Goal: Task Accomplishment & Management: Manage account settings

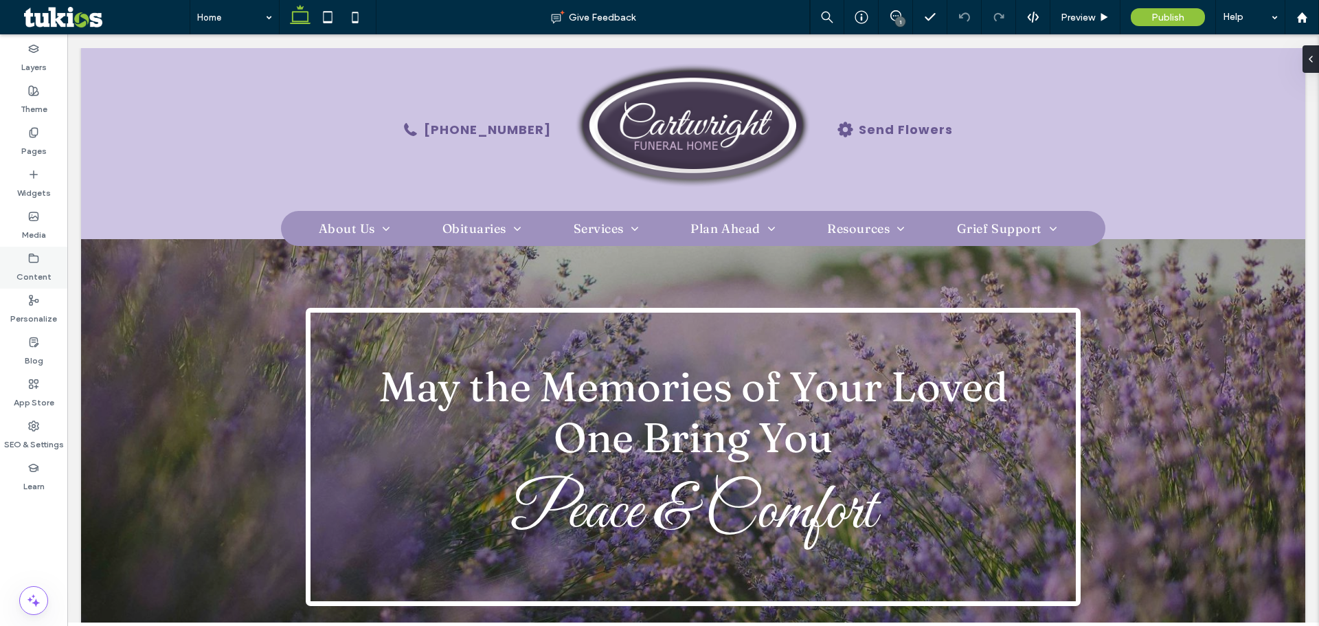
click at [24, 275] on label "Content" at bounding box center [33, 273] width 35 height 19
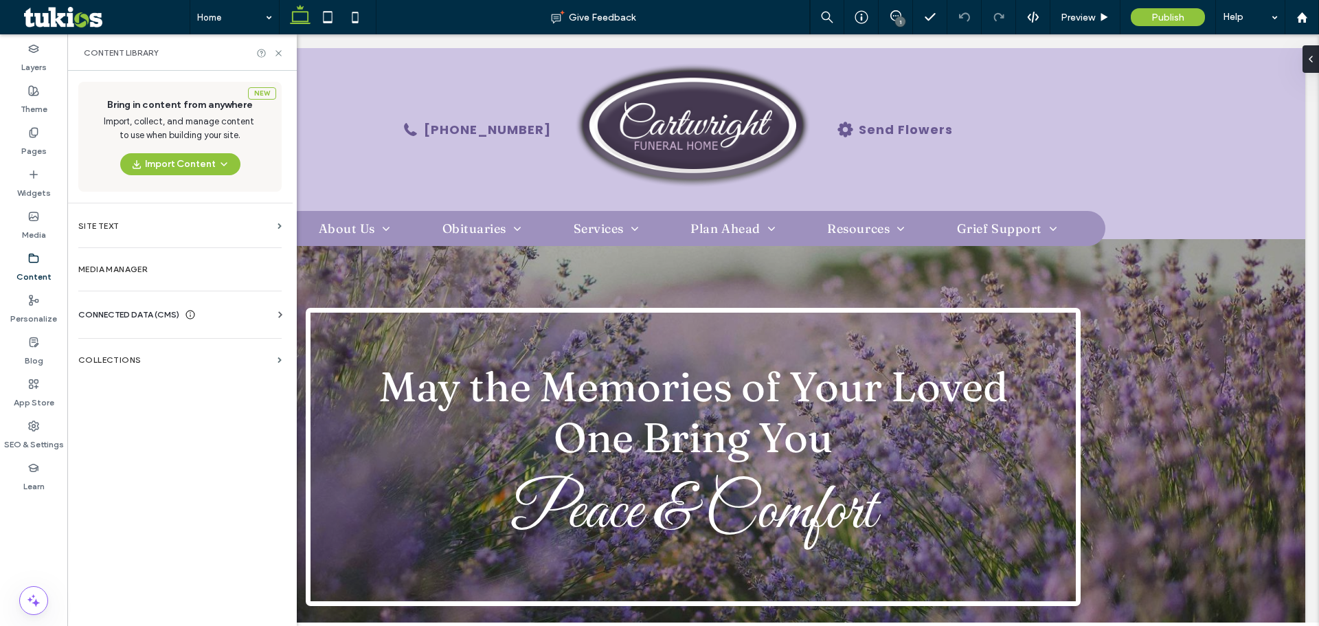
click at [137, 306] on div "CONNECTED DATA (CMS) Business Info Business Text Business Images Find and Repla…" at bounding box center [179, 315] width 225 height 36
click at [137, 317] on span "CONNECTED DATA (CMS)" at bounding box center [128, 315] width 101 height 14
click at [133, 357] on section "Business Info" at bounding box center [182, 349] width 209 height 32
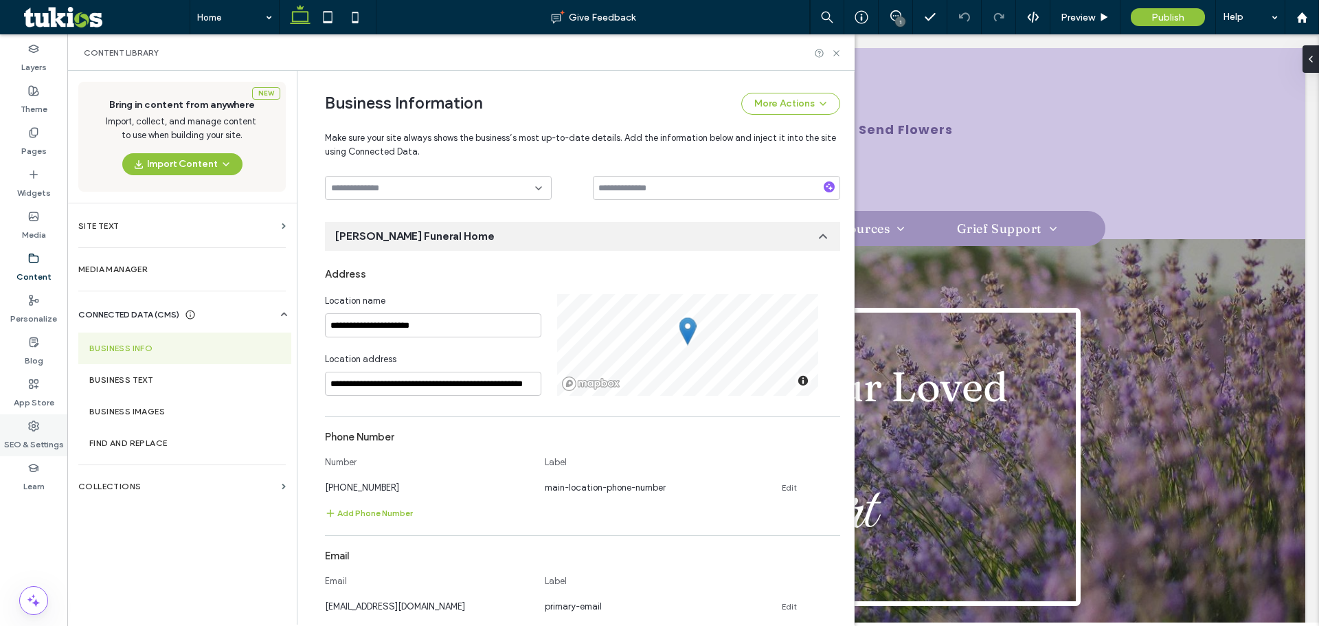
click at [41, 438] on label "SEO & Settings" at bounding box center [34, 441] width 60 height 19
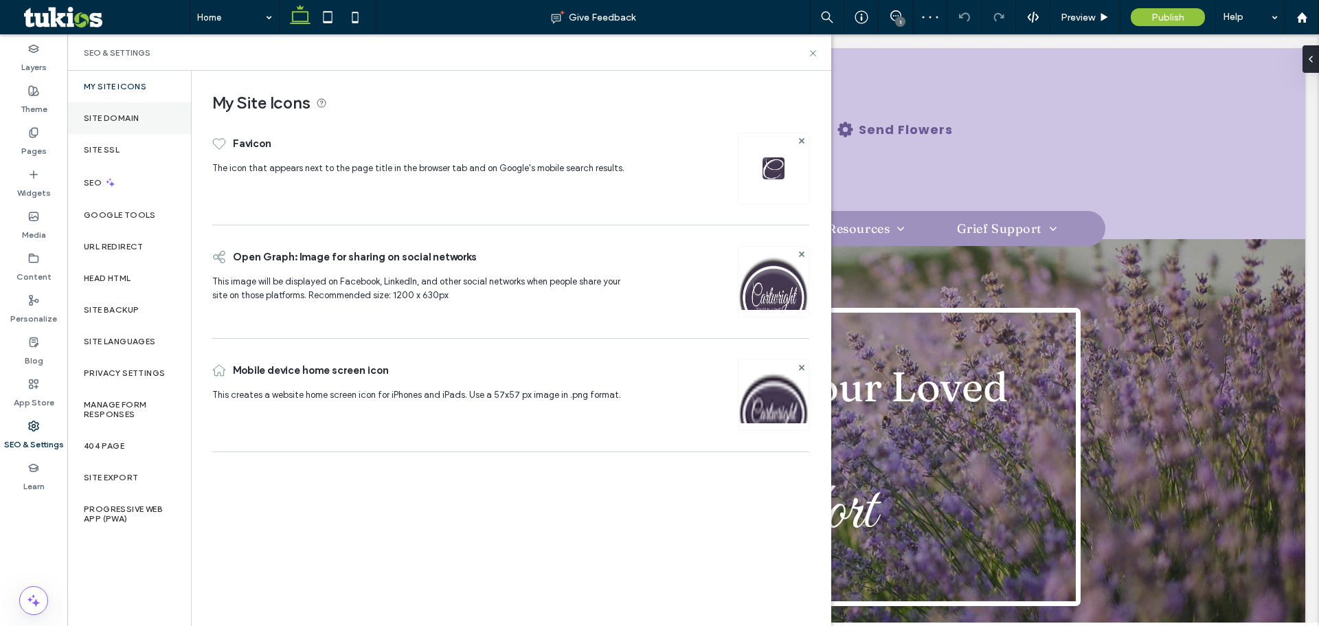
click at [117, 109] on div "Site Domain" at bounding box center [129, 118] width 124 height 32
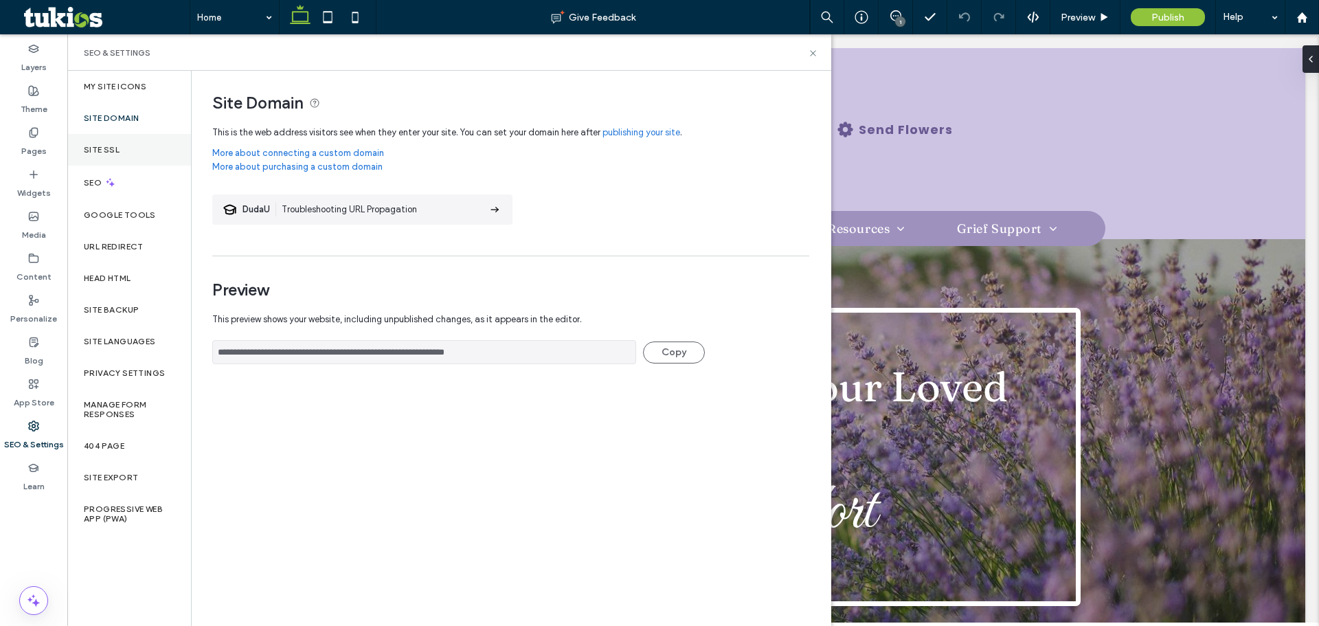
click at [110, 144] on div "Site SSL" at bounding box center [129, 150] width 124 height 32
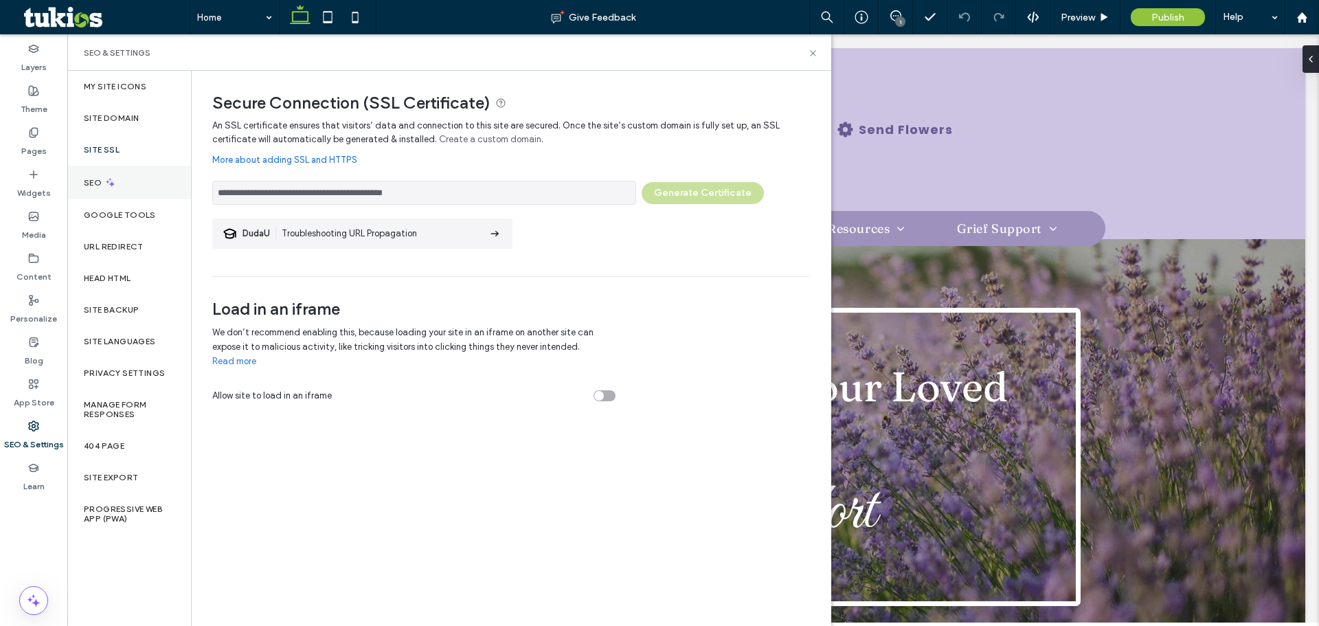
click at [106, 183] on icon at bounding box center [110, 183] width 12 height 12
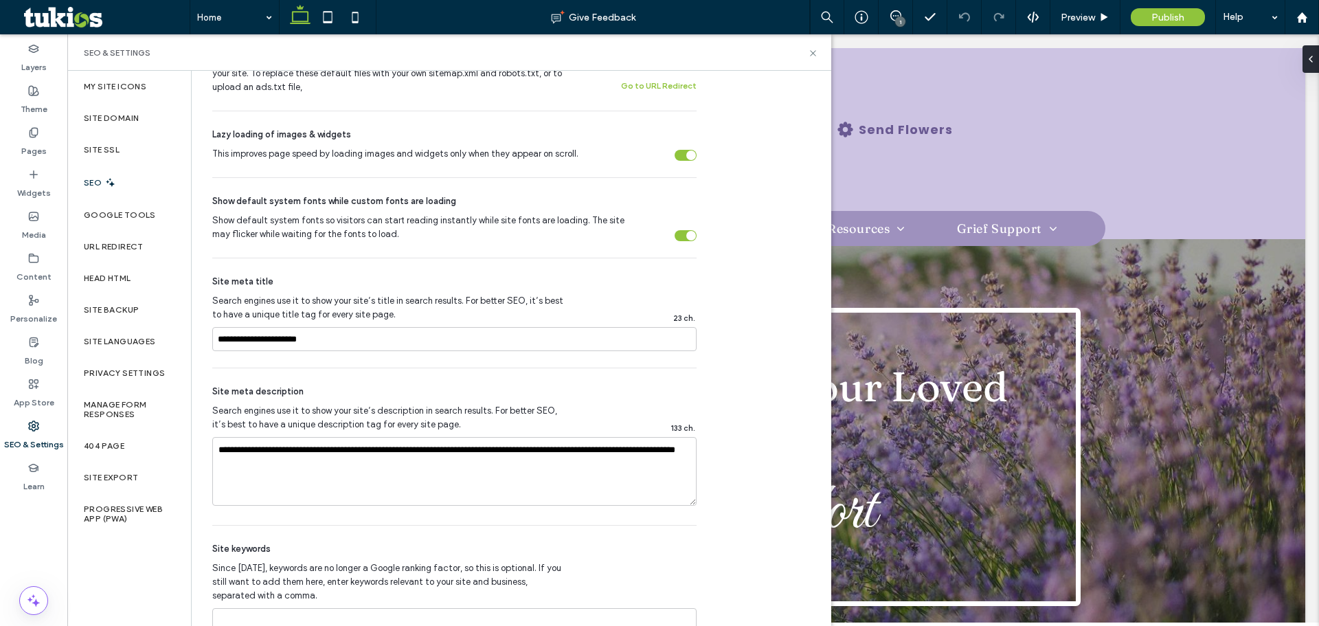
scroll to position [550, 0]
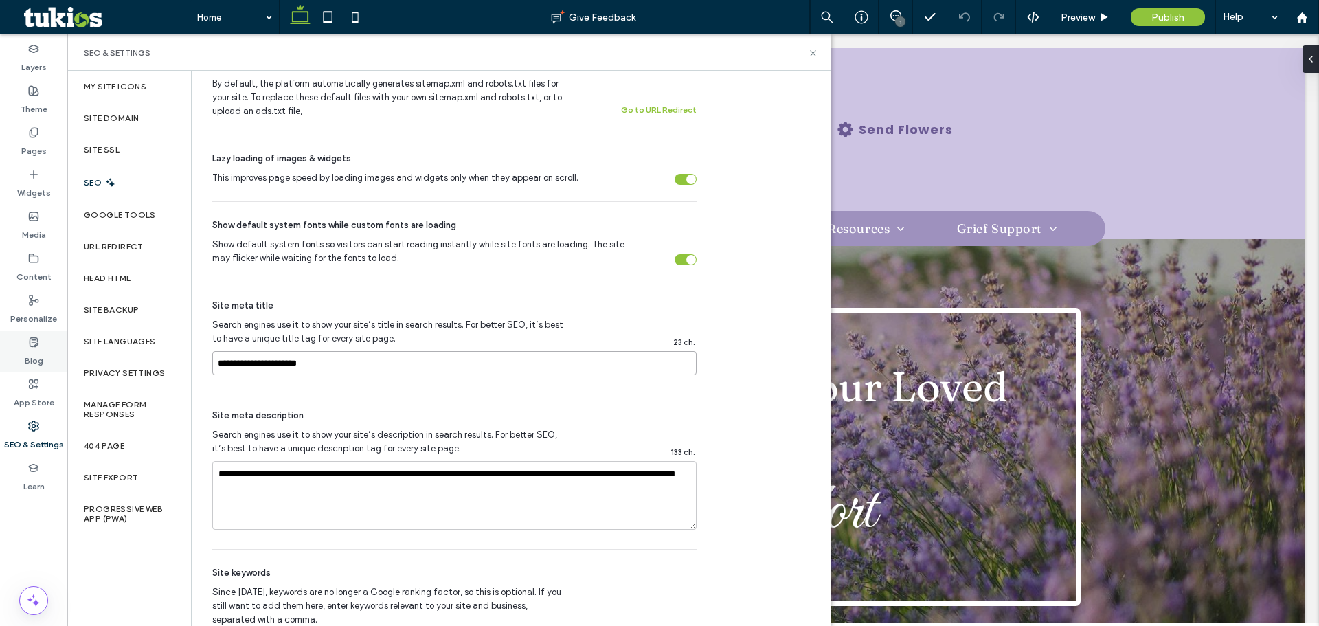
drag, startPoint x: 337, startPoint y: 368, endPoint x: 56, endPoint y: 359, distance: 280.5
click at [56, 359] on div "Layers Theme Pages Widgets Media Content Personalize Blog App Store SEO & Setti…" at bounding box center [33, 330] width 67 height 592
drag, startPoint x: 269, startPoint y: 473, endPoint x: 177, endPoint y: 457, distance: 94.1
click at [177, 457] on div "My Site Icons Site Domain Site SSL SEO Google Tools URL Redirect Head HTML Site…" at bounding box center [449, 348] width 764 height 555
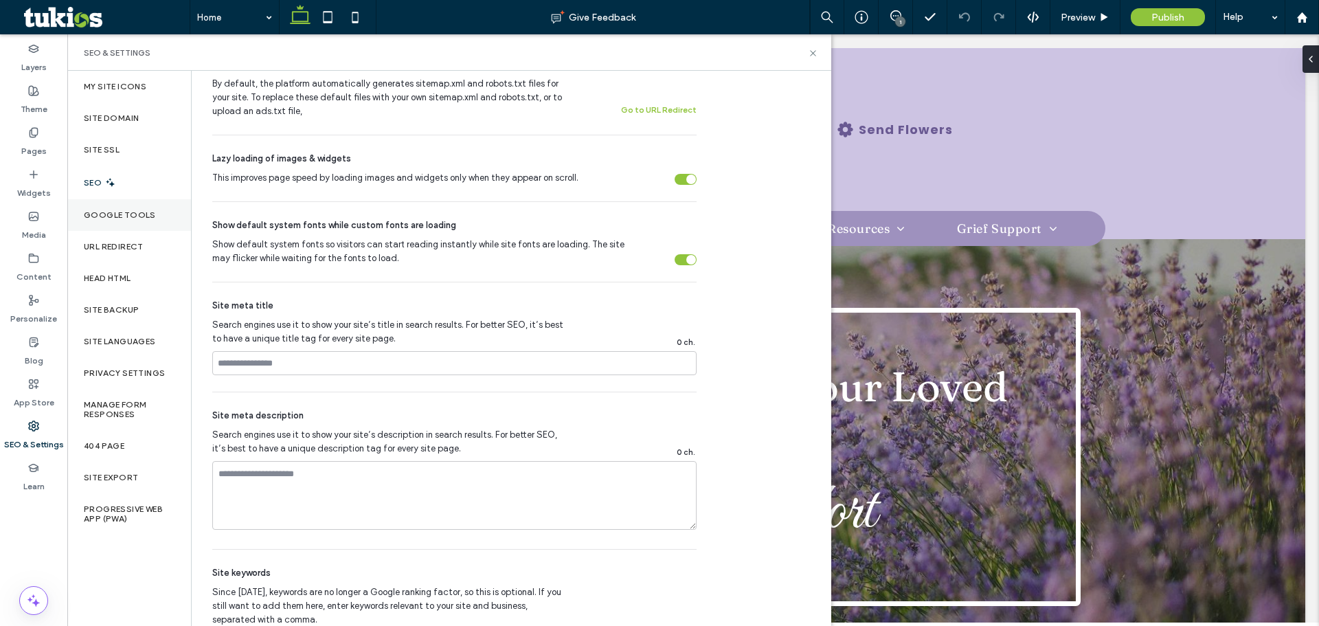
click at [132, 219] on label "Google Tools" at bounding box center [120, 215] width 72 height 10
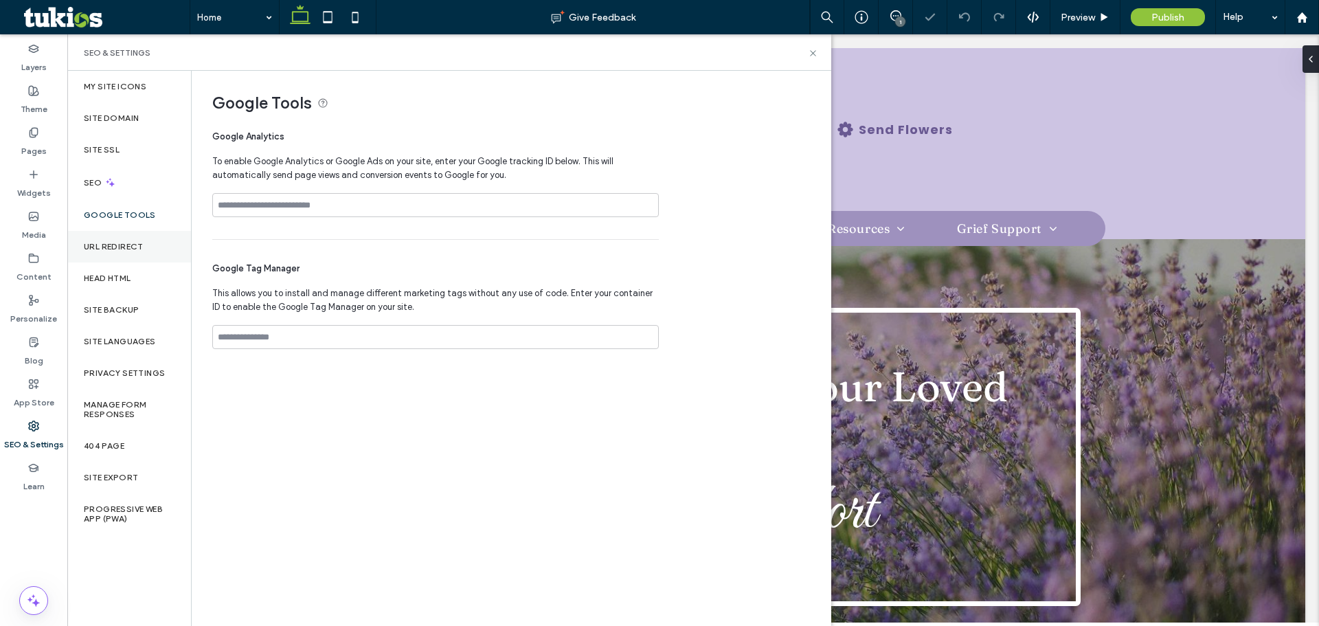
click at [117, 245] on label "URL Redirect" at bounding box center [114, 247] width 60 height 10
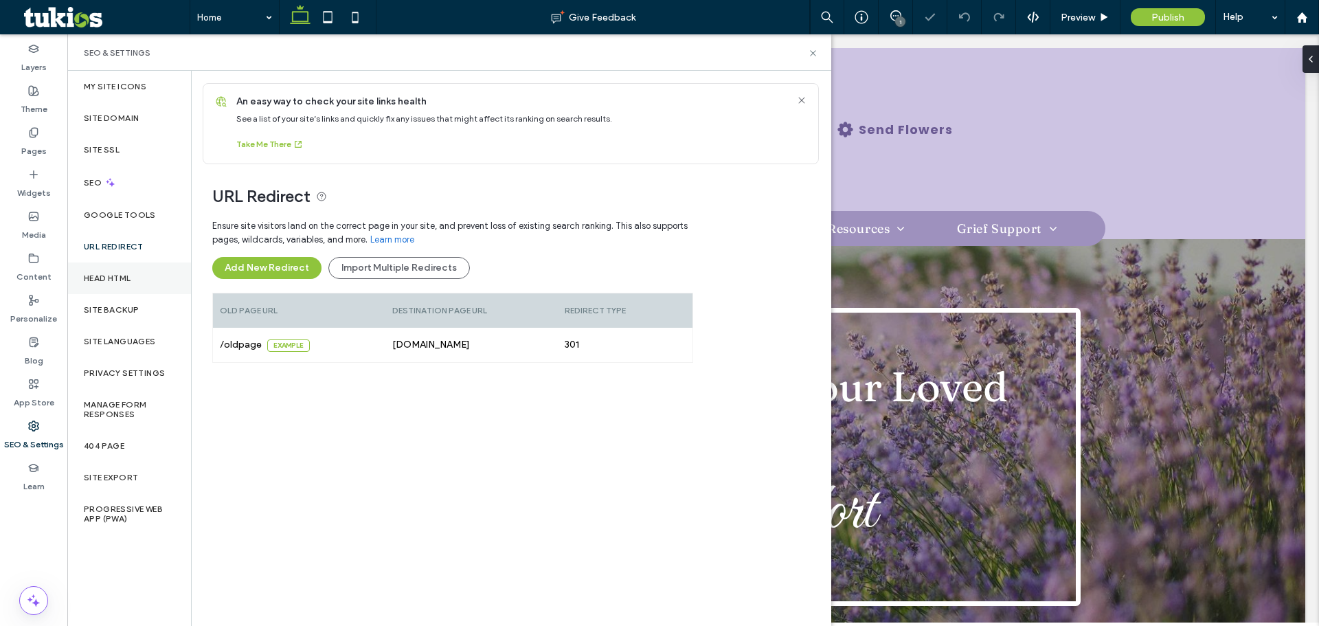
click at [115, 279] on label "Head HTML" at bounding box center [107, 278] width 47 height 10
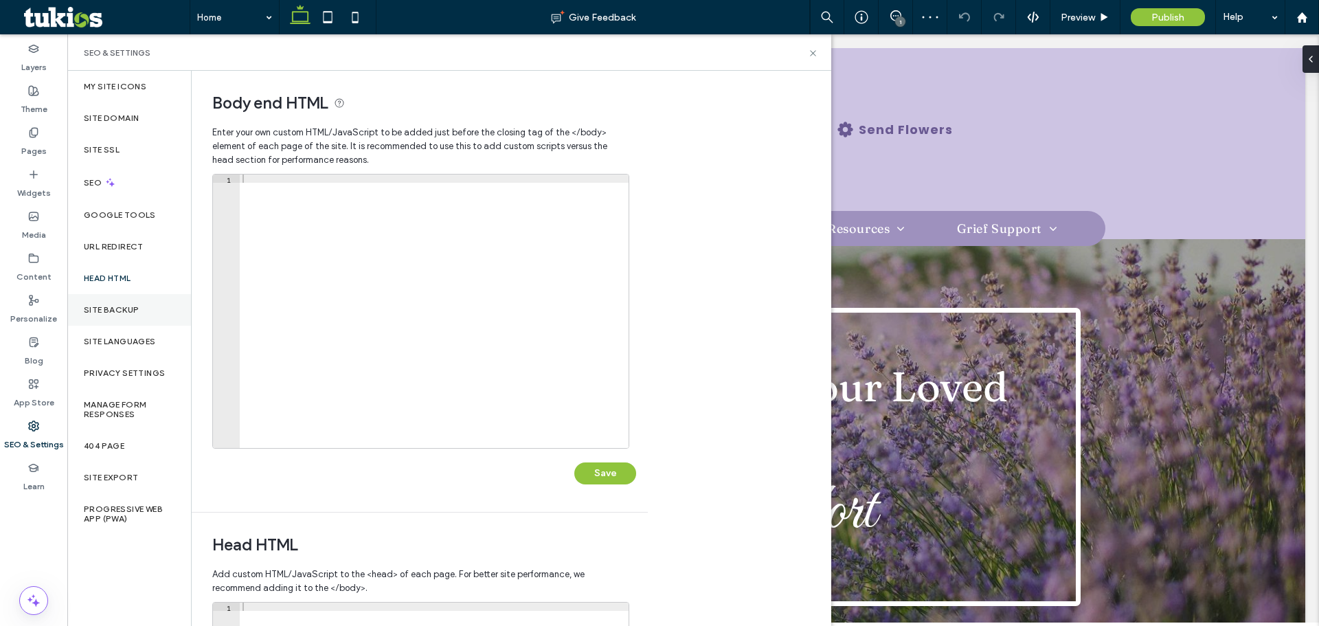
click at [107, 315] on div "Site Backup" at bounding box center [129, 310] width 124 height 32
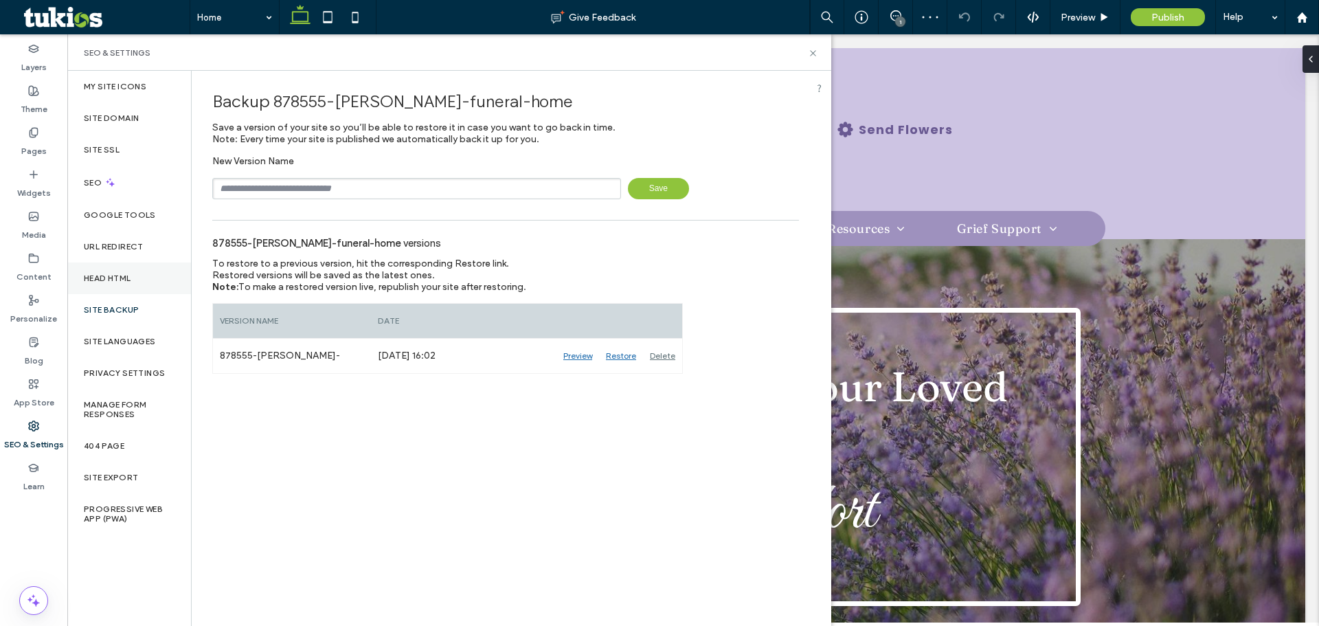
click at [108, 280] on label "Head HTML" at bounding box center [107, 278] width 47 height 10
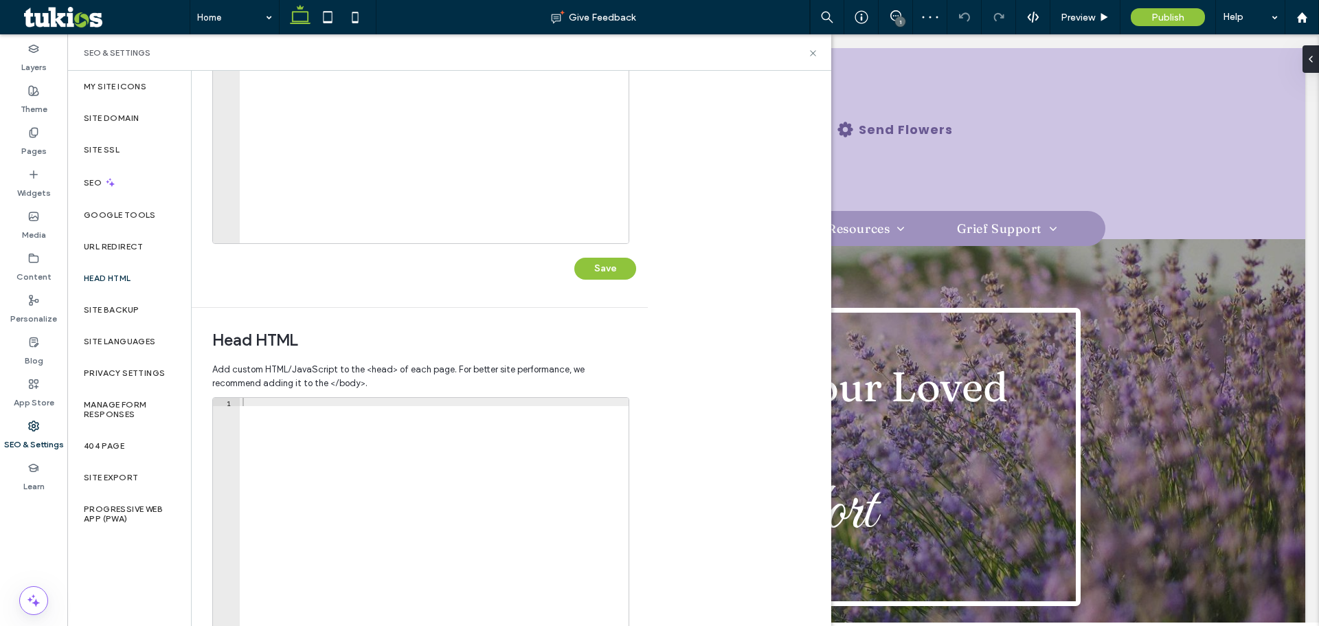
scroll to position [206, 0]
click at [135, 311] on label "Site Backup" at bounding box center [111, 310] width 55 height 10
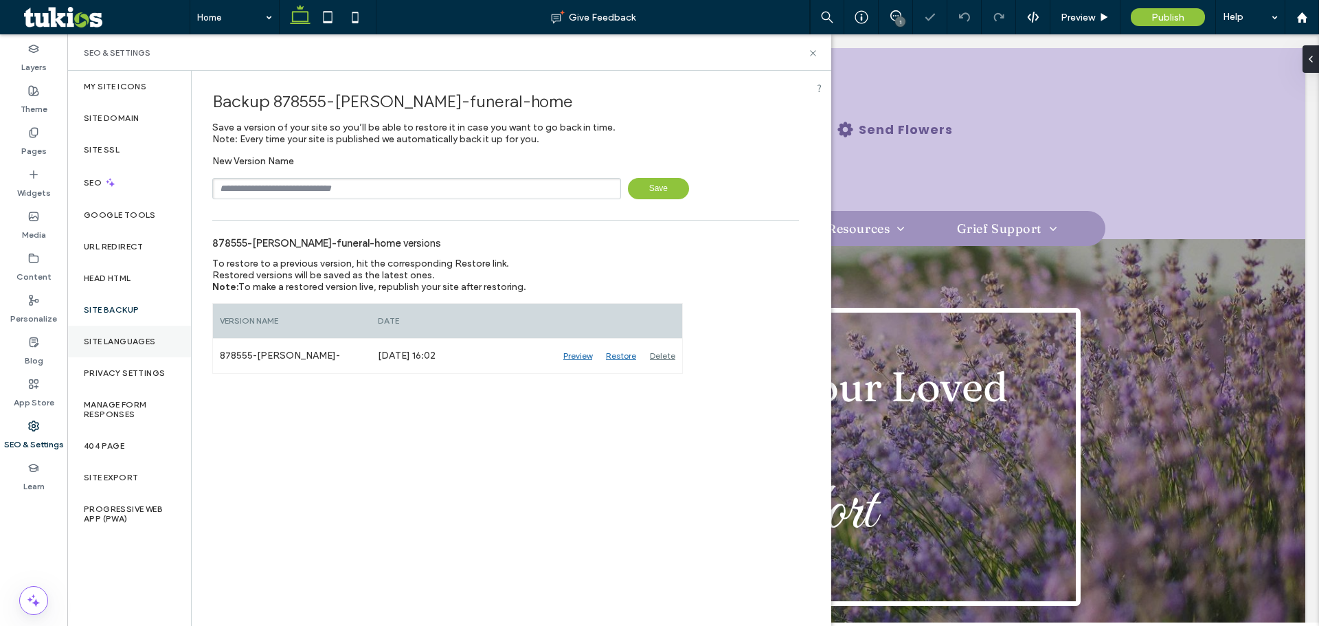
click at [124, 333] on div "Site Languages" at bounding box center [129, 342] width 124 height 32
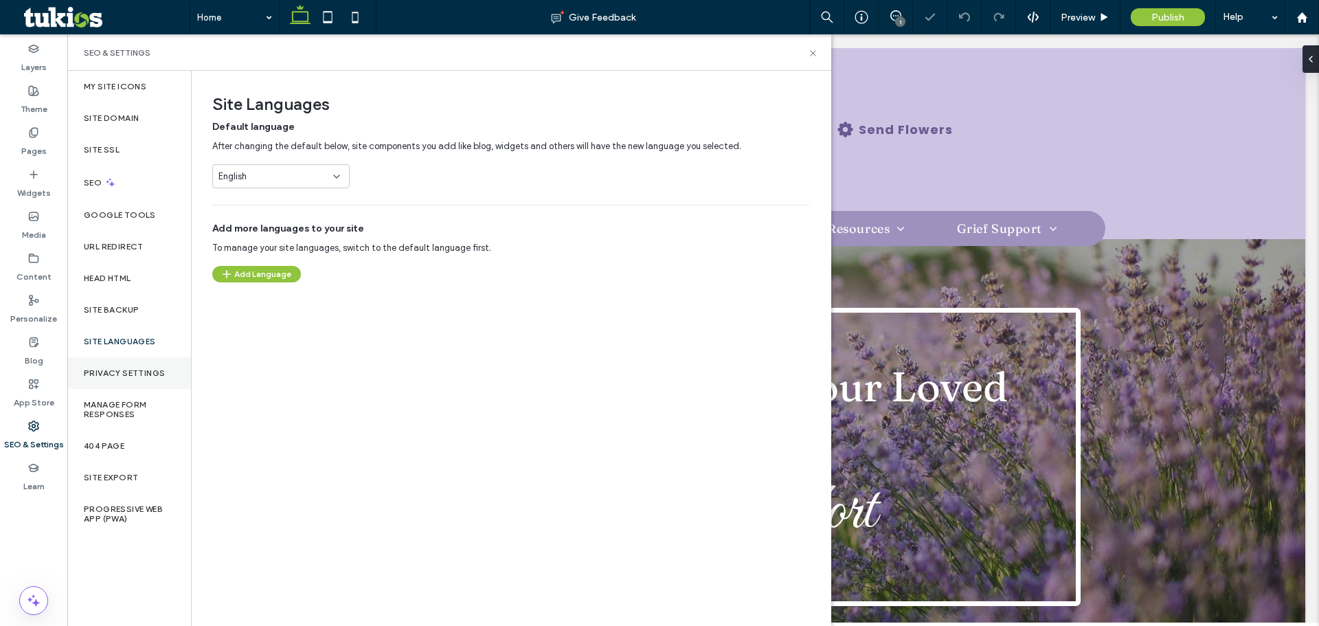
click at [115, 372] on label "Privacy Settings" at bounding box center [124, 373] width 81 height 10
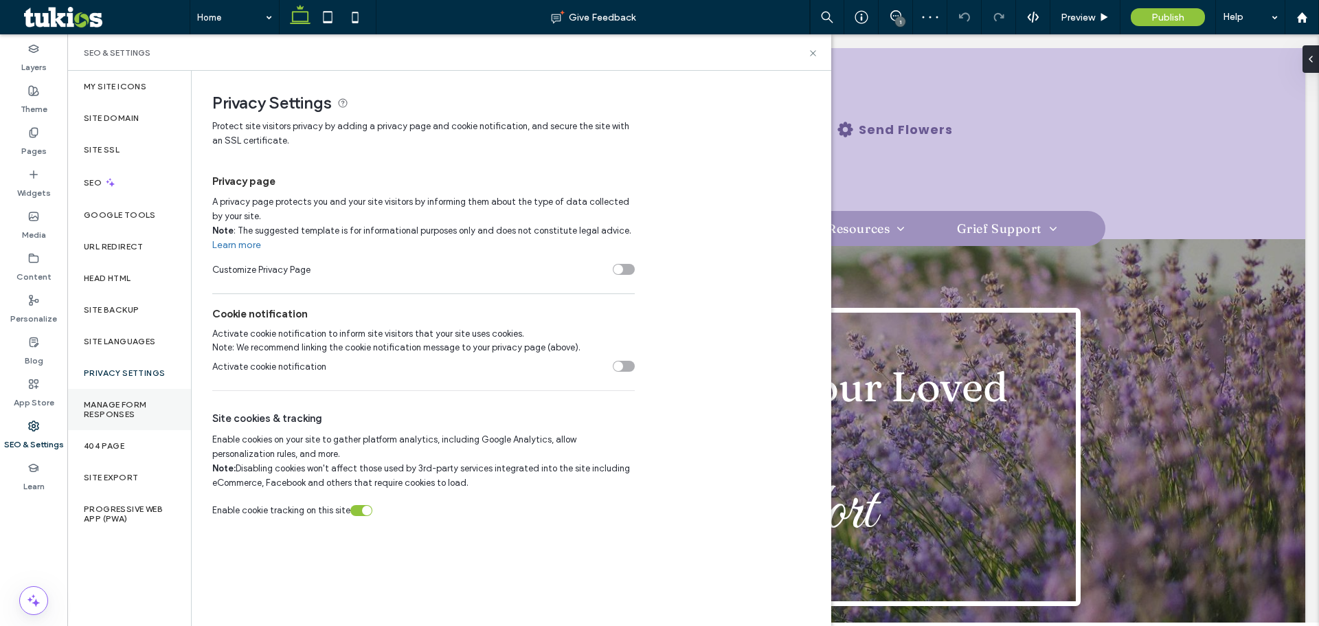
click at [109, 408] on label "Manage Form Responses" at bounding box center [129, 409] width 91 height 19
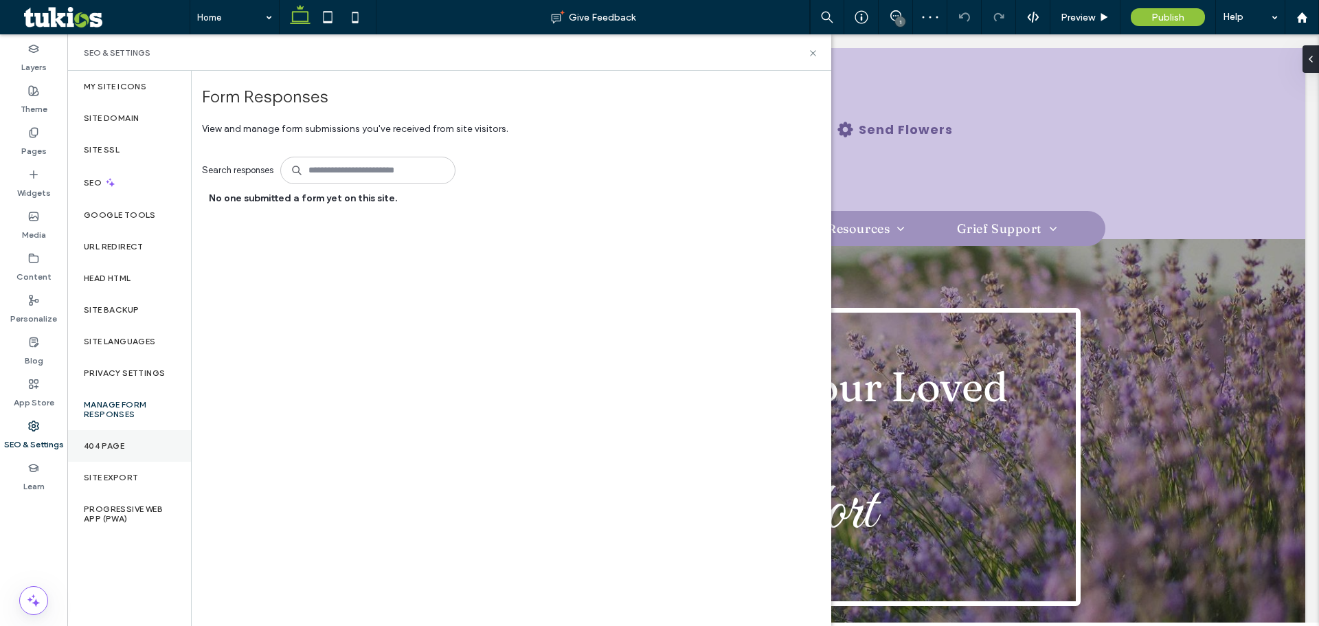
click at [106, 448] on label "404 Page" at bounding box center [104, 446] width 41 height 10
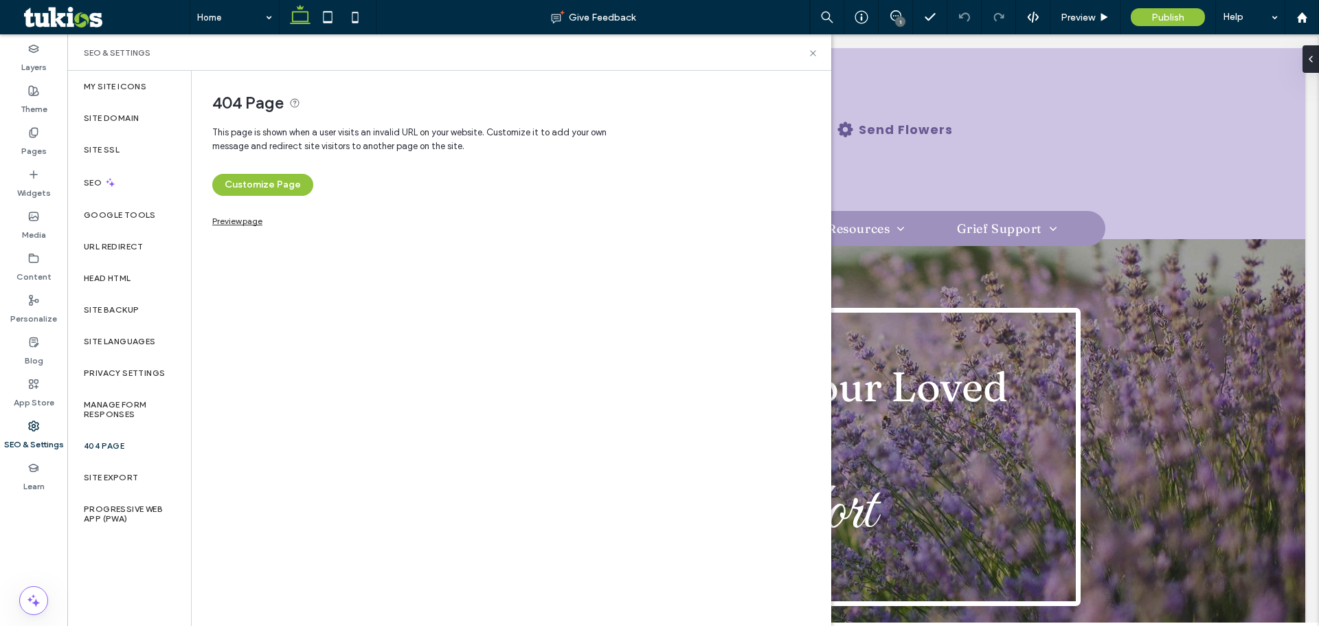
click at [241, 223] on link "Preview page" at bounding box center [237, 220] width 50 height 8
click at [140, 476] on div "Site Export" at bounding box center [129, 478] width 124 height 32
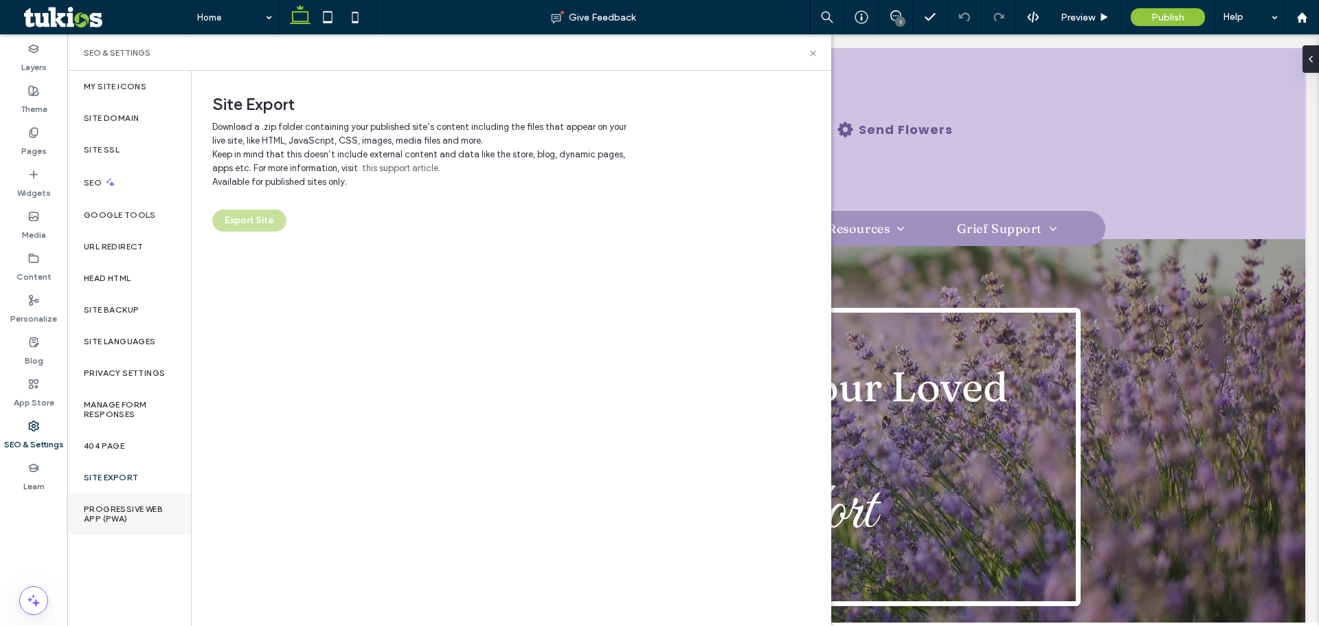
click at [129, 507] on label "Progressive Web App (PWA)" at bounding box center [129, 513] width 91 height 19
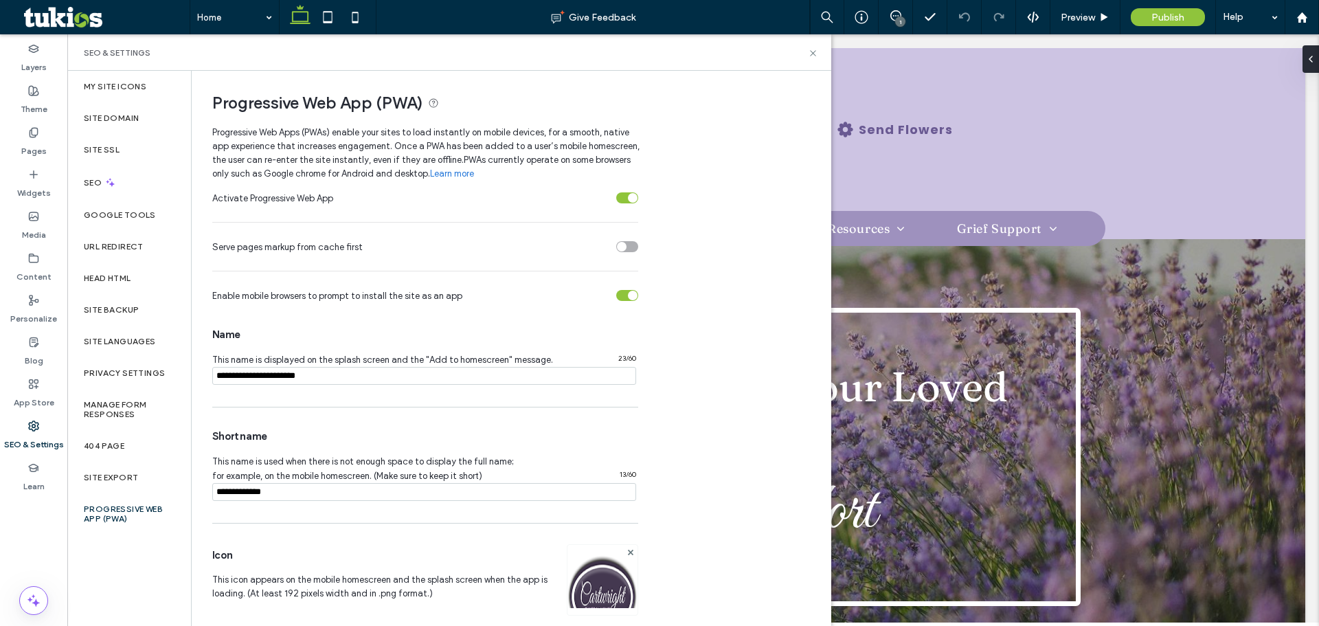
scroll to position [111, 0]
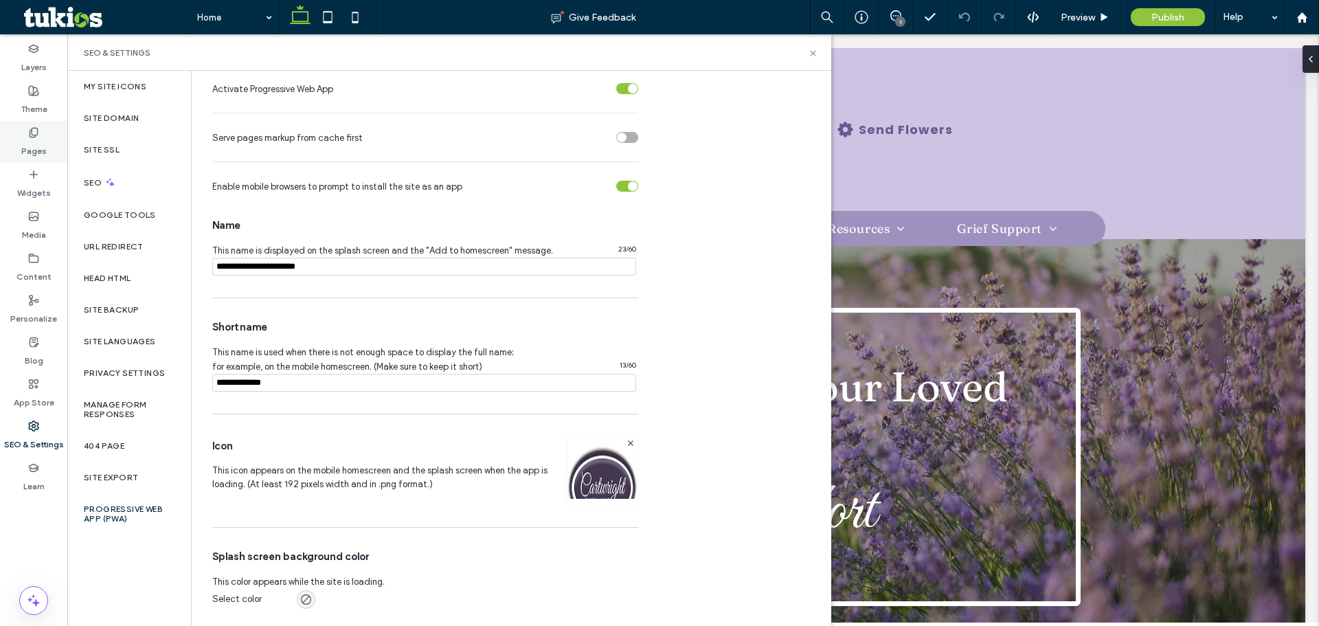
click at [42, 148] on label "Pages" at bounding box center [33, 147] width 25 height 19
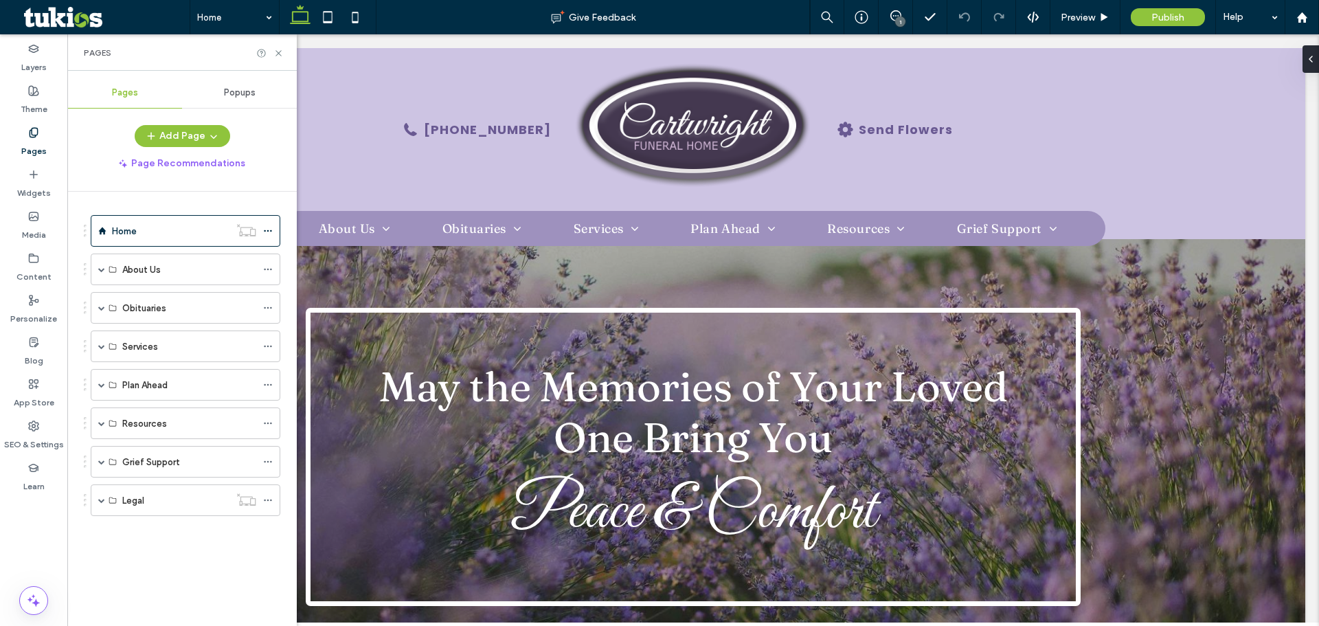
click at [219, 97] on div "Popups" at bounding box center [239, 93] width 115 height 30
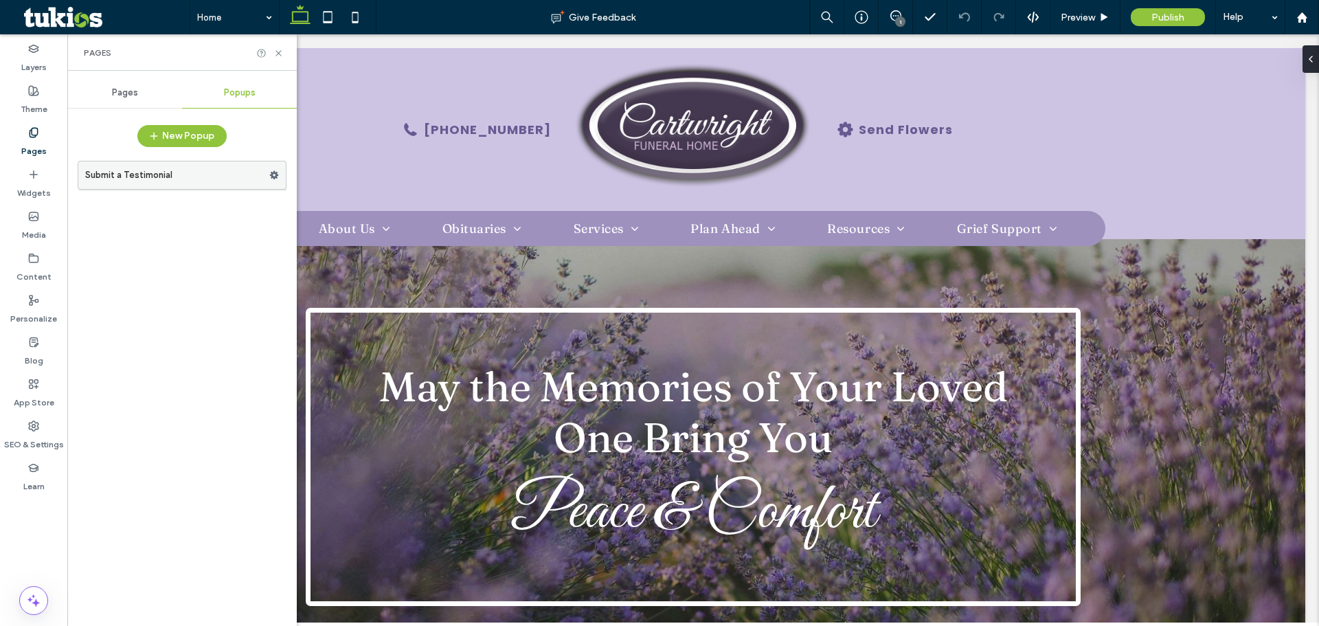
click at [185, 170] on label "Submit a Testimonial" at bounding box center [177, 174] width 184 height 27
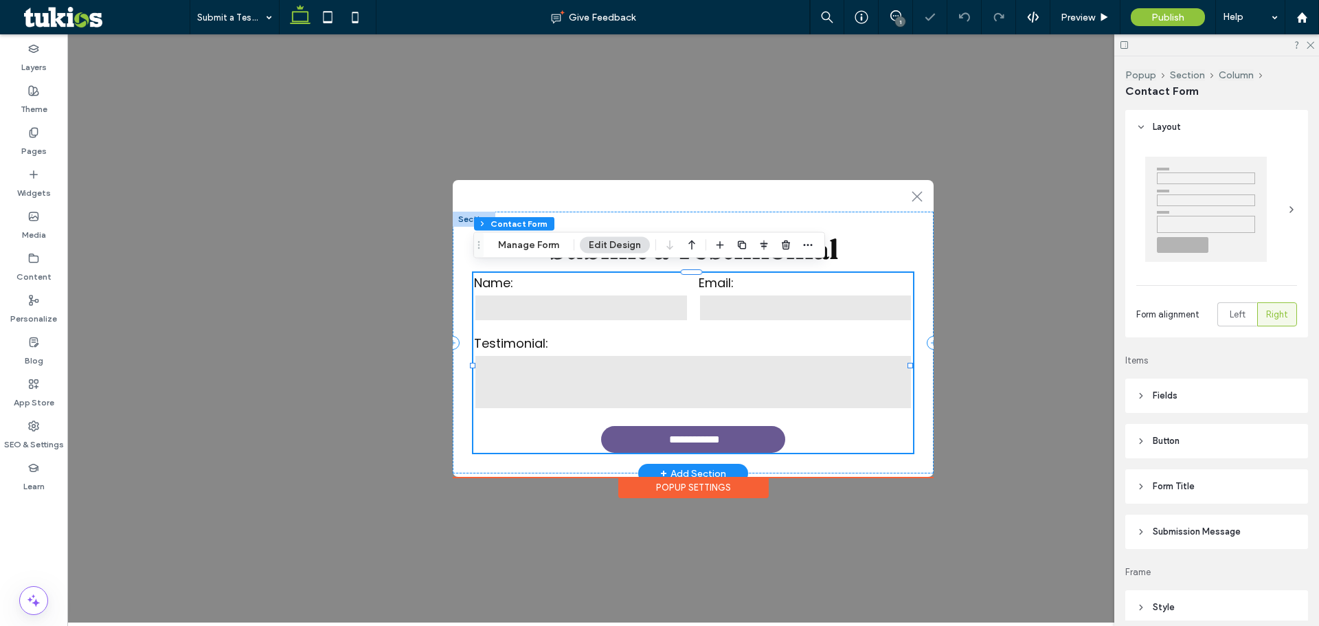
type input "*"
type input "***"
type input "*"
type input "***"
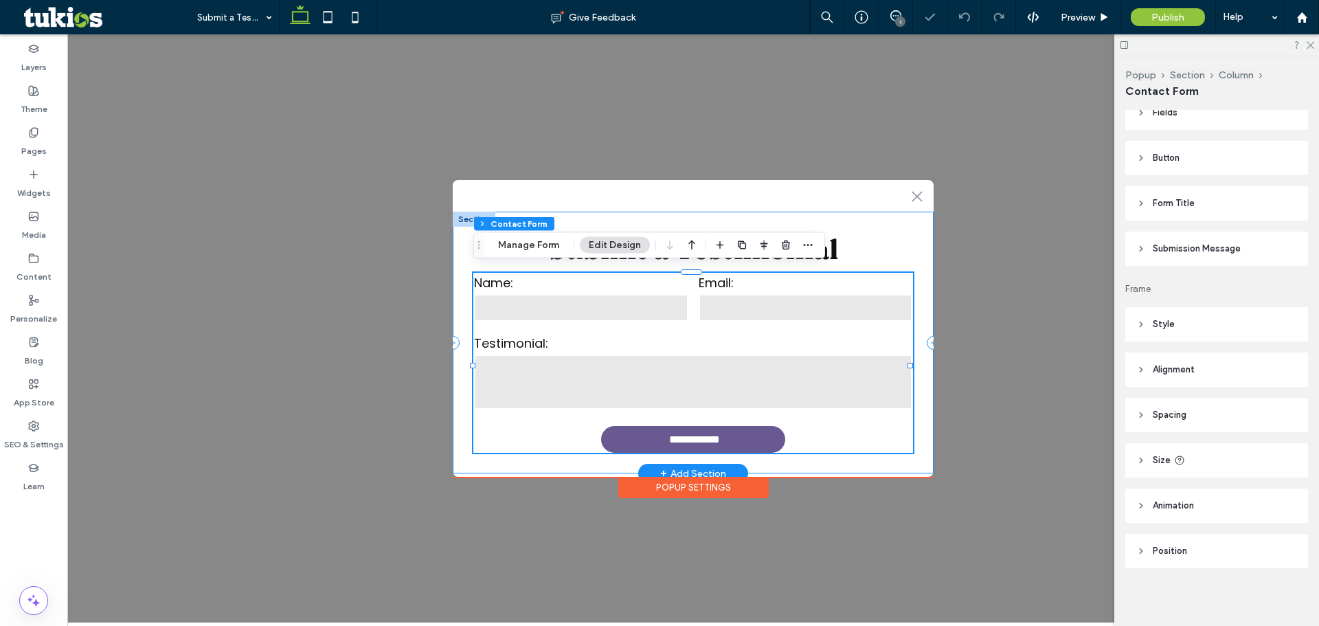
scroll to position [286, 0]
click at [557, 238] on button "Manage Form" at bounding box center [528, 245] width 79 height 16
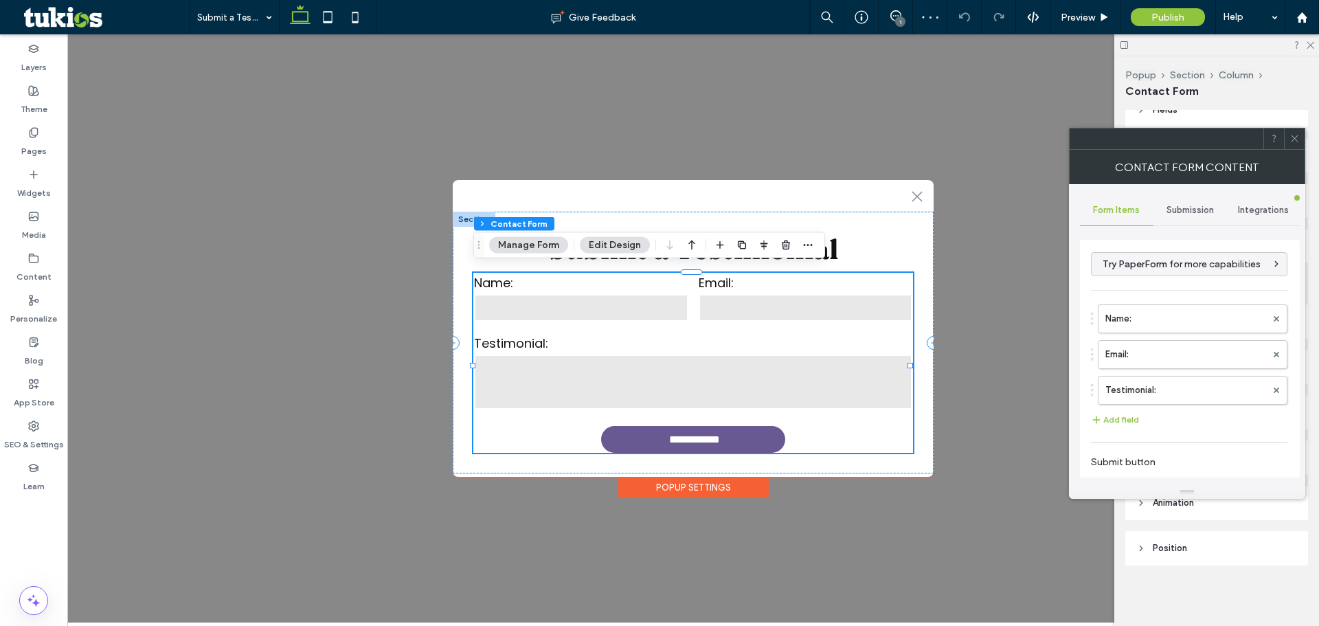
click at [1187, 213] on span "Submission" at bounding box center [1190, 210] width 47 height 11
click at [1159, 269] on label "New submission notification" at bounding box center [1190, 274] width 183 height 27
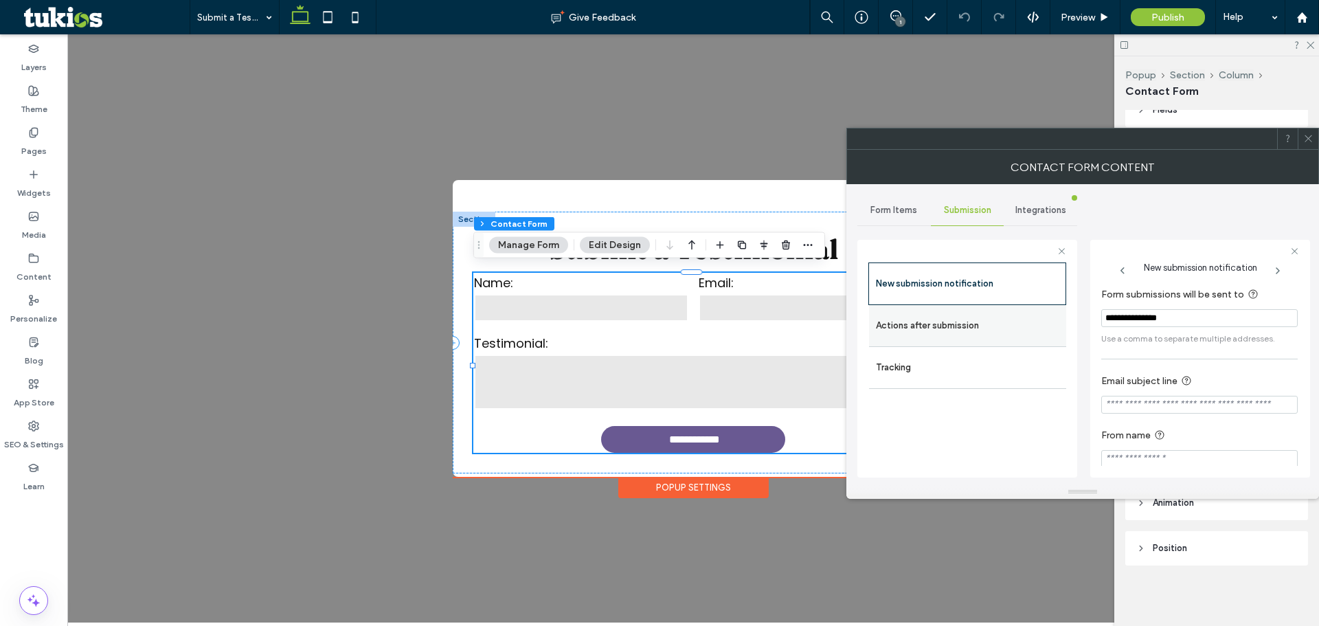
drag, startPoint x: 1190, startPoint y: 310, endPoint x: 1058, endPoint y: 332, distance: 133.1
click at [1058, 332] on div "**********" at bounding box center [968, 357] width 220 height 256
type input "**********"
click at [981, 330] on label "Actions after submission" at bounding box center [967, 325] width 183 height 27
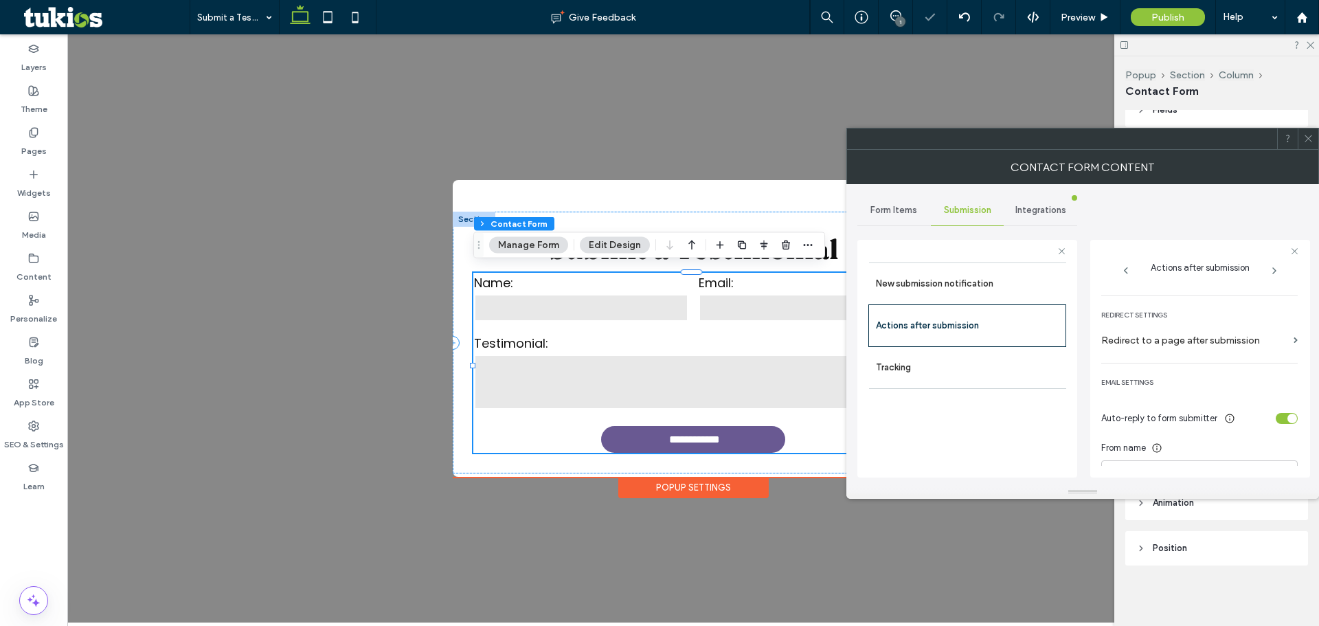
scroll to position [287, 0]
click at [1276, 404] on div "toggle" at bounding box center [1287, 402] width 22 height 11
click at [1280, 451] on div "toggle" at bounding box center [1287, 452] width 22 height 11
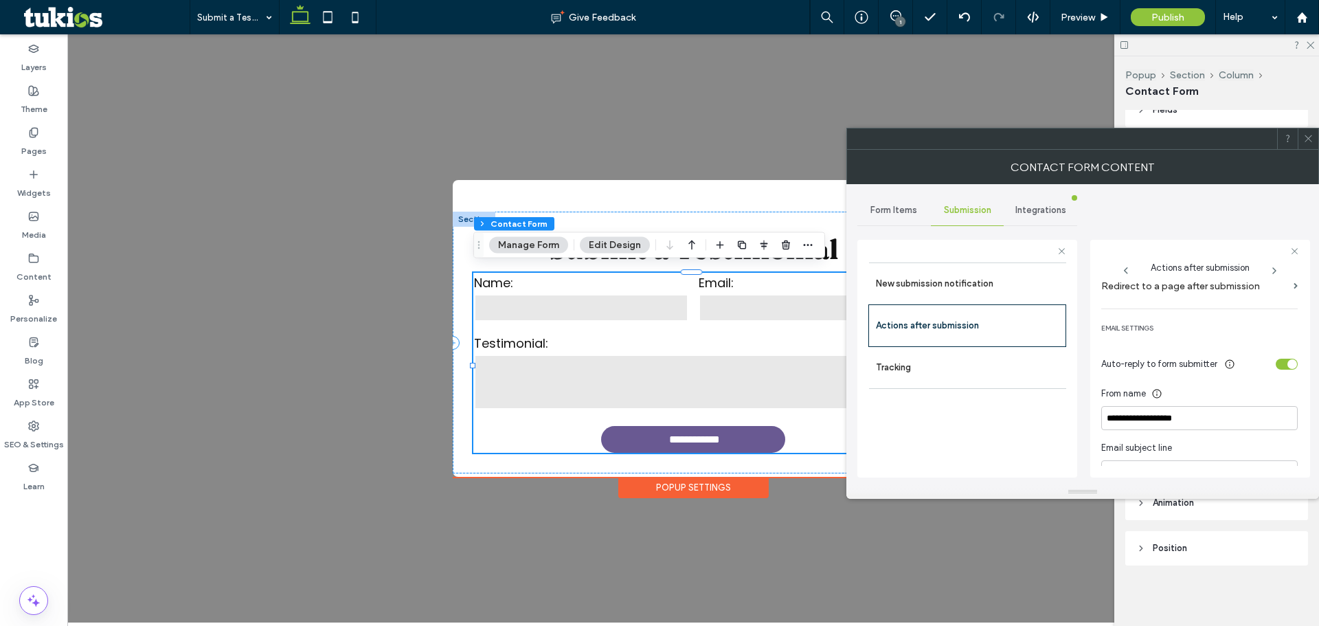
scroll to position [375, 0]
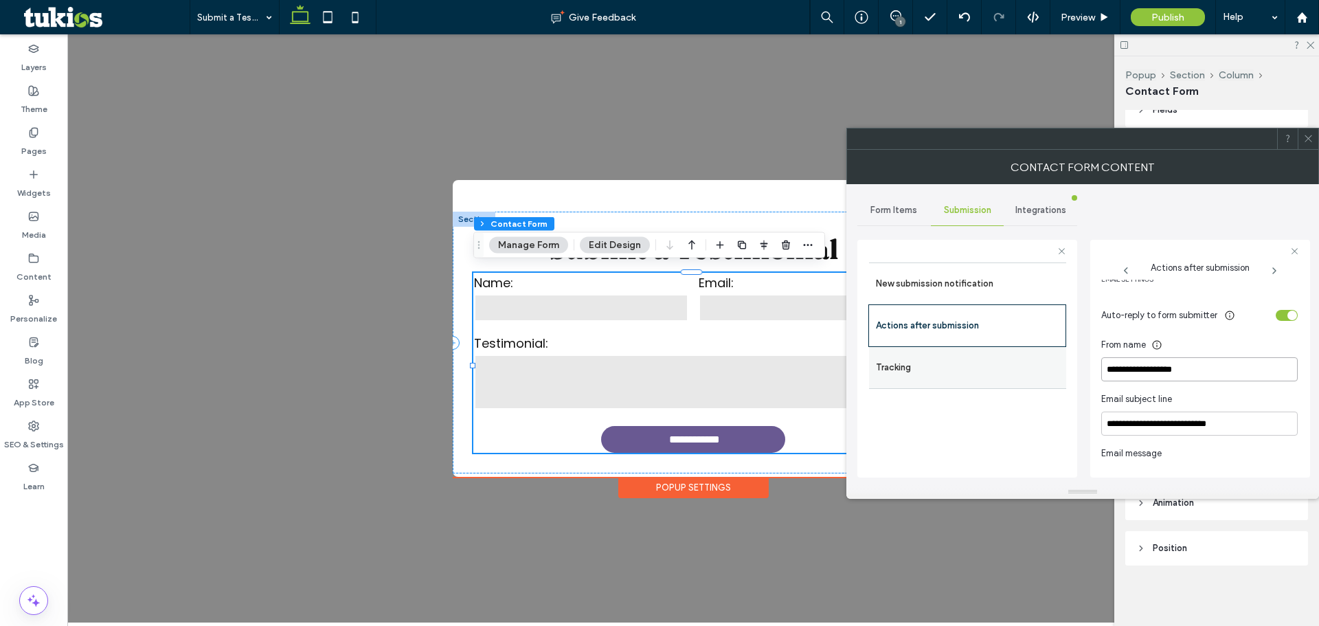
drag, startPoint x: 1141, startPoint y: 362, endPoint x: 978, endPoint y: 358, distance: 162.9
click at [978, 358] on div "**********" at bounding box center [968, 357] width 220 height 256
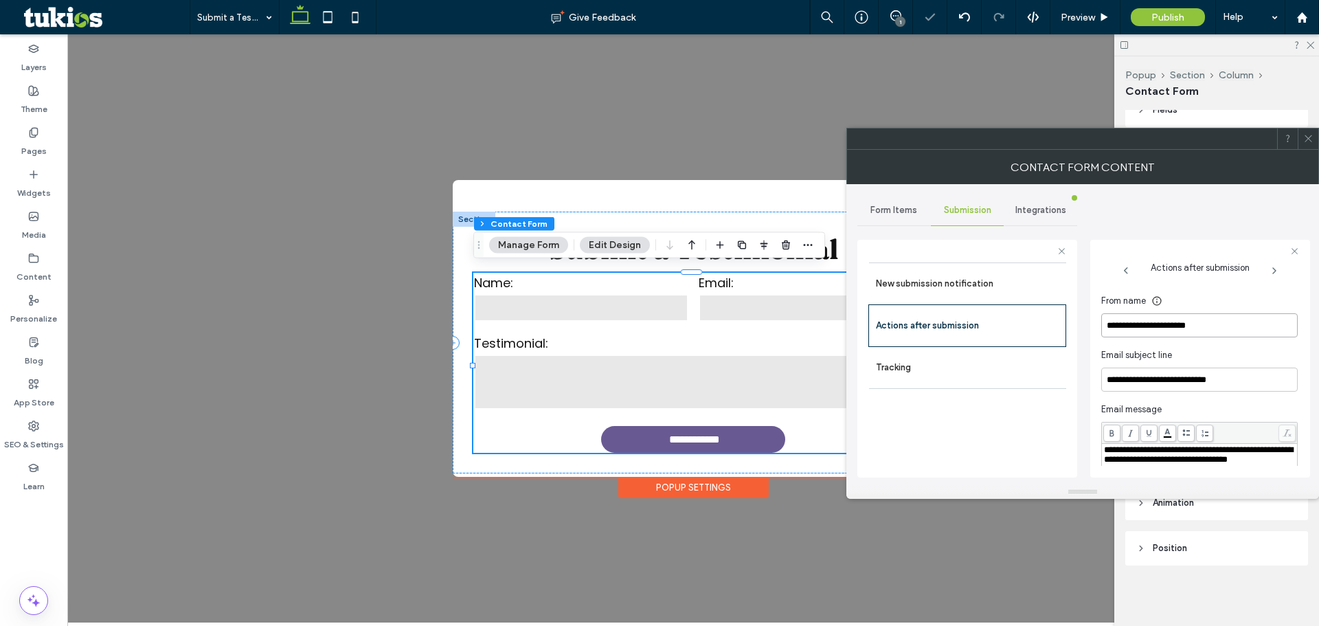
scroll to position [443, 0]
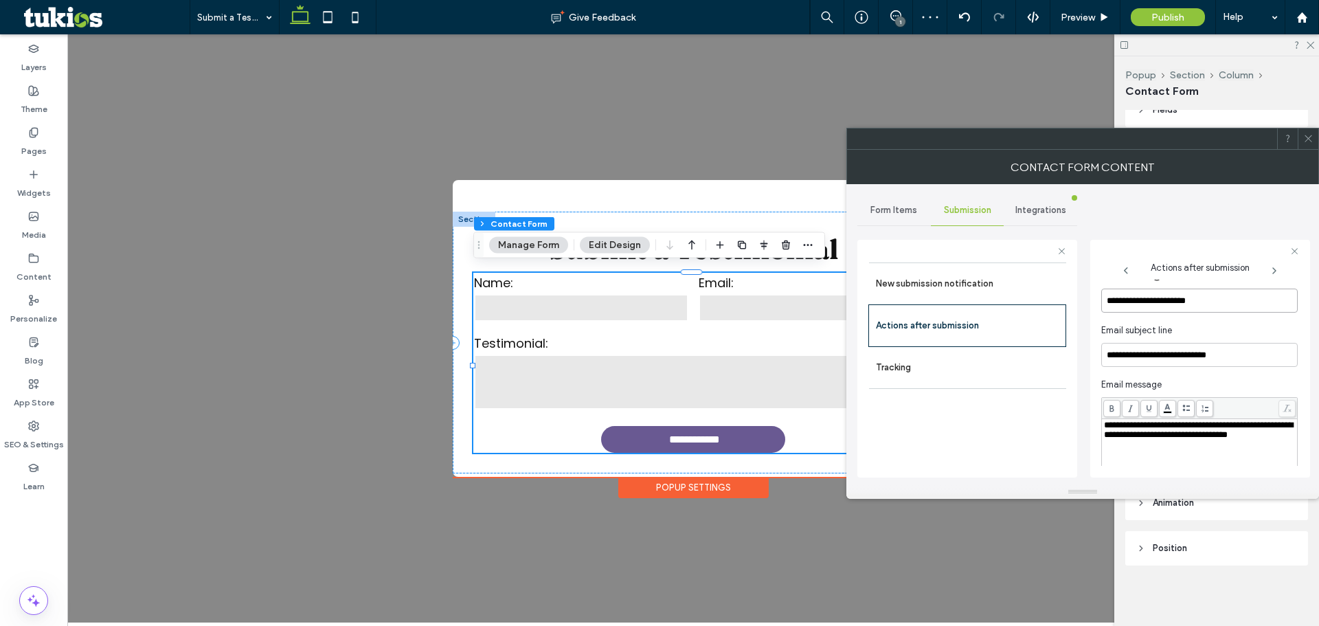
type input "**********"
click at [1313, 139] on icon at bounding box center [1309, 138] width 10 height 10
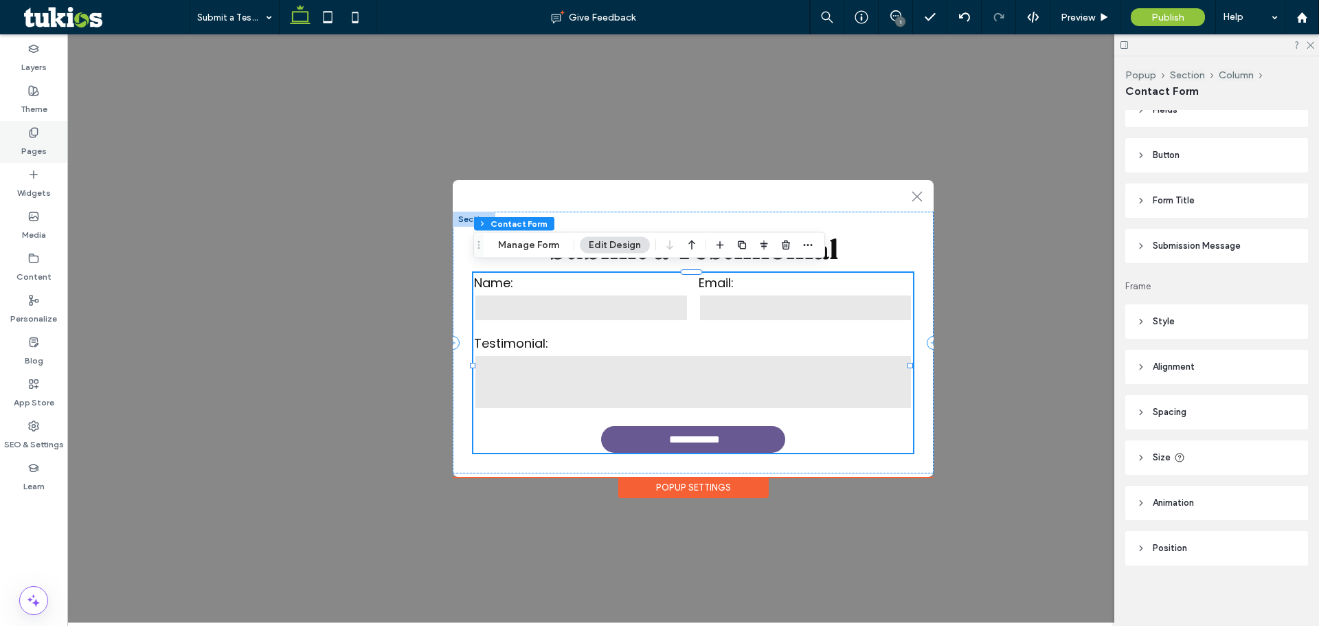
click at [16, 144] on div "Pages" at bounding box center [33, 142] width 67 height 42
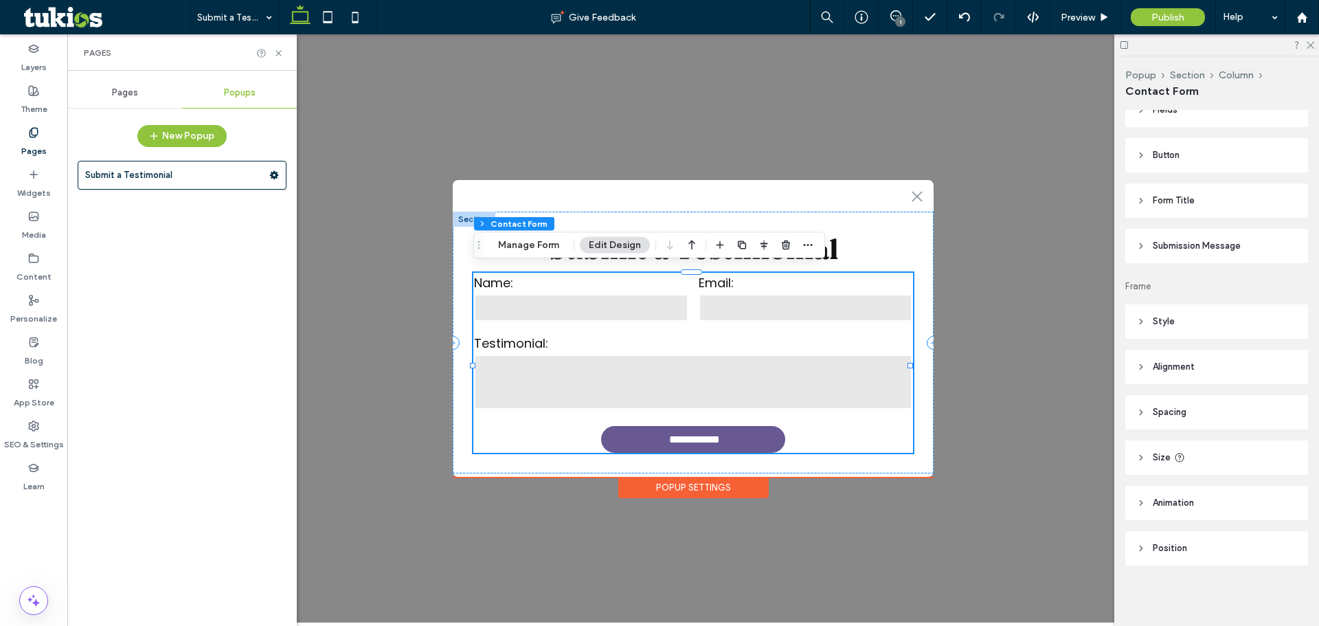
click at [129, 77] on div "Pages Popups New Popup Submit a Testimonial" at bounding box center [182, 348] width 230 height 555
click at [127, 93] on span "Pages" at bounding box center [125, 92] width 26 height 11
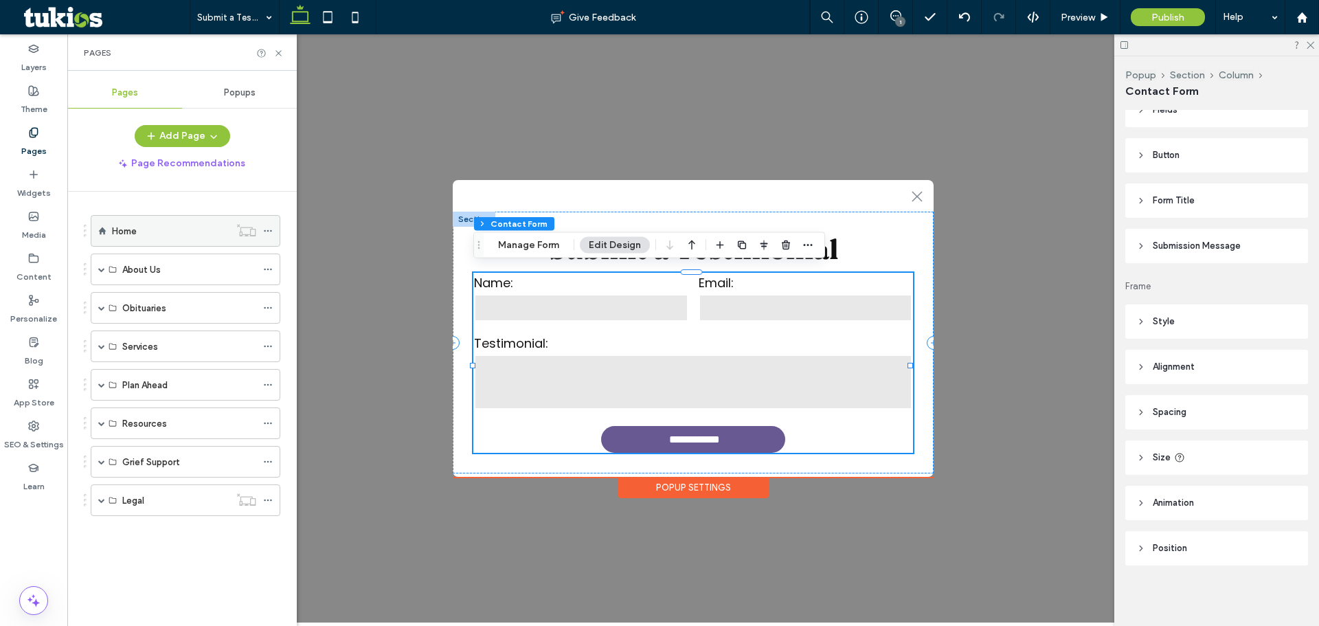
click at [120, 223] on label "Home" at bounding box center [124, 231] width 25 height 24
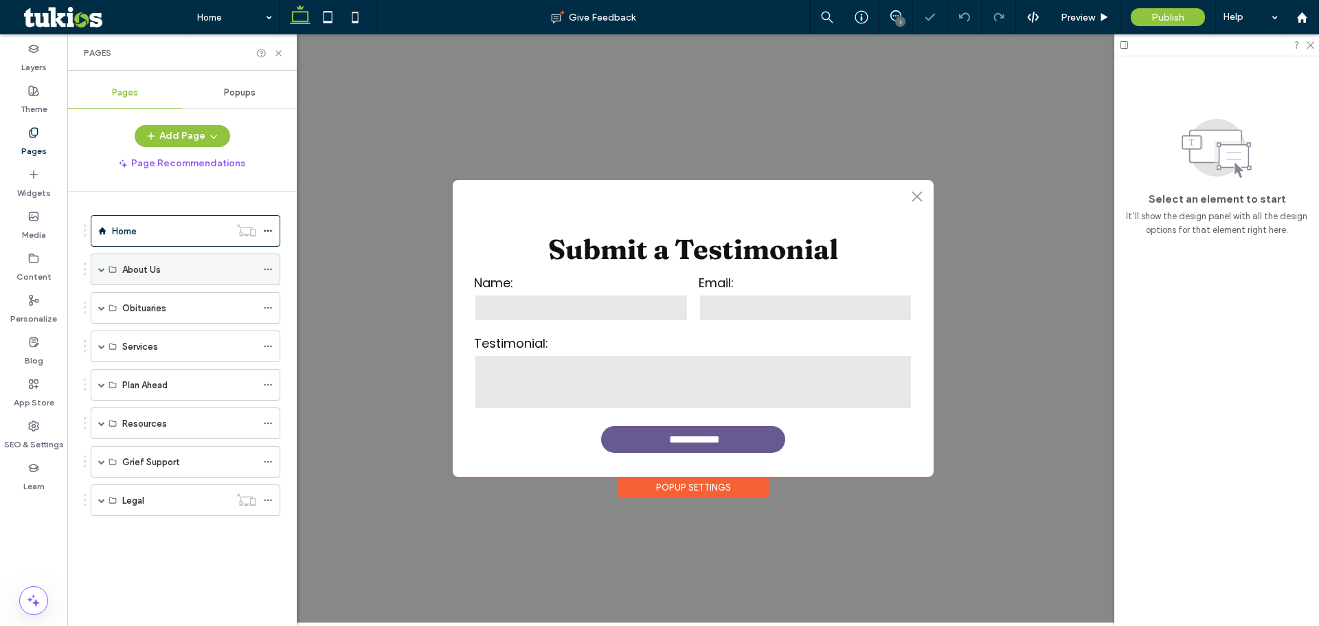
click at [104, 276] on span at bounding box center [101, 269] width 7 height 30
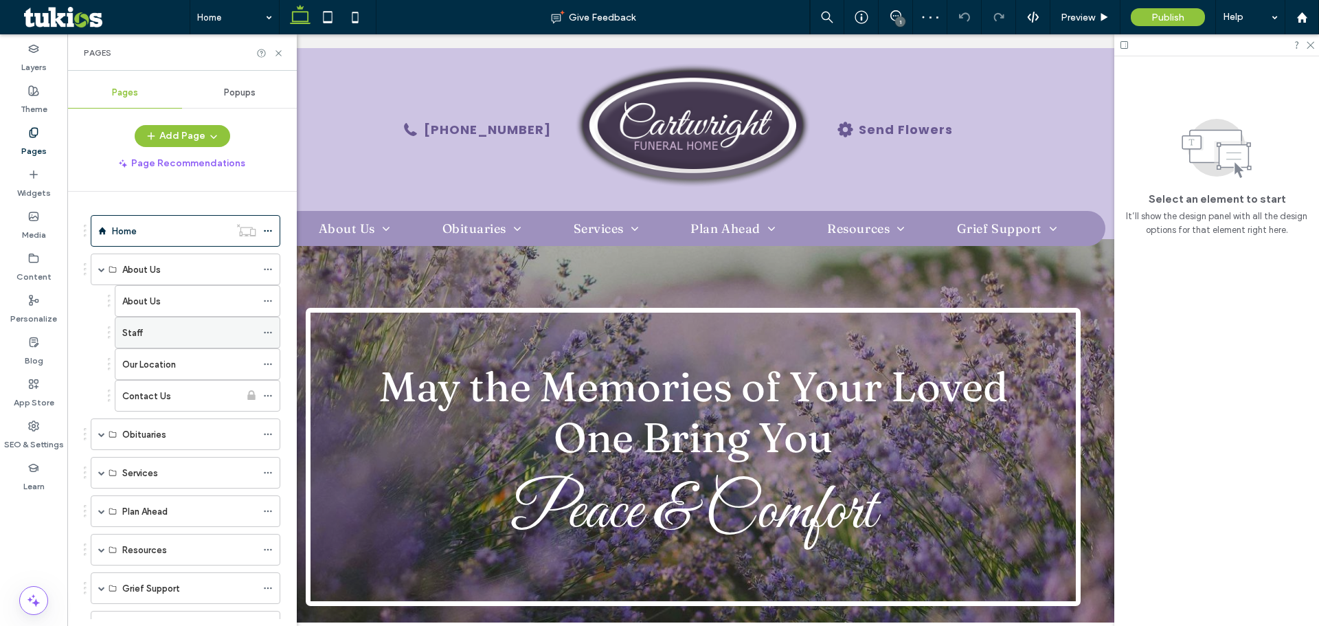
click at [263, 332] on div "Staff" at bounding box center [198, 333] width 166 height 32
click at [269, 332] on icon at bounding box center [268, 333] width 10 height 10
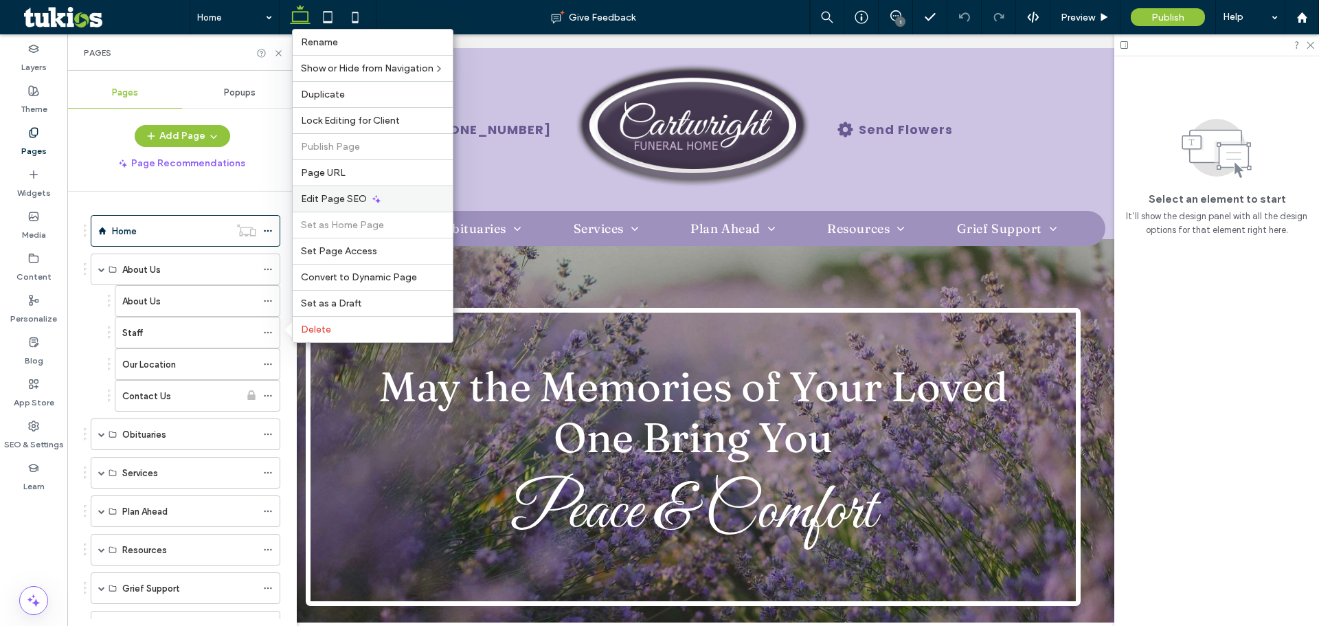
click at [333, 205] on div "Edit Page SEO" at bounding box center [373, 199] width 160 height 26
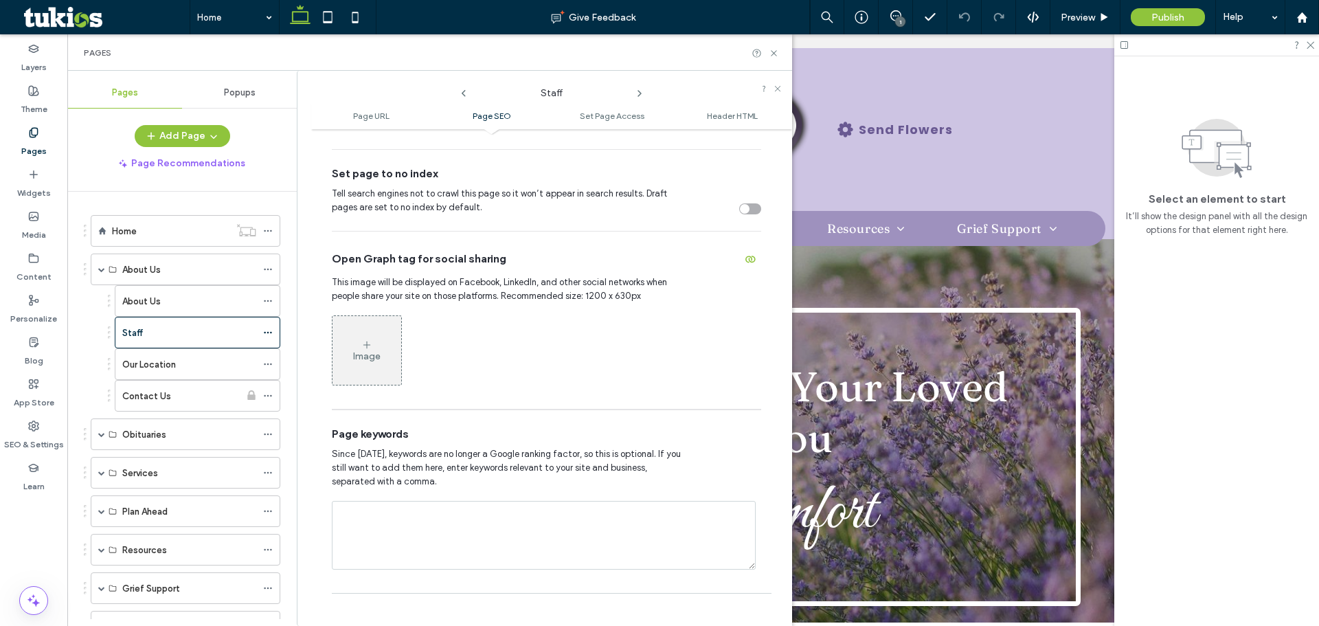
scroll to position [756, 0]
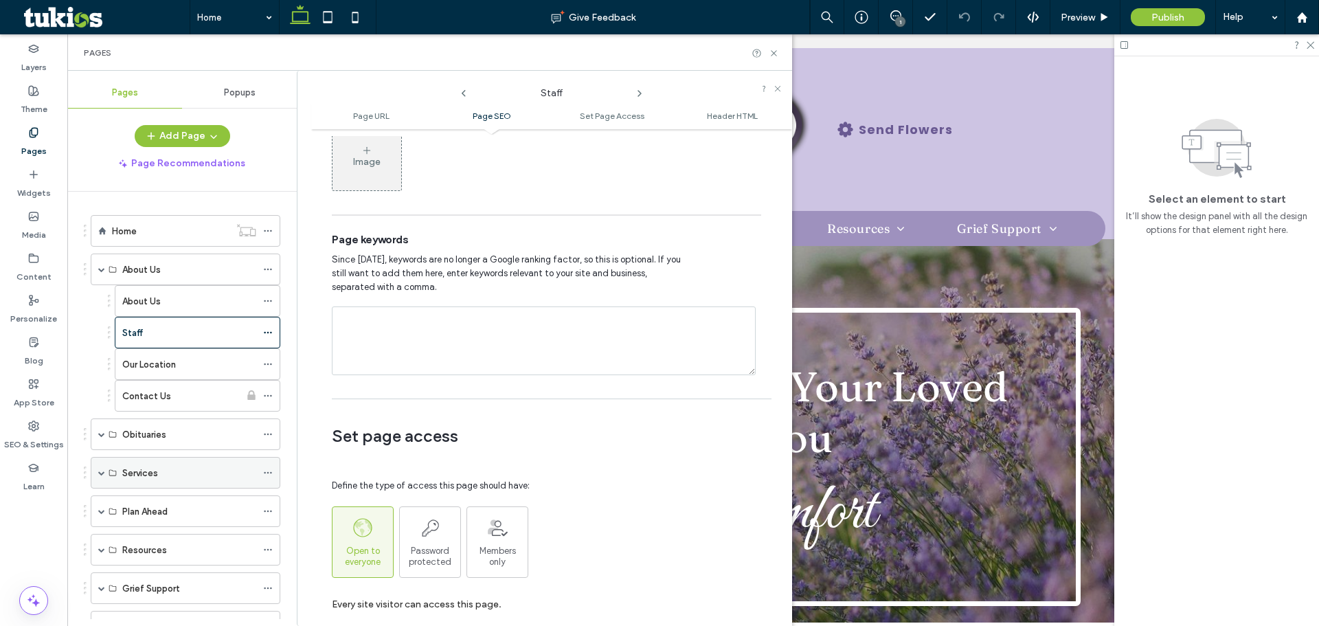
click at [98, 477] on span at bounding box center [101, 473] width 7 height 30
click at [150, 538] on label "Burial Services" at bounding box center [152, 536] width 60 height 24
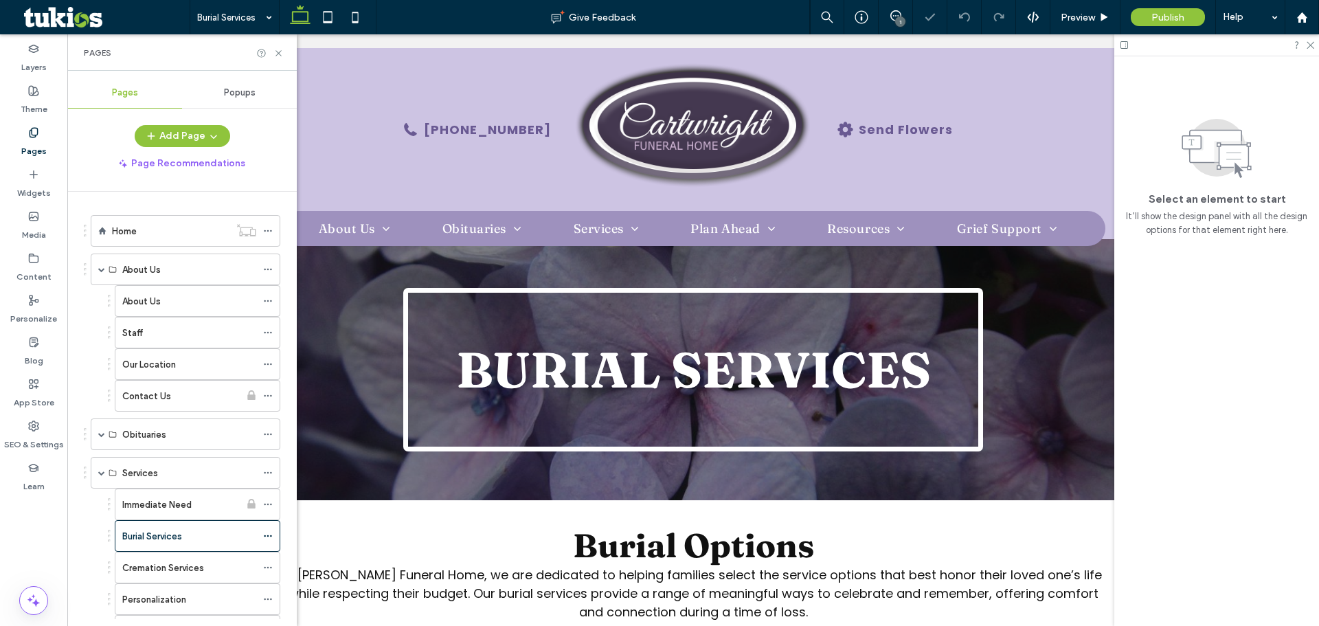
click at [267, 540] on icon at bounding box center [268, 536] width 10 height 10
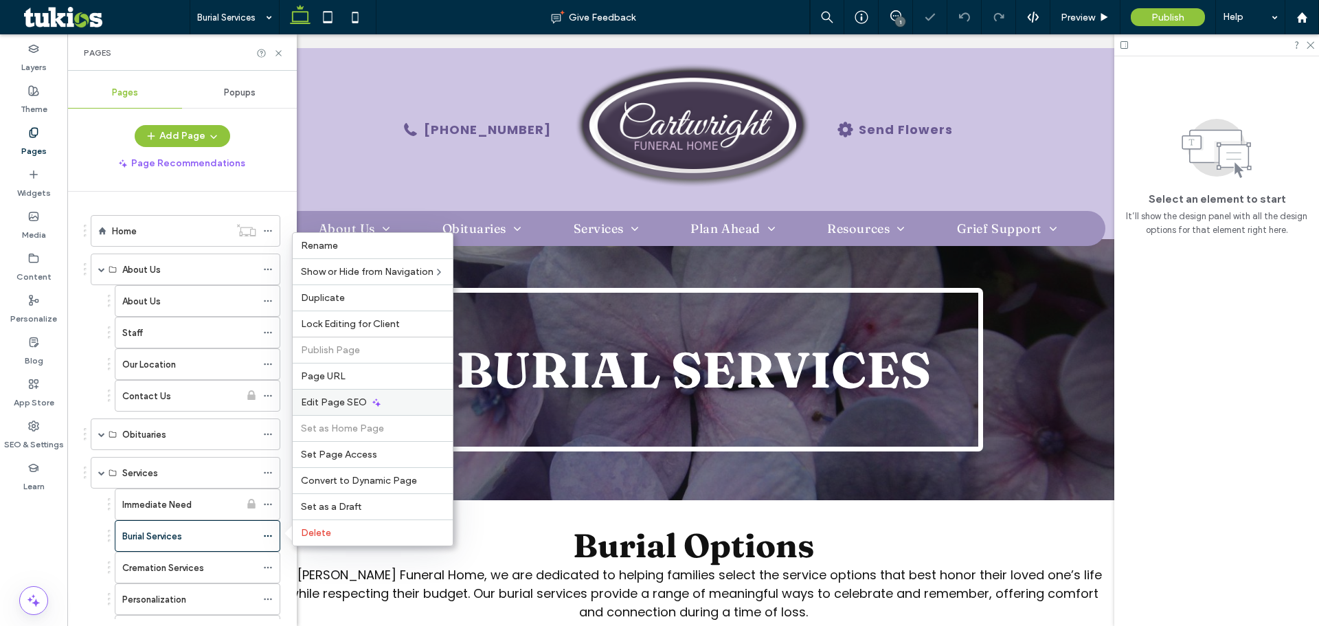
click at [326, 403] on span "Edit Page SEO" at bounding box center [334, 403] width 66 height 12
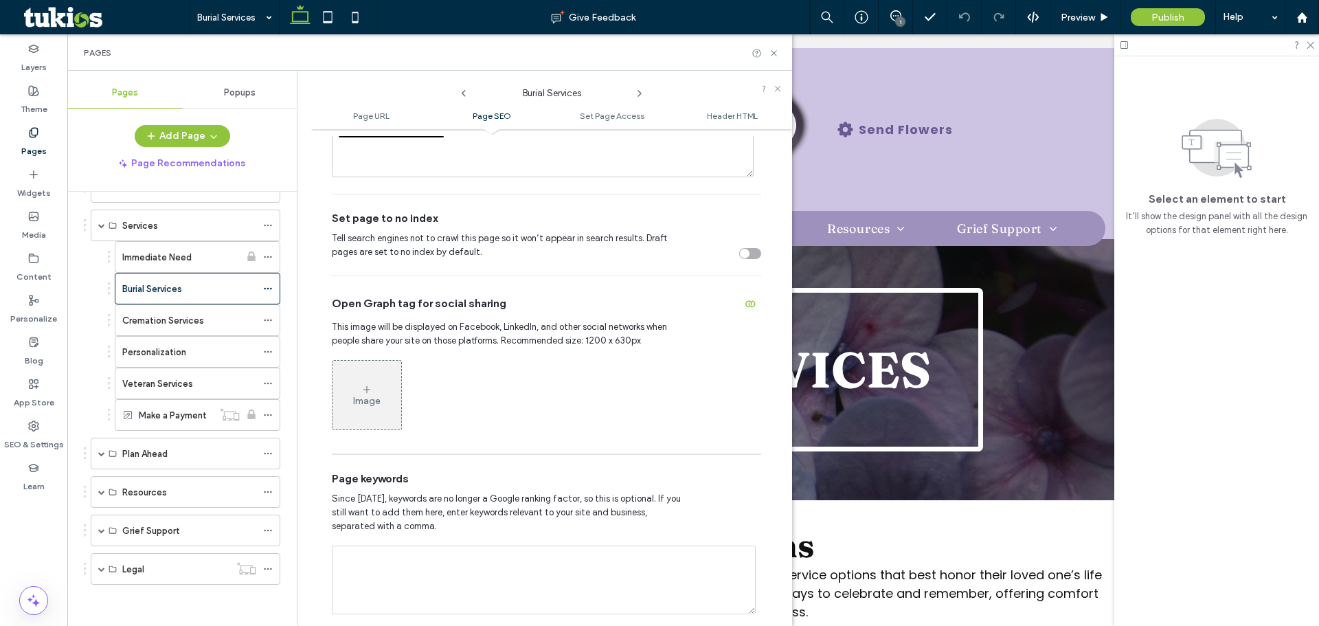
scroll to position [550, 0]
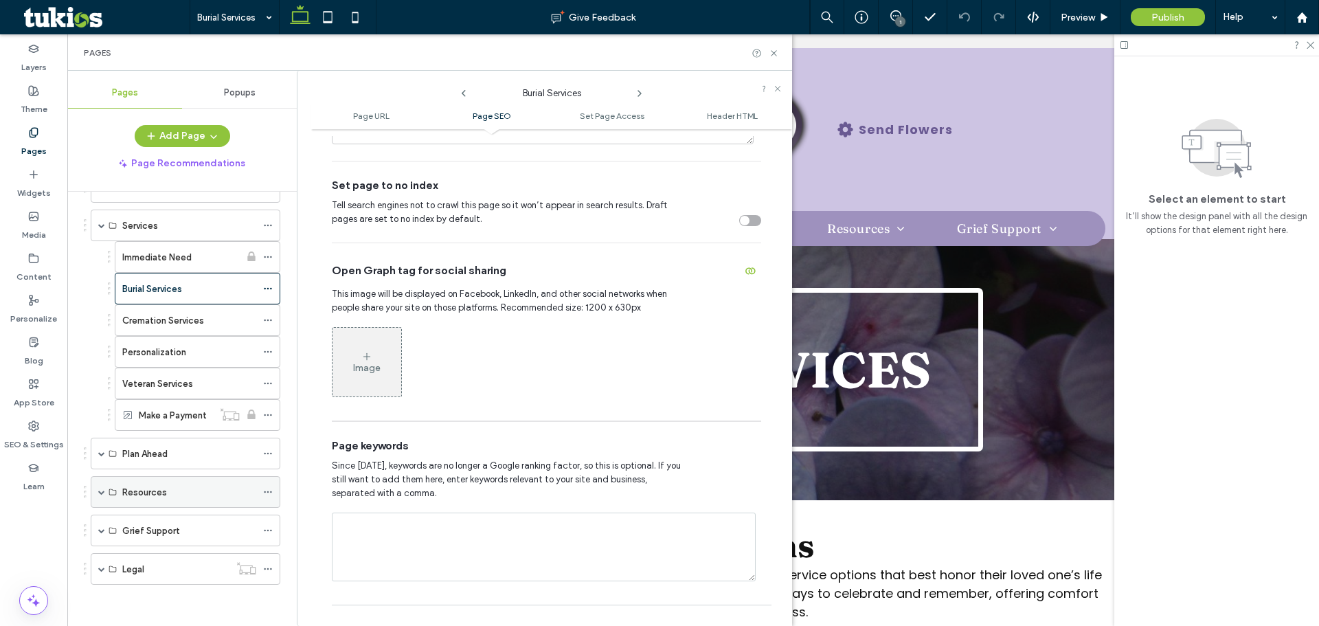
click at [101, 496] on span at bounding box center [101, 492] width 7 height 30
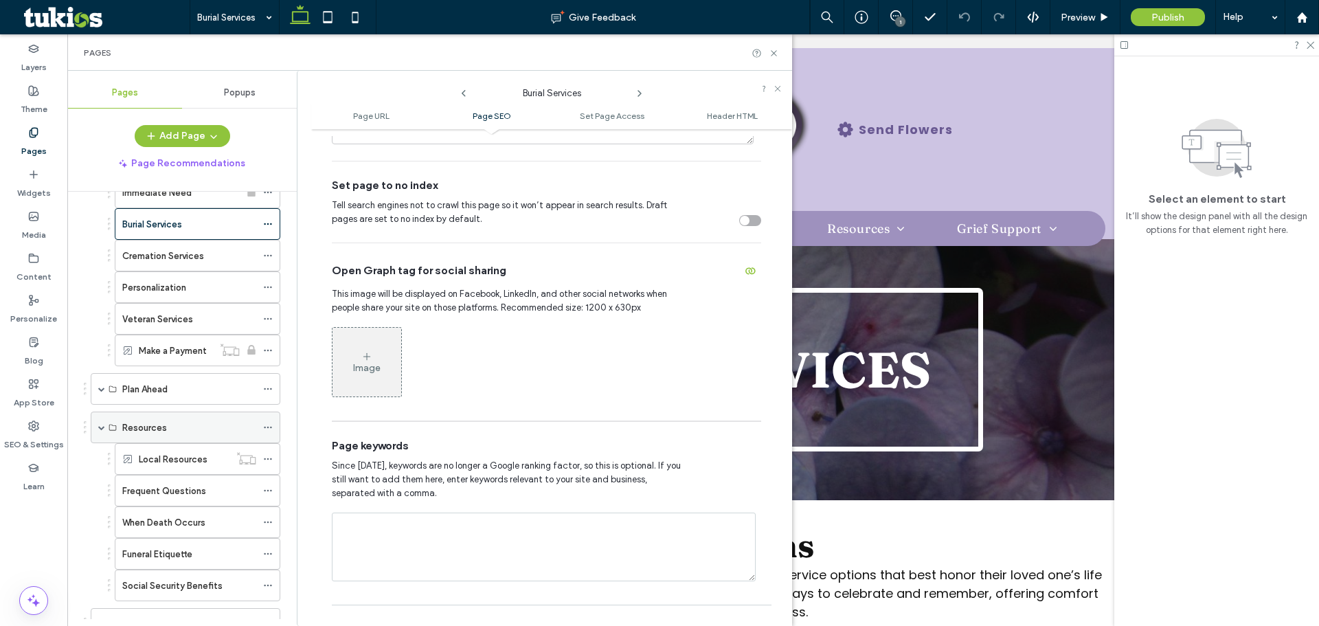
scroll to position [385, 0]
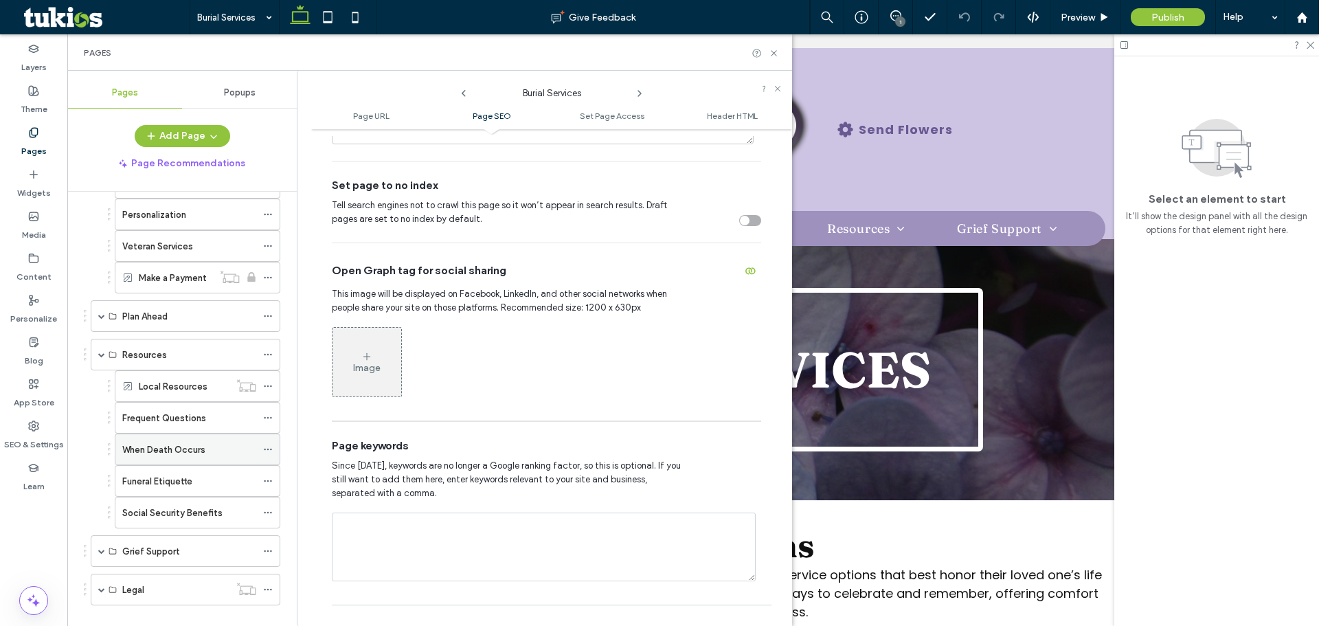
click at [263, 445] on div "When Death Occurs" at bounding box center [198, 450] width 166 height 32
click at [266, 448] on icon at bounding box center [268, 450] width 10 height 10
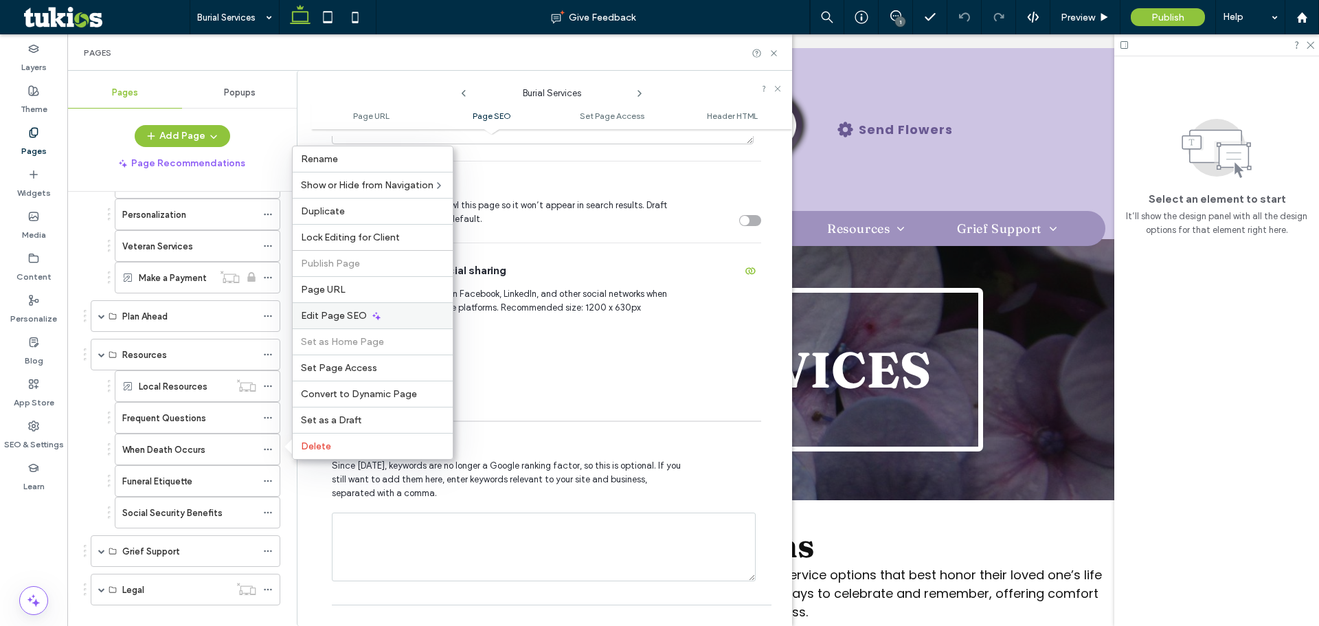
click at [324, 320] on span "Edit Page SEO" at bounding box center [334, 316] width 66 height 12
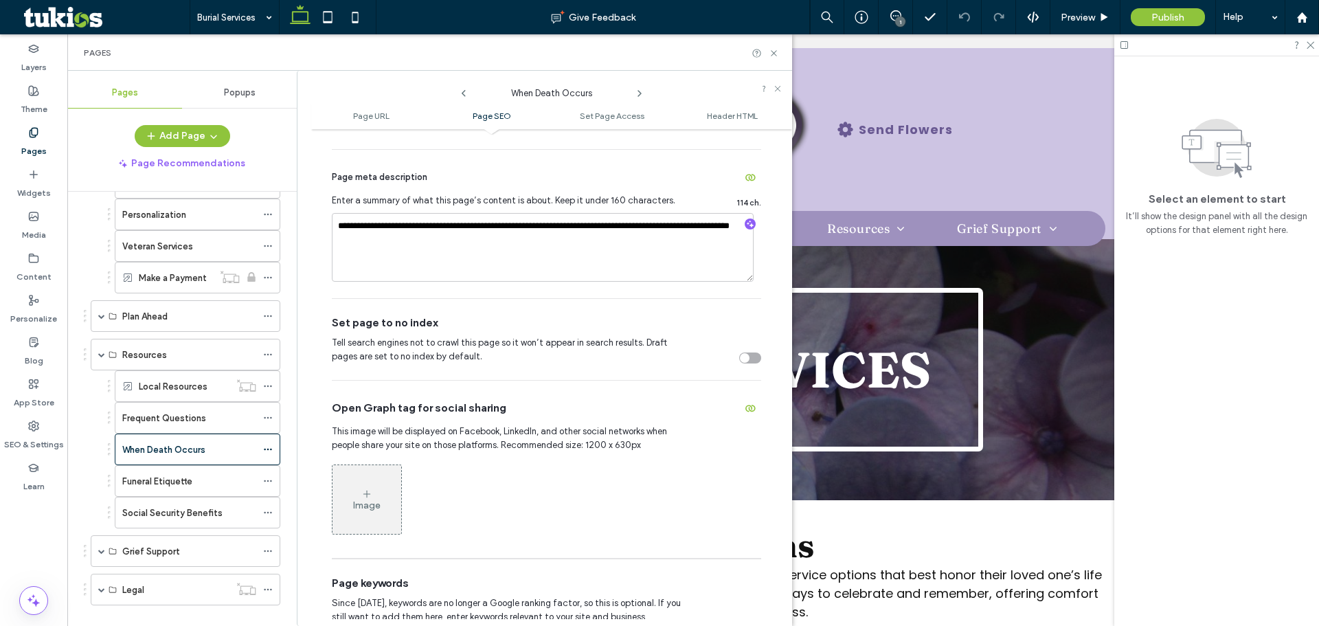
scroll to position [687, 0]
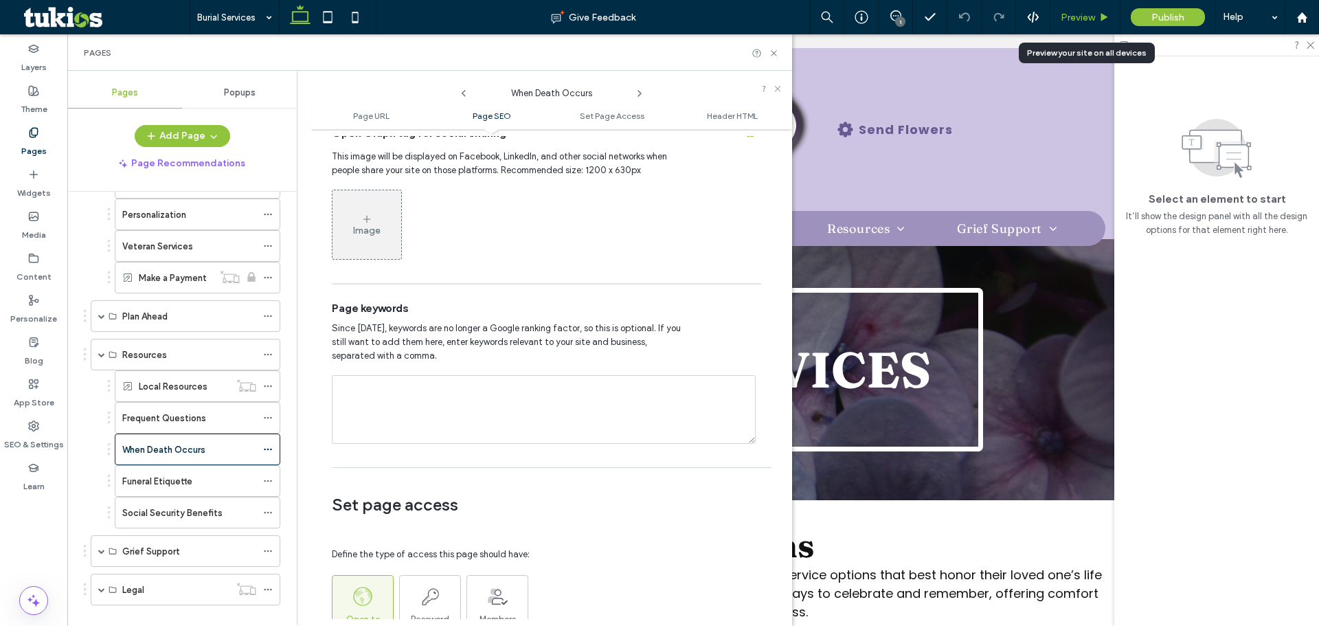
click at [1058, 14] on div "Preview" at bounding box center [1085, 18] width 69 height 12
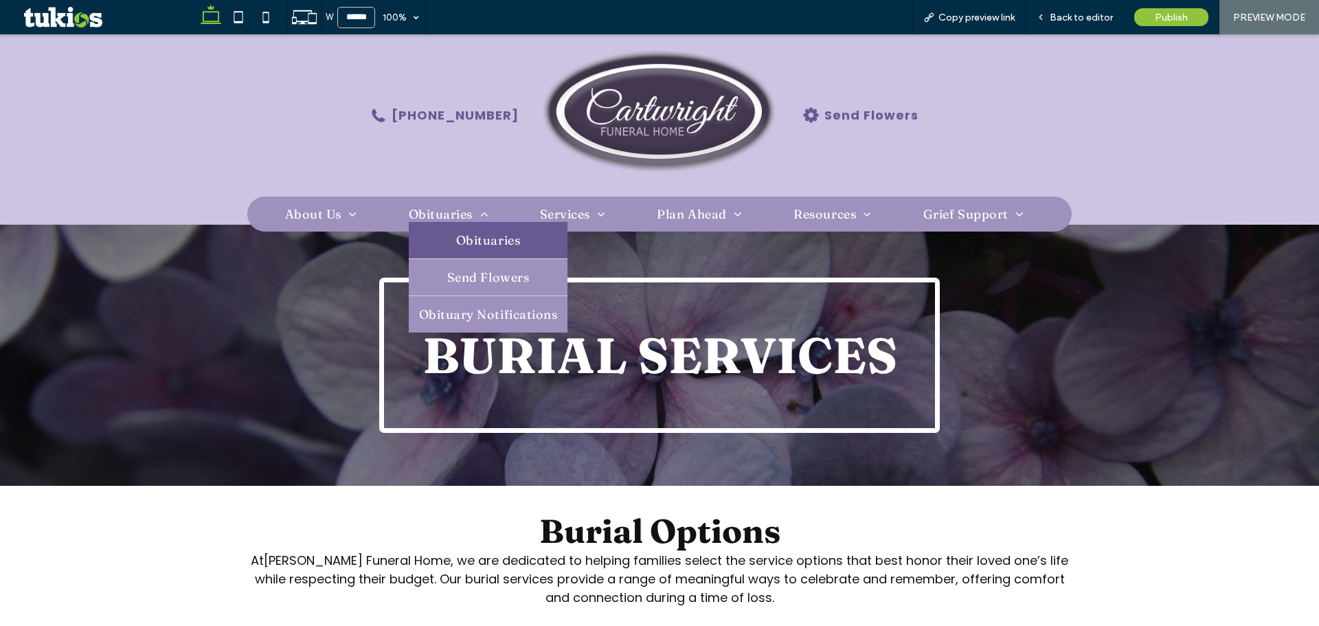
click at [450, 223] on link "Obituaries" at bounding box center [488, 240] width 159 height 36
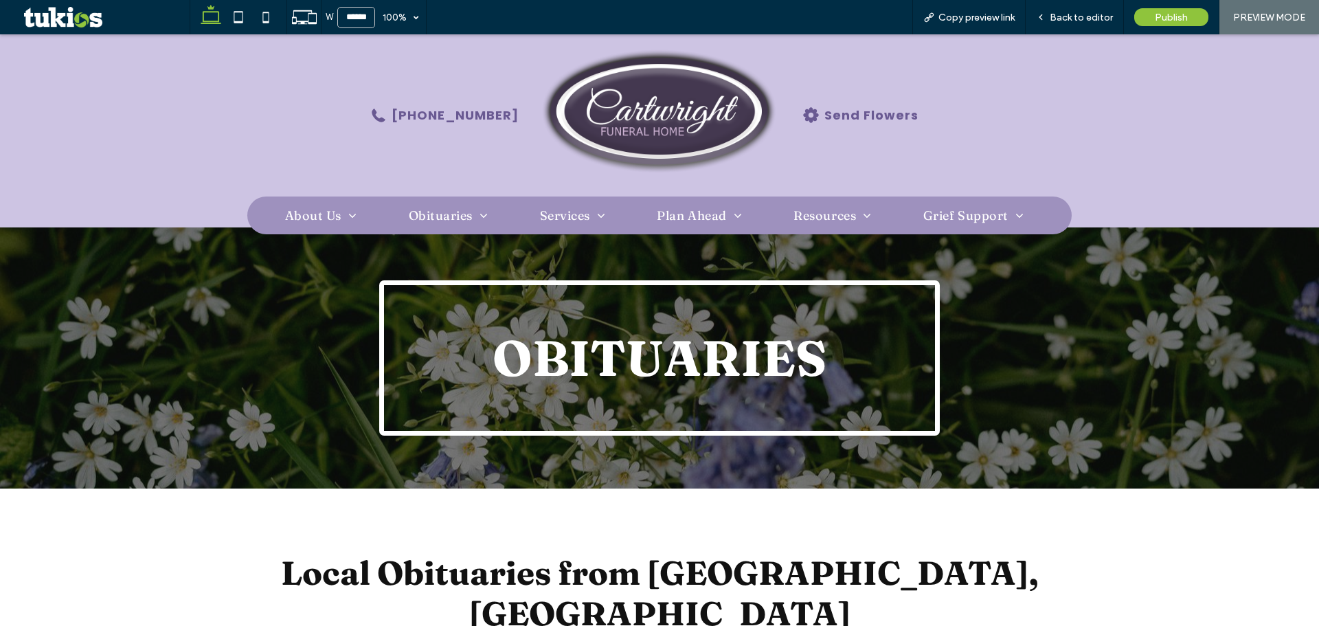
click at [599, 115] on img at bounding box center [659, 115] width 235 height 140
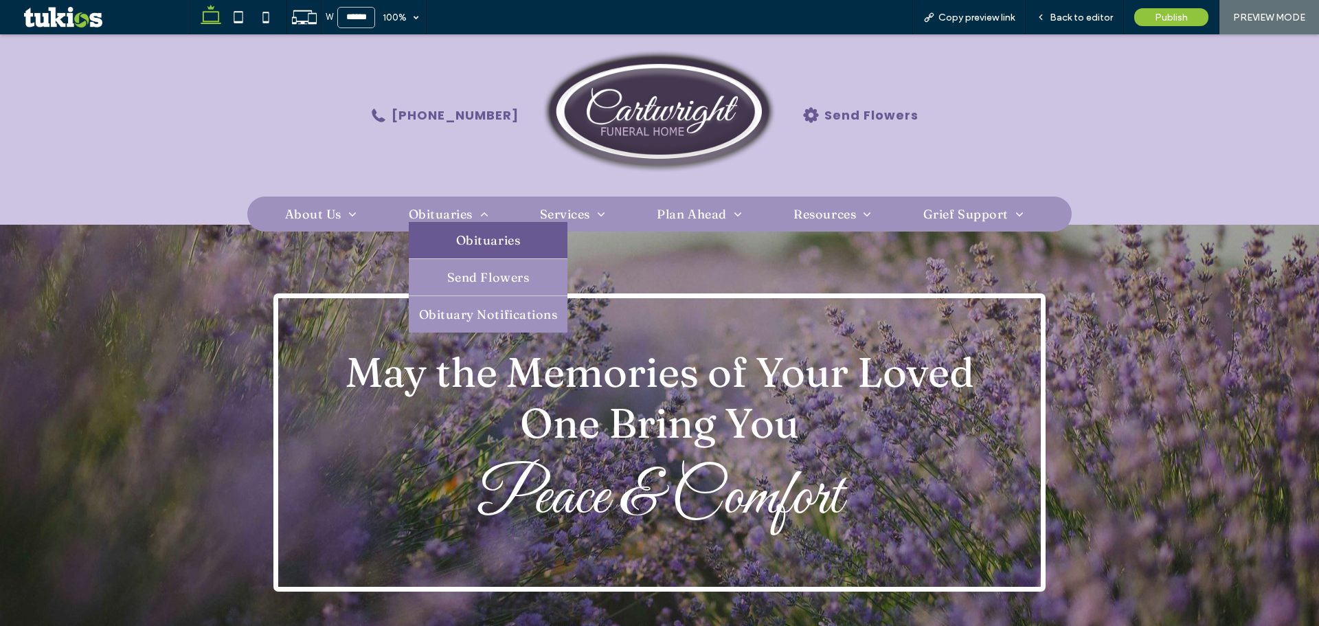
click at [473, 218] on span at bounding box center [481, 214] width 16 height 12
click at [467, 240] on span "Obituaries" at bounding box center [488, 240] width 64 height 16
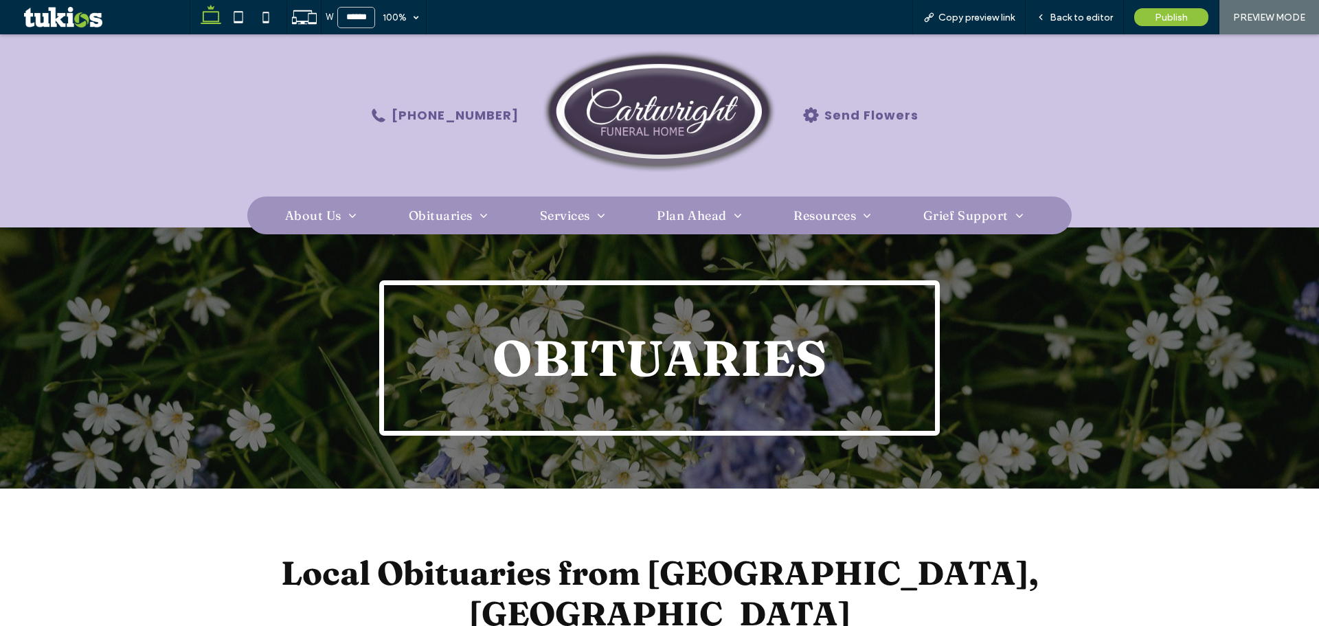
click at [632, 104] on img at bounding box center [659, 115] width 235 height 140
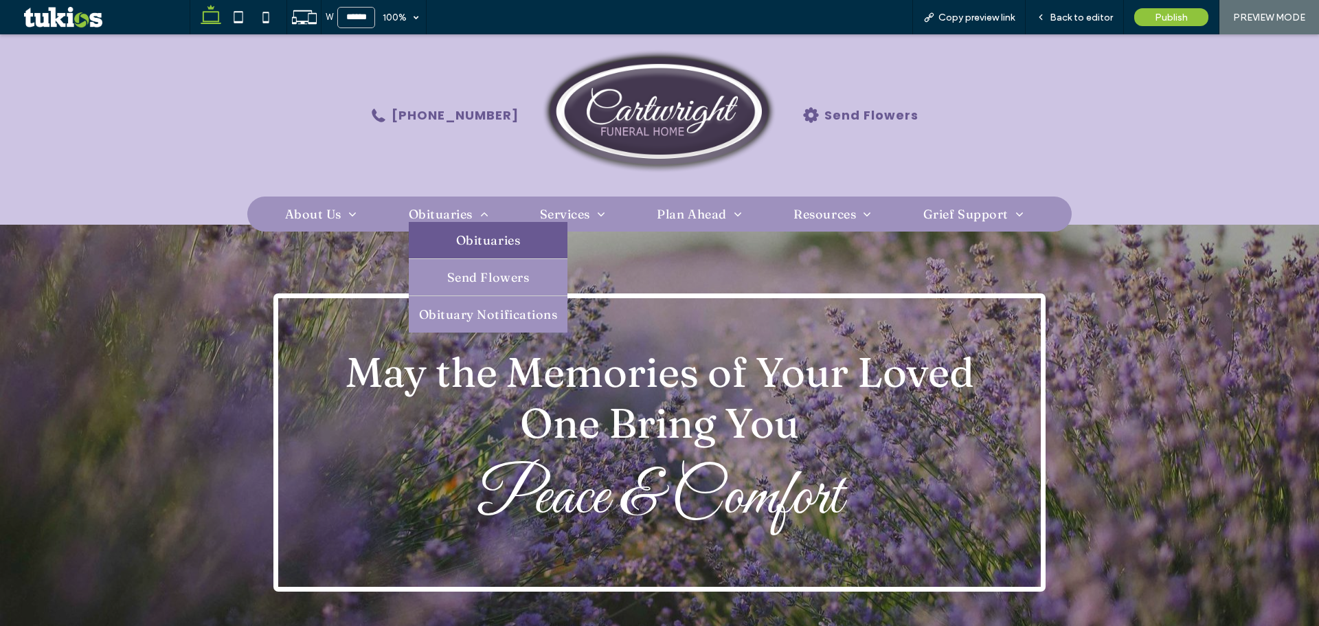
click at [450, 231] on link "Obituaries" at bounding box center [488, 240] width 159 height 36
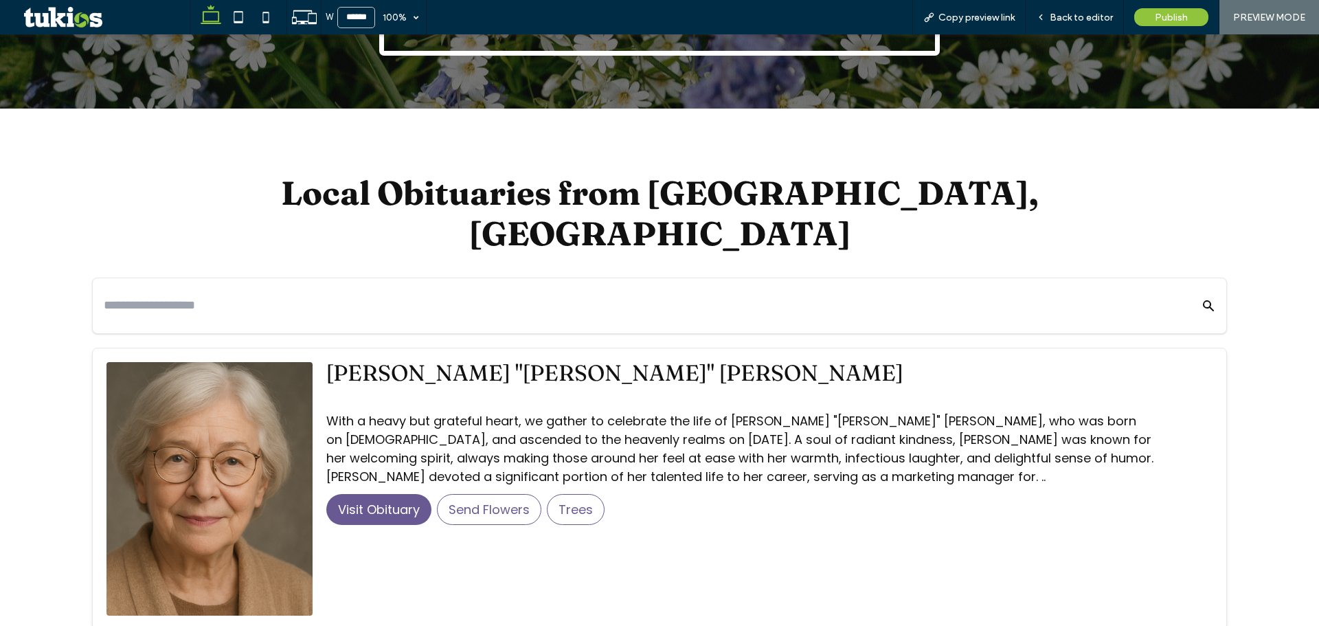
scroll to position [275, 0]
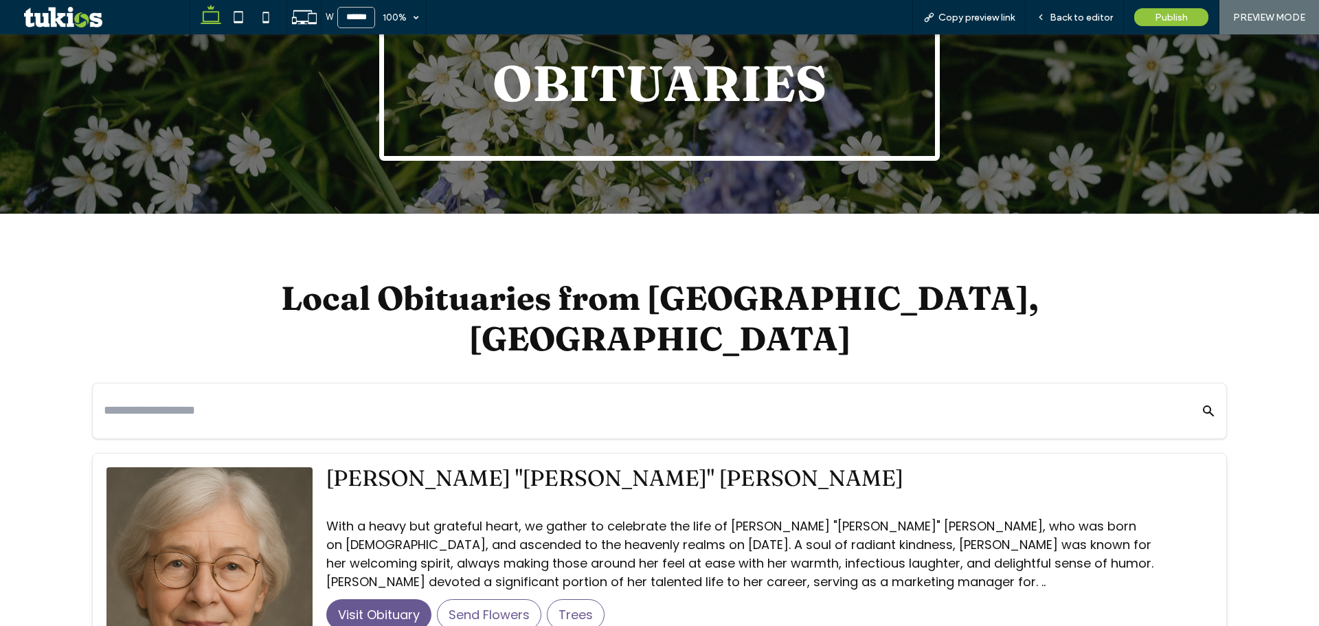
click at [386, 399] on input "text" at bounding box center [638, 411] width 1069 height 24
type input "*"
click at [1195, 394] on button "Search Obituaries" at bounding box center [1199, 410] width 32 height 33
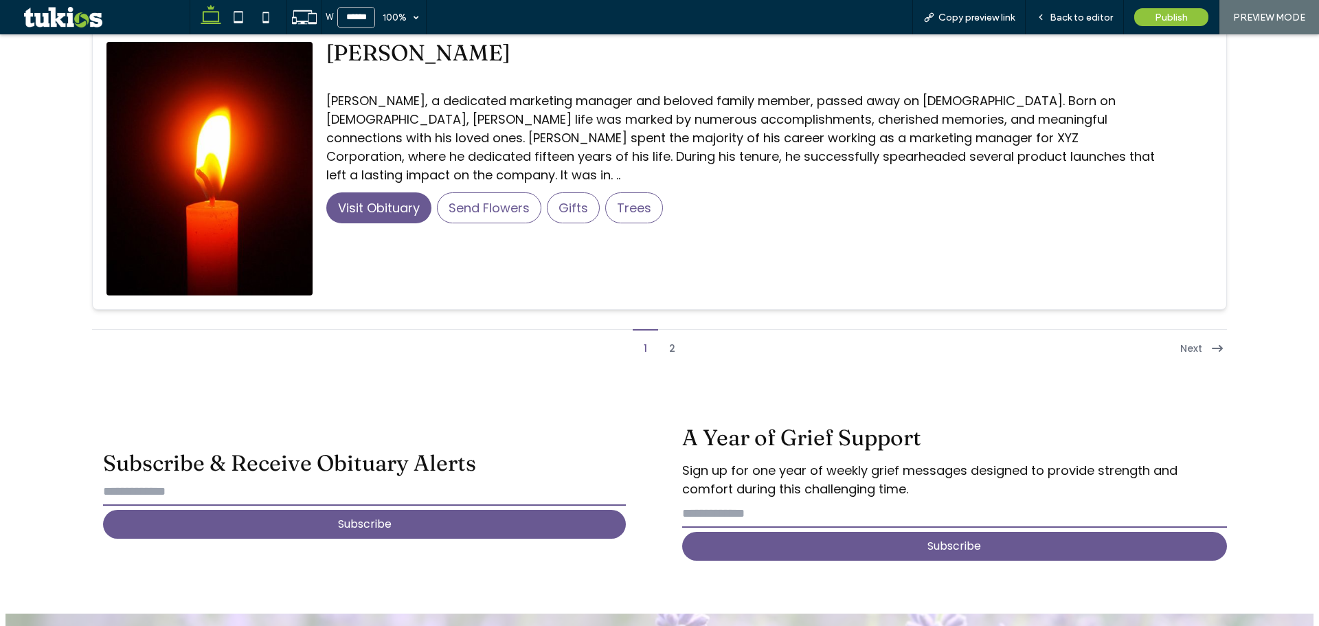
scroll to position [3573, 0]
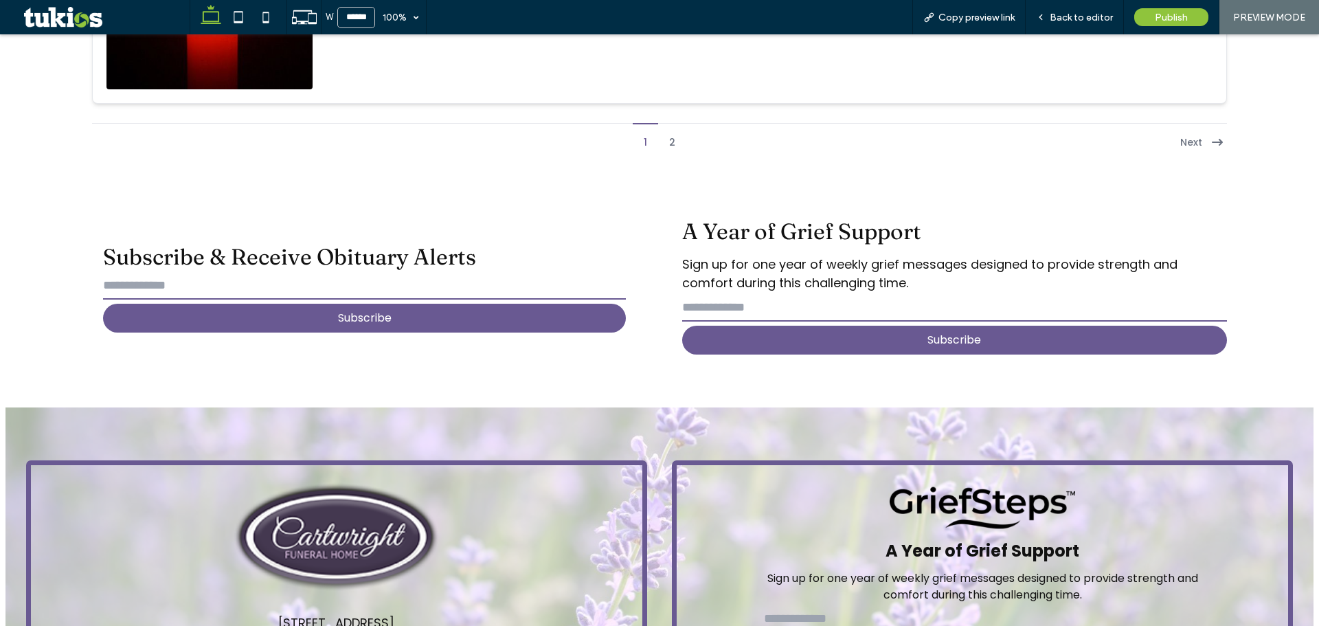
click at [482, 272] on input "email" at bounding box center [364, 285] width 523 height 27
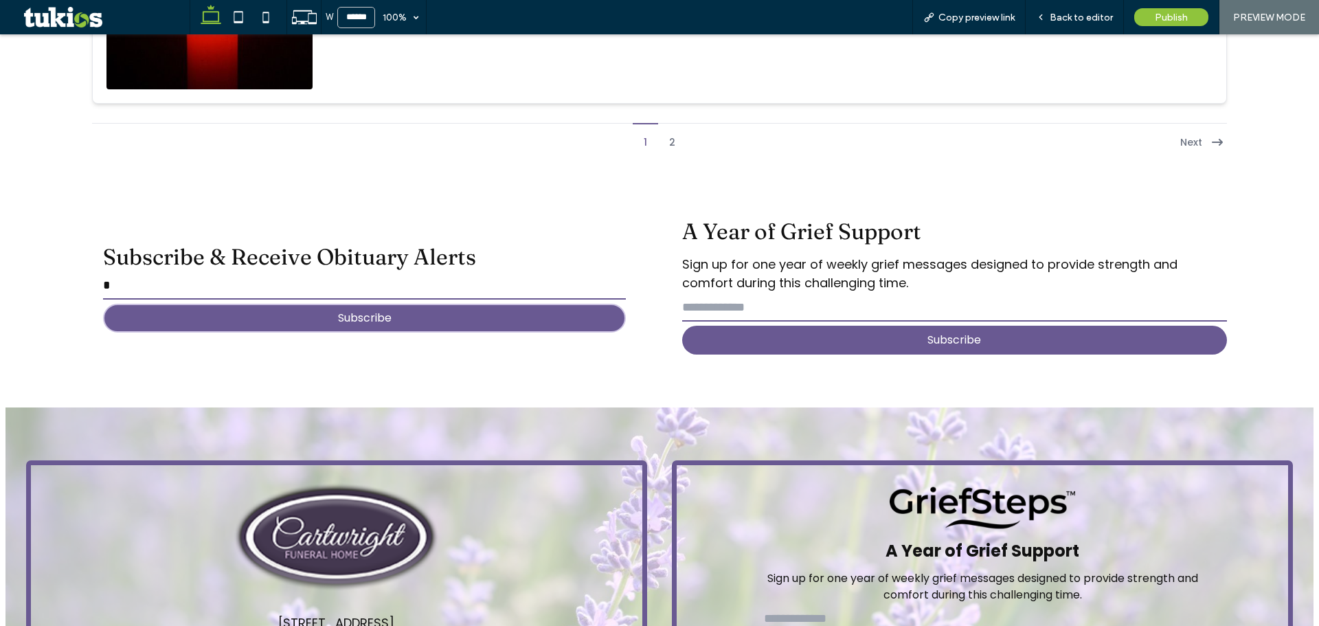
type input "*"
click at [456, 304] on button "Subscribe" at bounding box center [364, 318] width 523 height 29
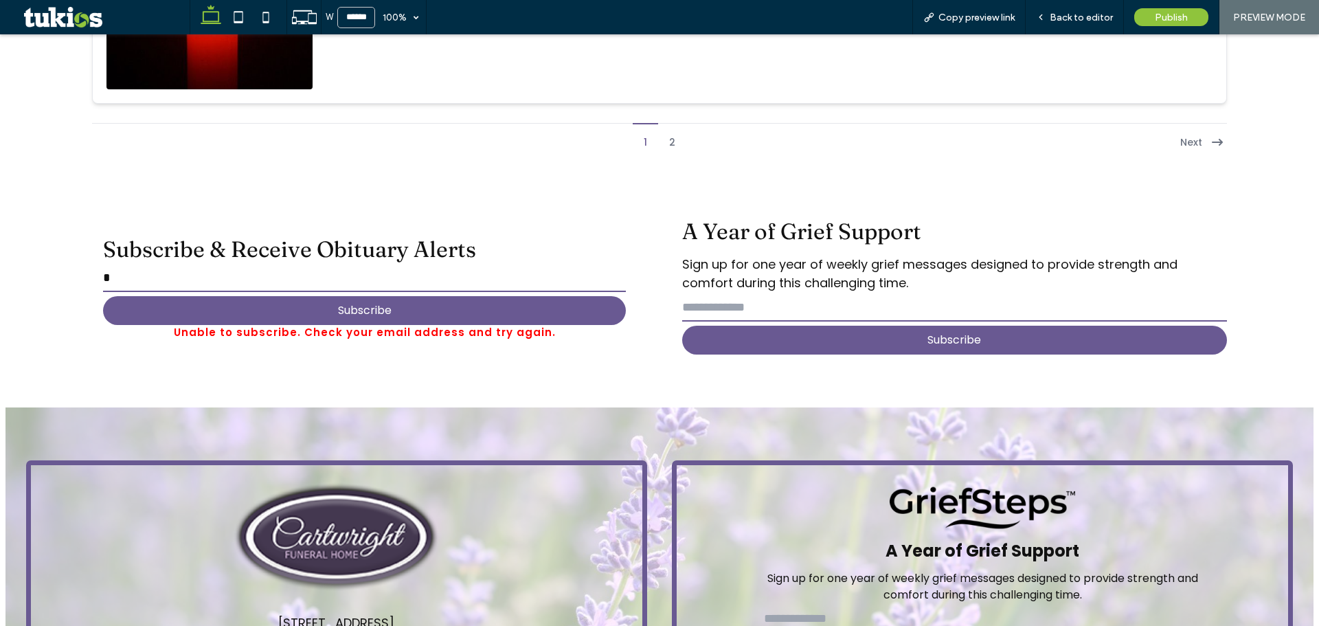
click at [764, 294] on input "email" at bounding box center [954, 307] width 545 height 27
type input "*"
click at [764, 326] on button "Subscribe" at bounding box center [954, 340] width 545 height 29
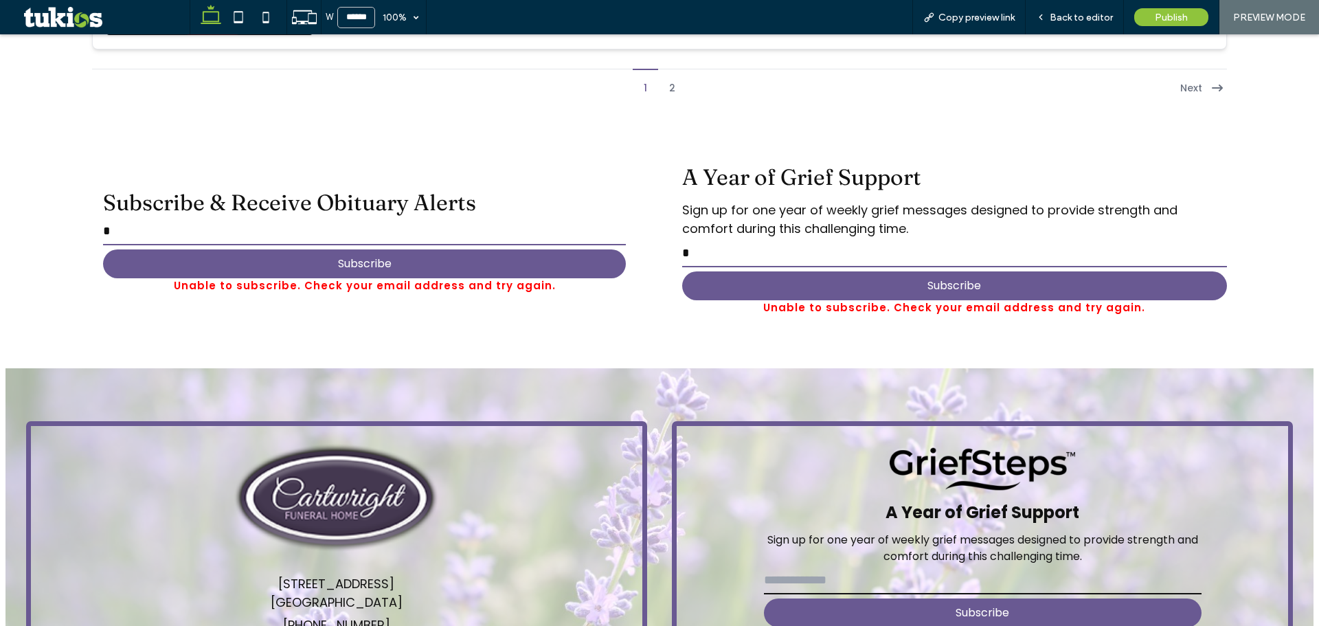
scroll to position [3716, 0]
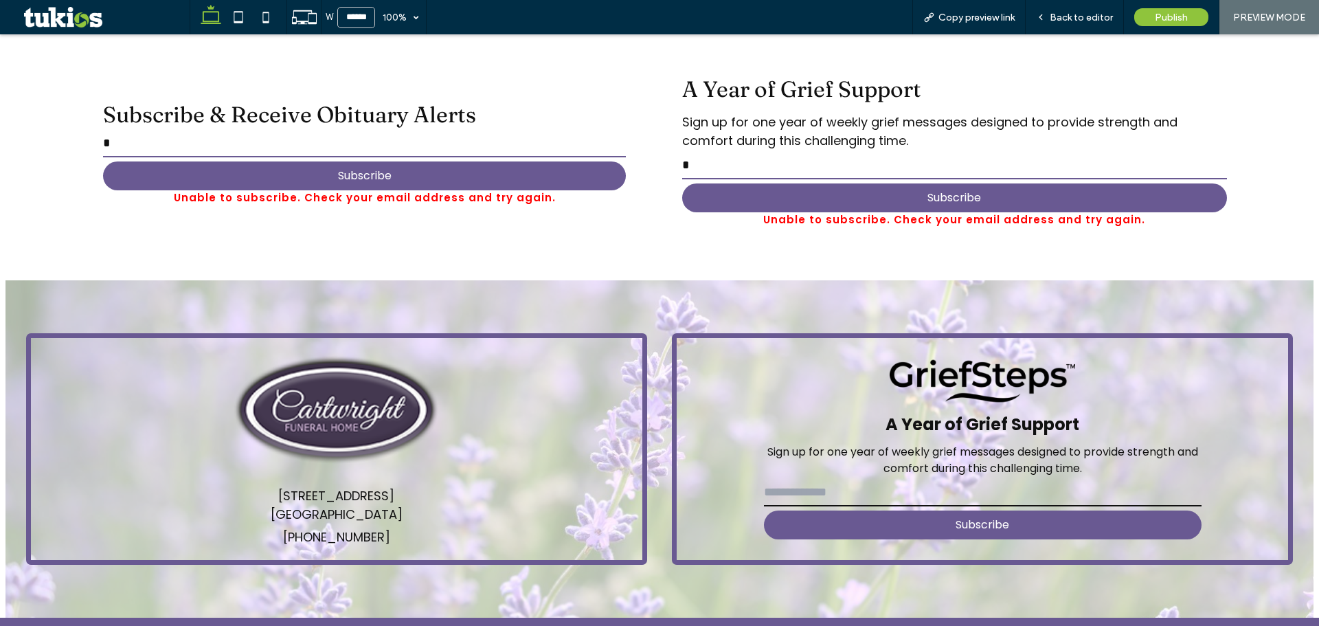
click at [801, 479] on input "email" at bounding box center [983, 492] width 438 height 27
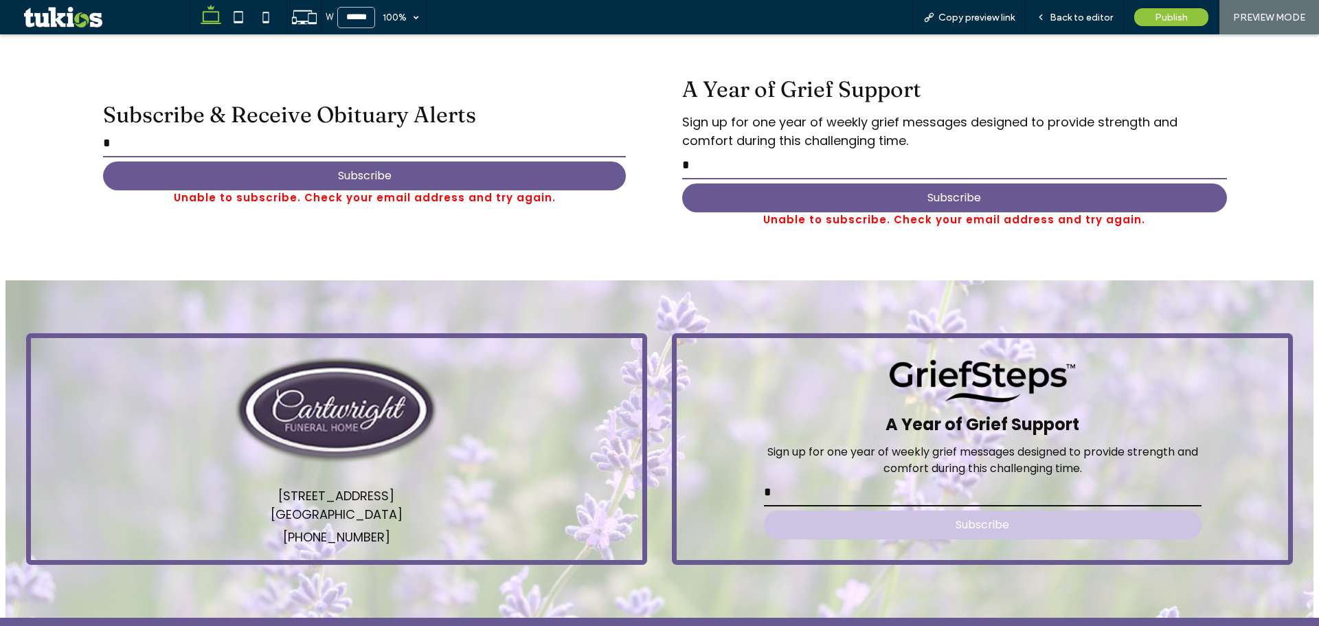
type input "*"
click at [814, 511] on button "Subscribe" at bounding box center [983, 525] width 438 height 29
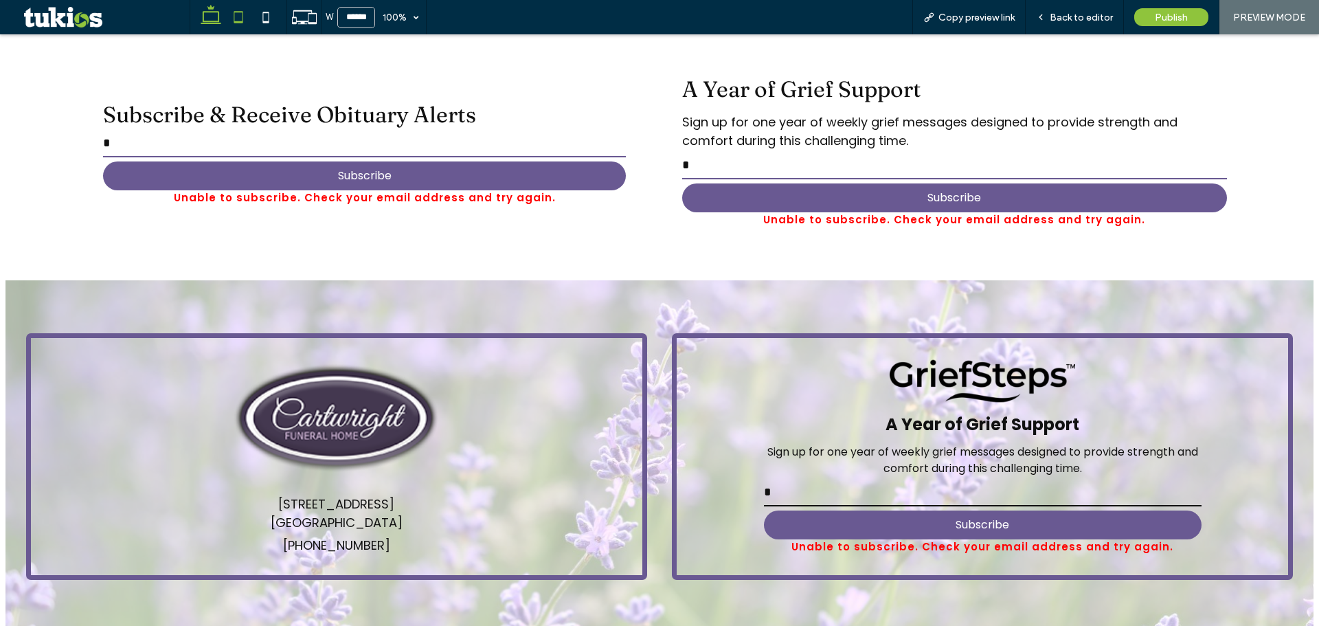
click at [245, 23] on icon at bounding box center [238, 16] width 27 height 27
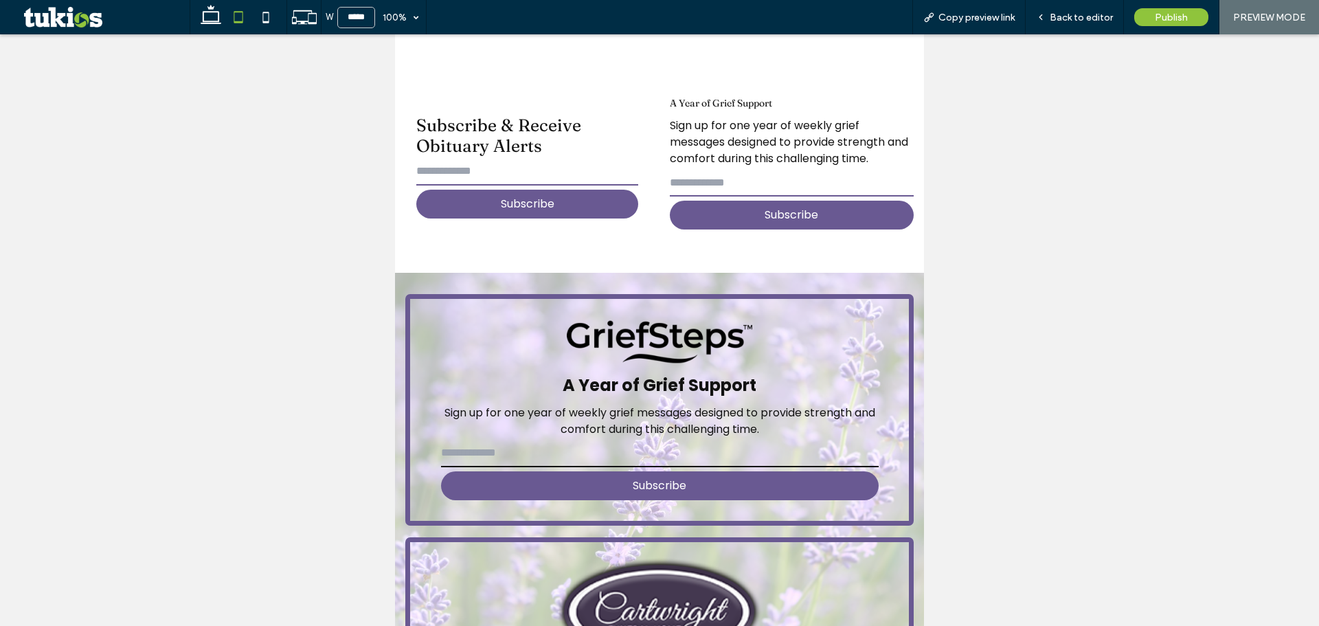
scroll to position [3540, 0]
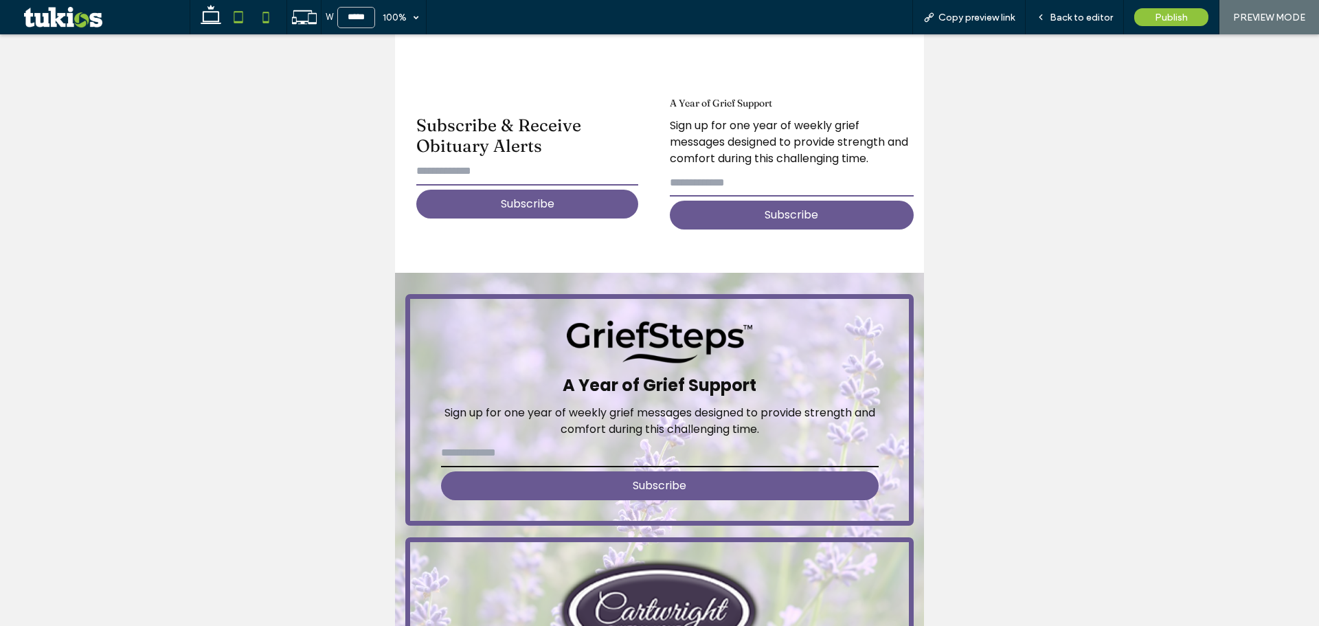
click at [260, 13] on icon at bounding box center [265, 16] width 27 height 27
type input "*****"
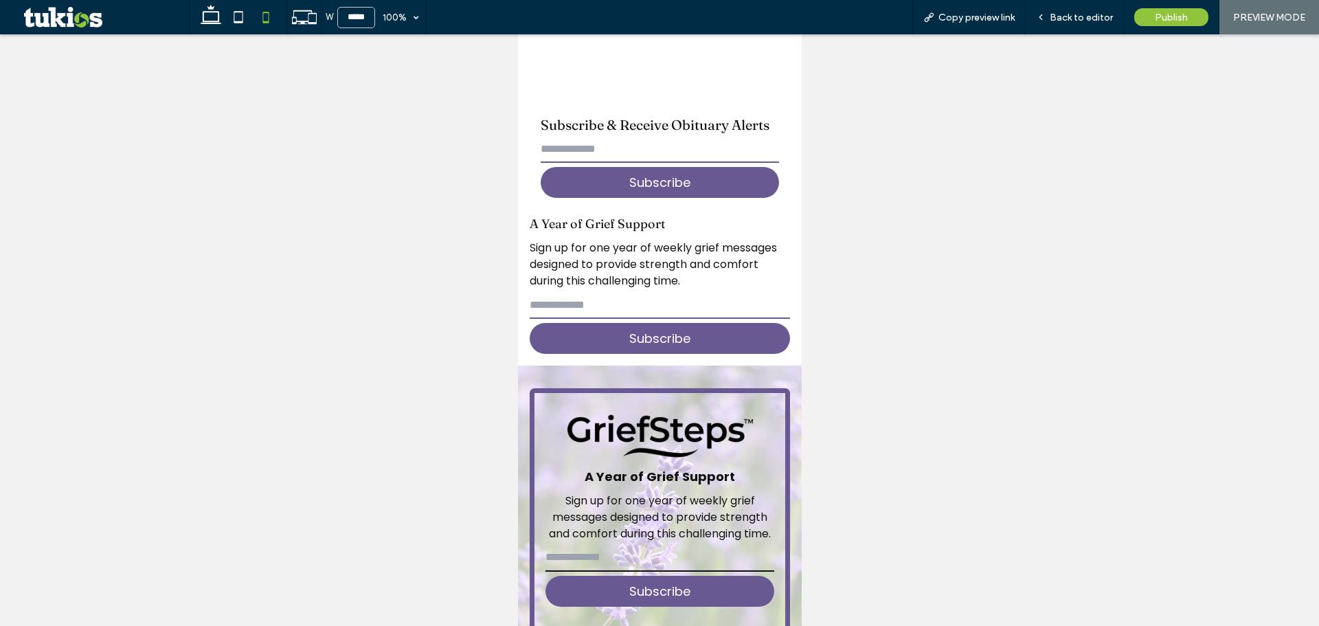
click at [557, 135] on input "email" at bounding box center [659, 148] width 239 height 27
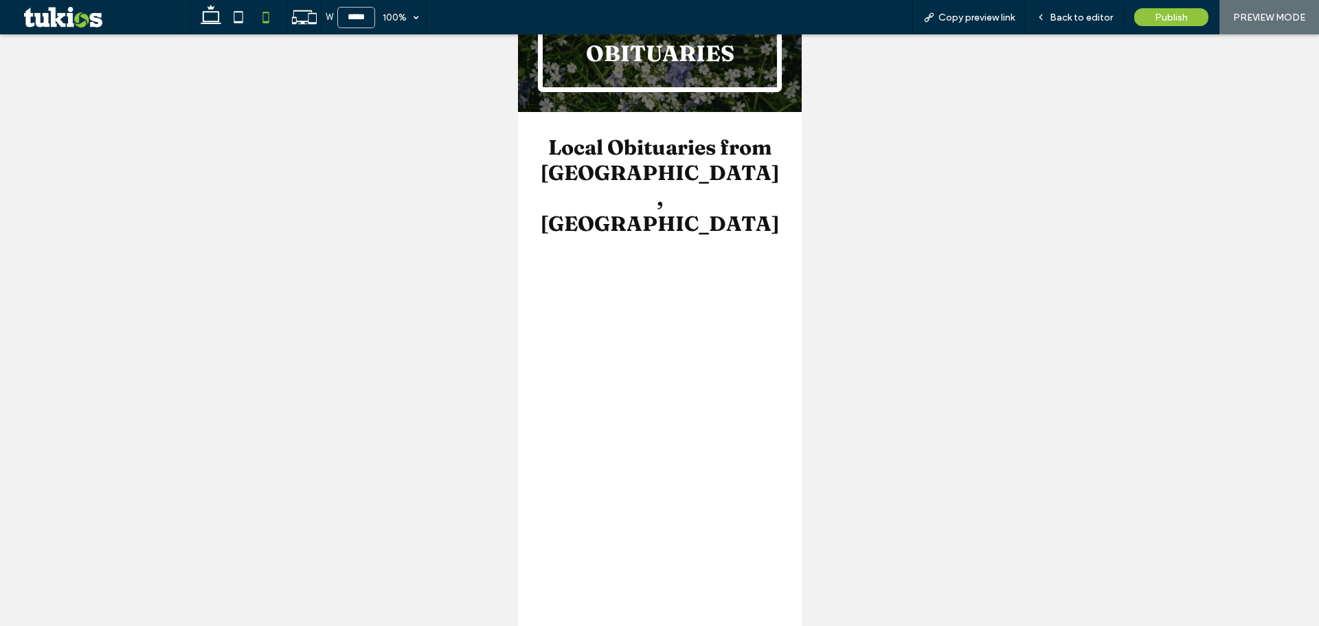
scroll to position [0, 0]
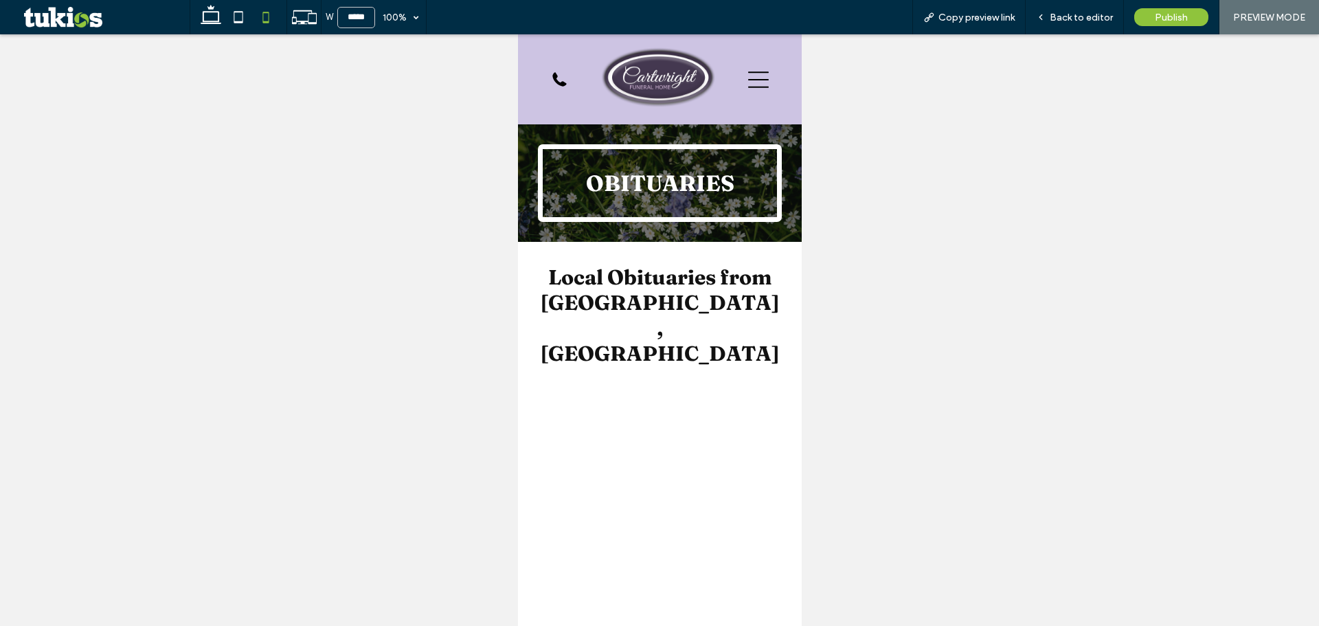
click at [642, 87] on img at bounding box center [658, 79] width 115 height 68
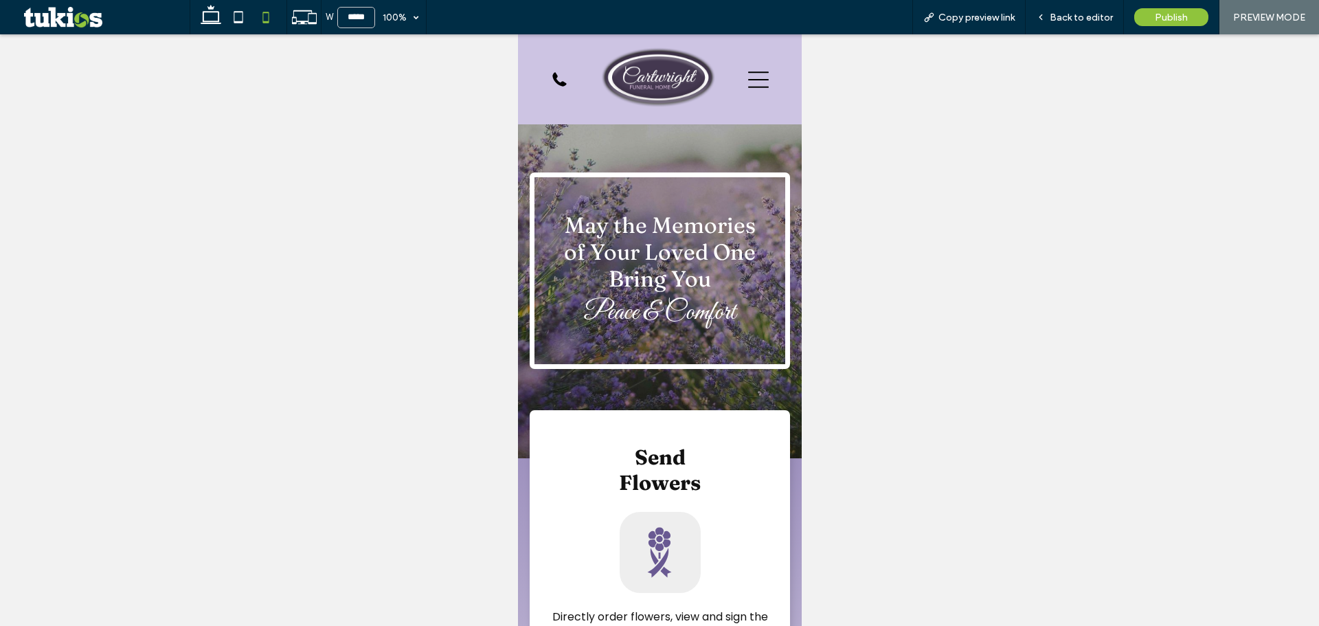
click at [748, 77] on icon at bounding box center [758, 79] width 21 height 21
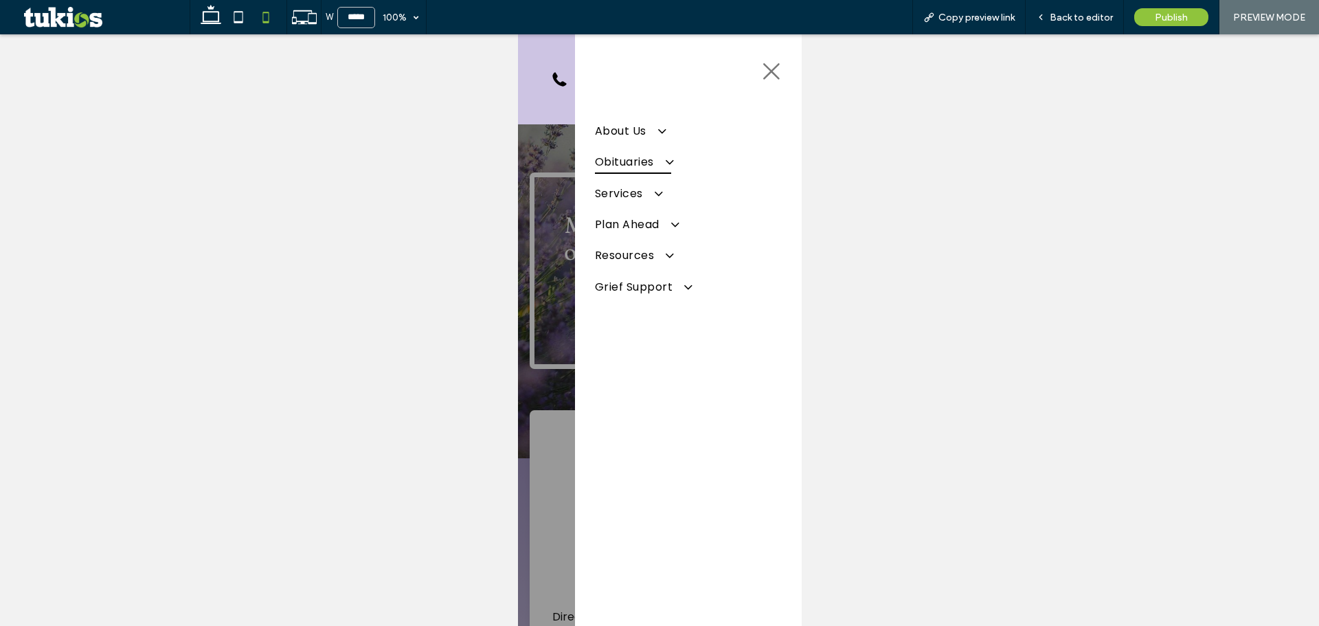
click at [669, 157] on span at bounding box center [662, 162] width 23 height 14
click at [638, 187] on span "Obituaries" at bounding box center [627, 189] width 49 height 12
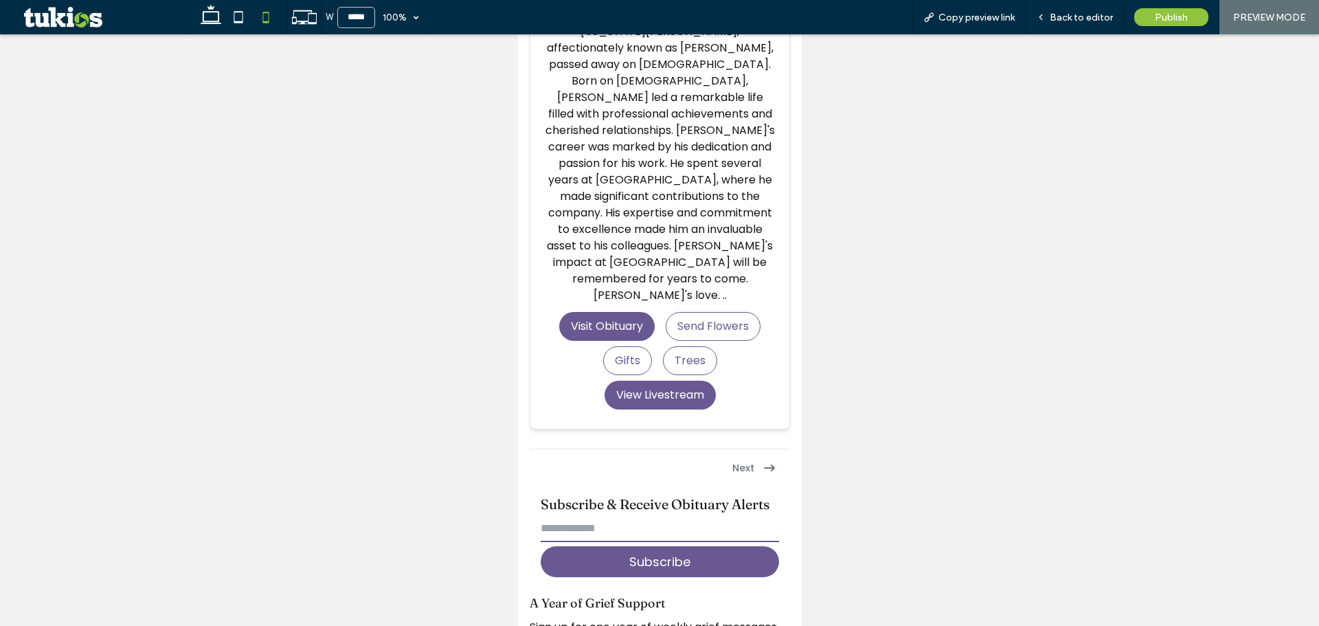
scroll to position [6047, 0]
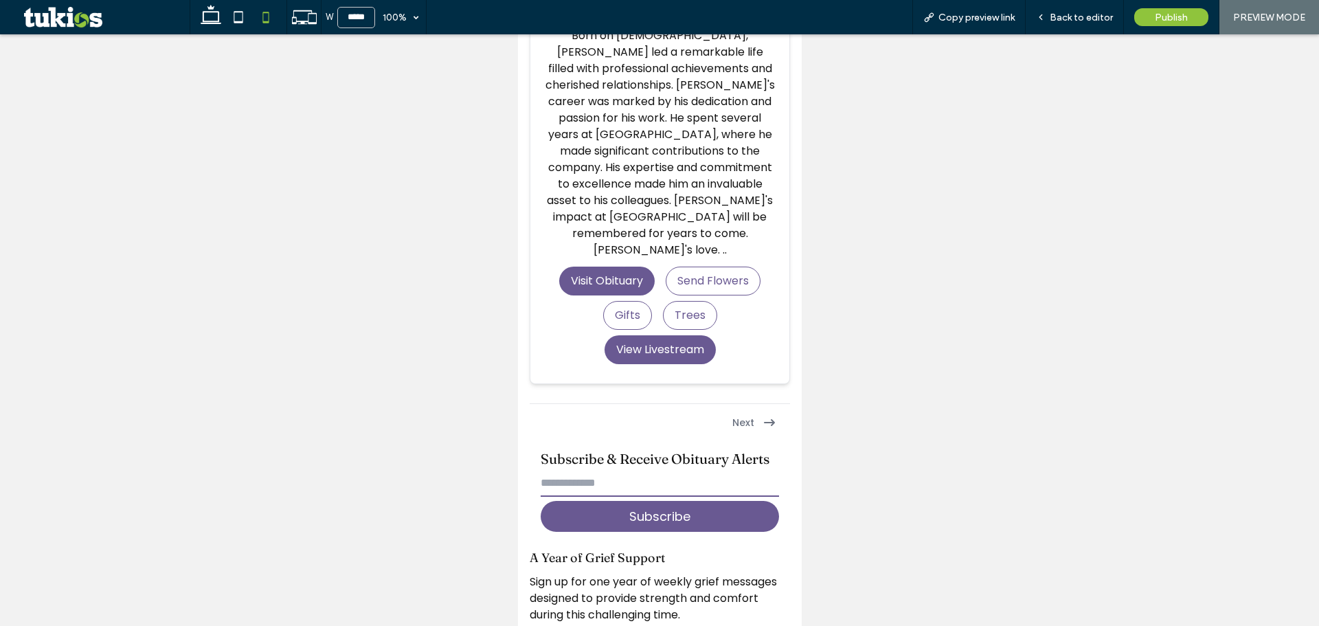
click at [624, 469] on input "email" at bounding box center [659, 482] width 239 height 27
type input "*"
click at [600, 501] on button "Subscribe" at bounding box center [659, 516] width 239 height 31
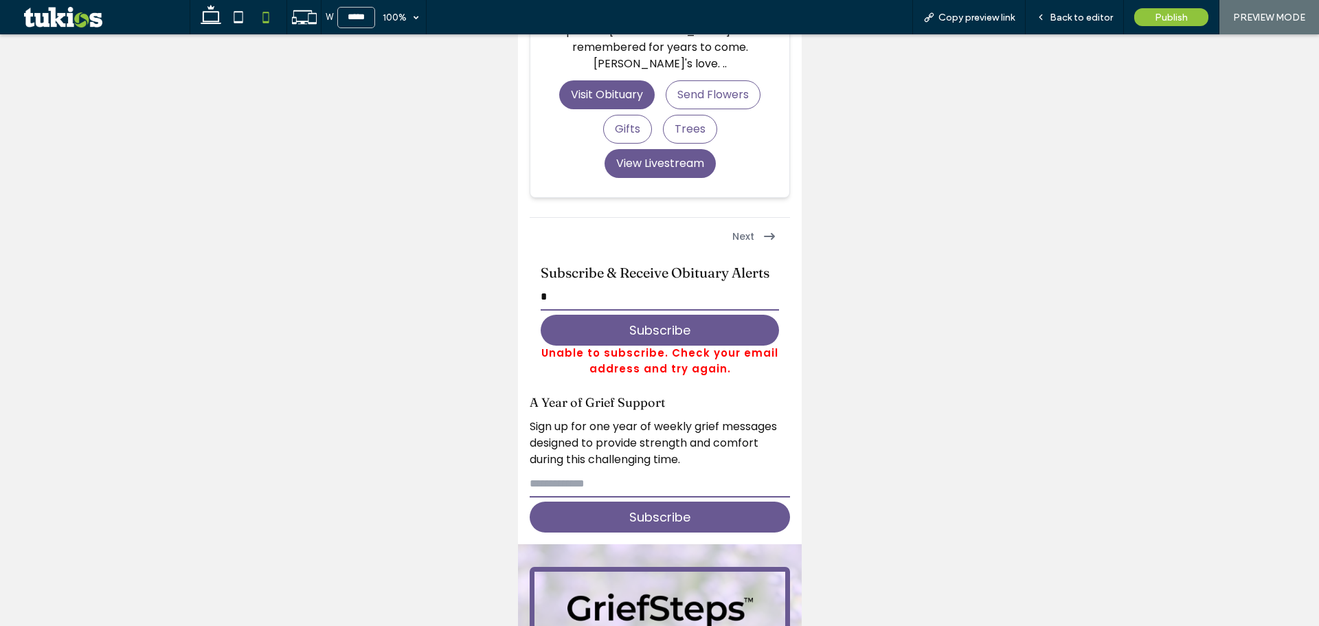
scroll to position [6253, 0]
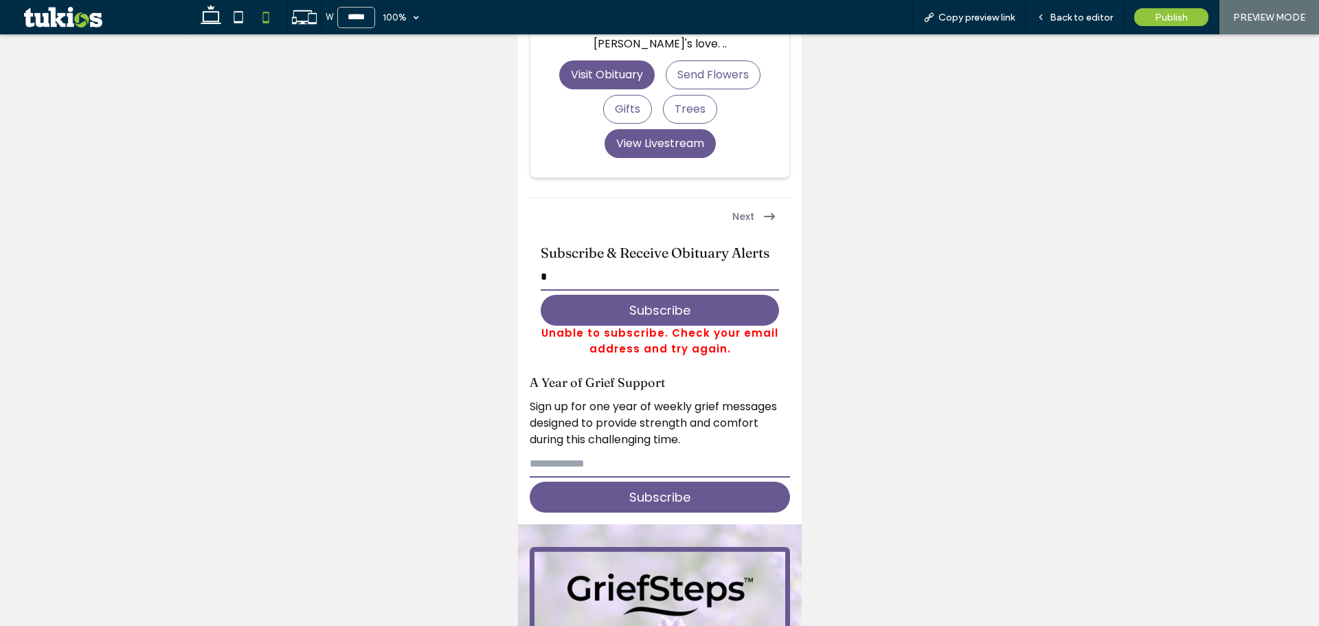
click at [612, 450] on input "email" at bounding box center [659, 463] width 261 height 27
type input "*"
click at [608, 482] on button "Subscribe" at bounding box center [659, 497] width 261 height 31
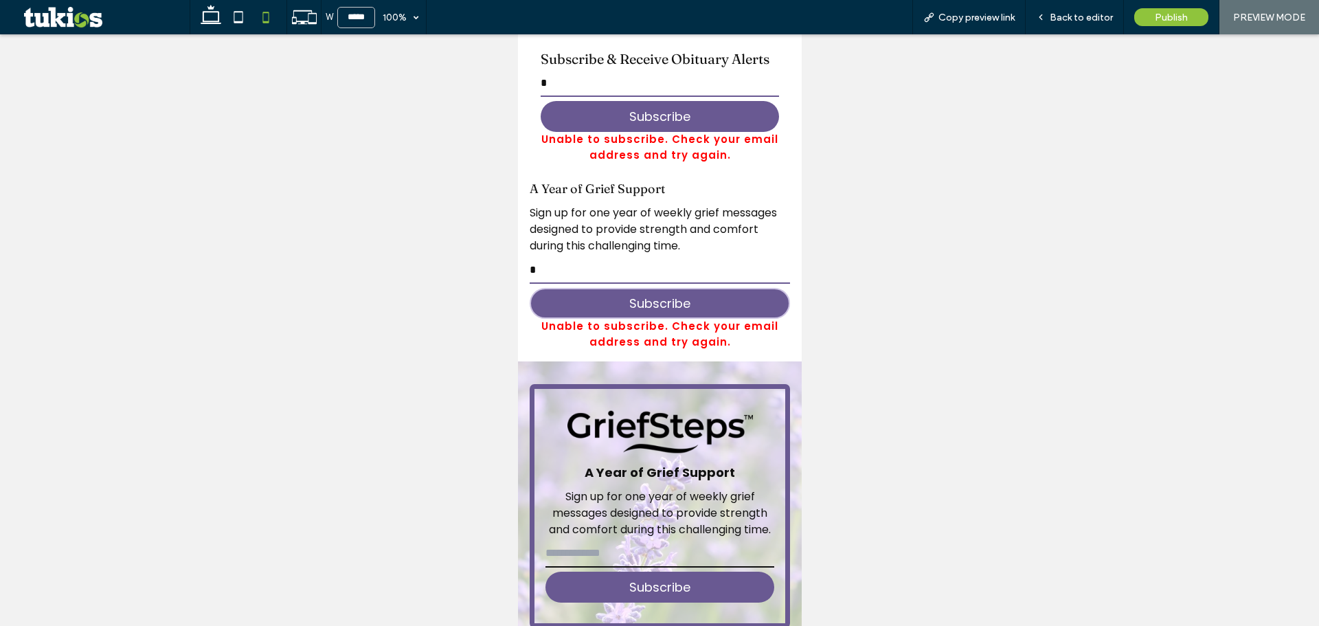
scroll to position [6451, 0]
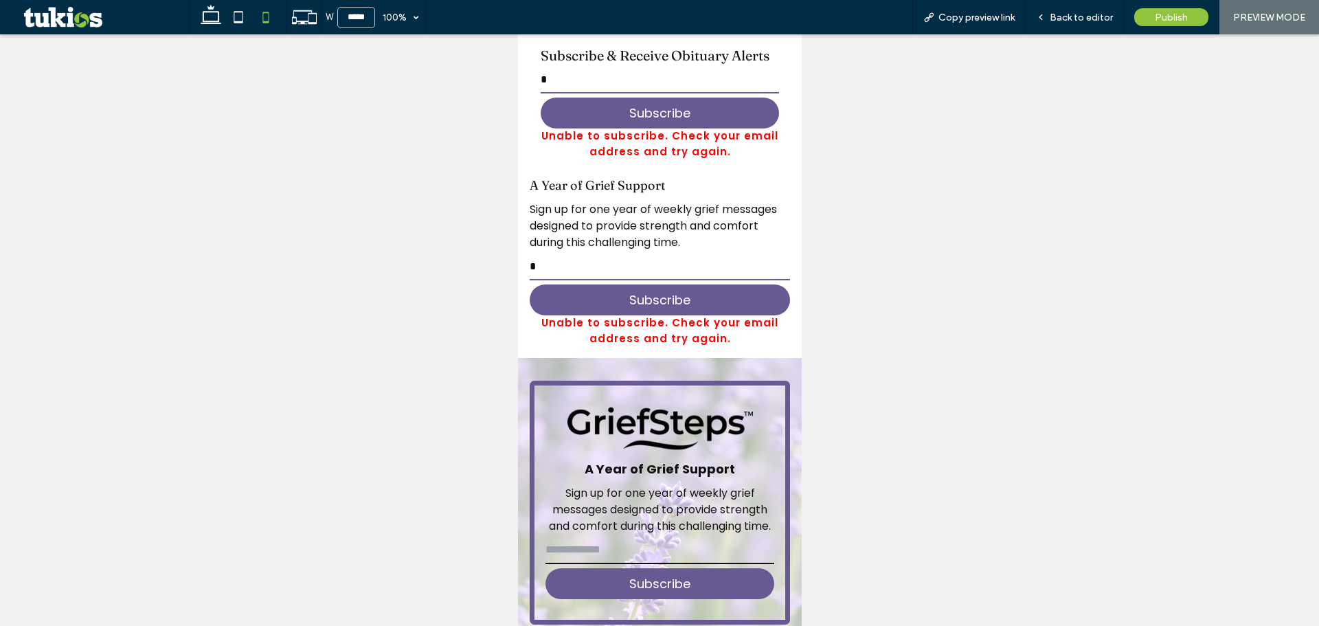
click at [595, 537] on input "email" at bounding box center [660, 550] width 230 height 27
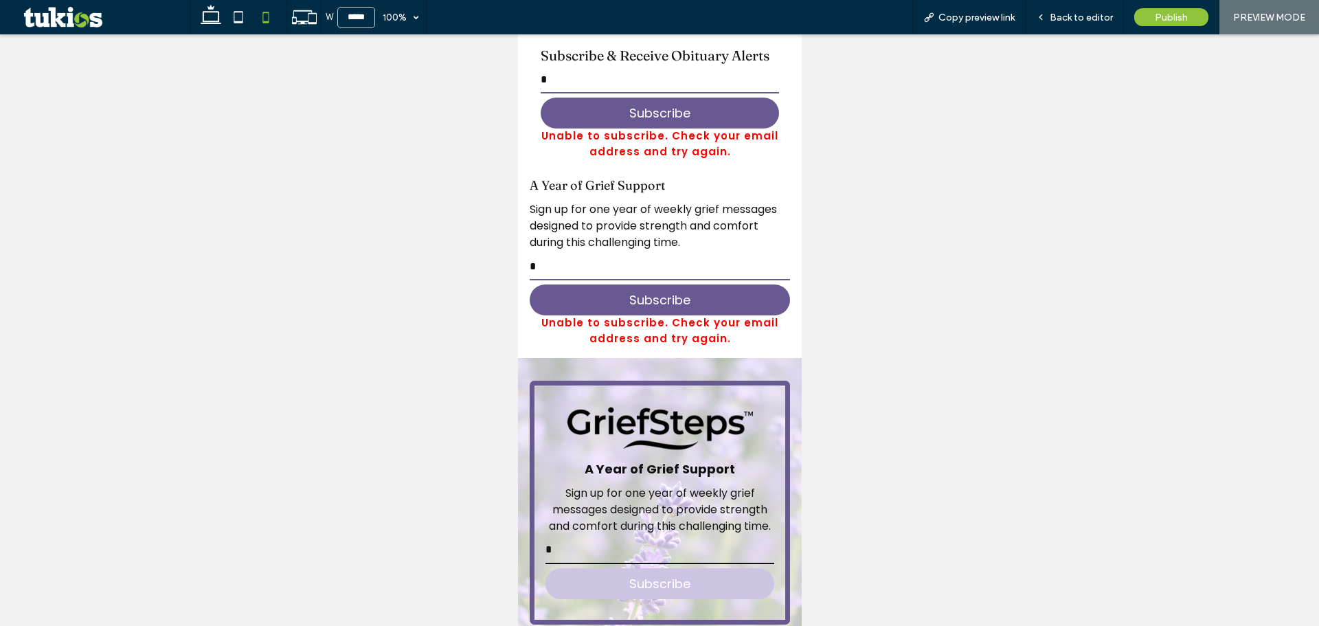
type input "*"
click at [585, 568] on button "Subscribe" at bounding box center [660, 583] width 230 height 31
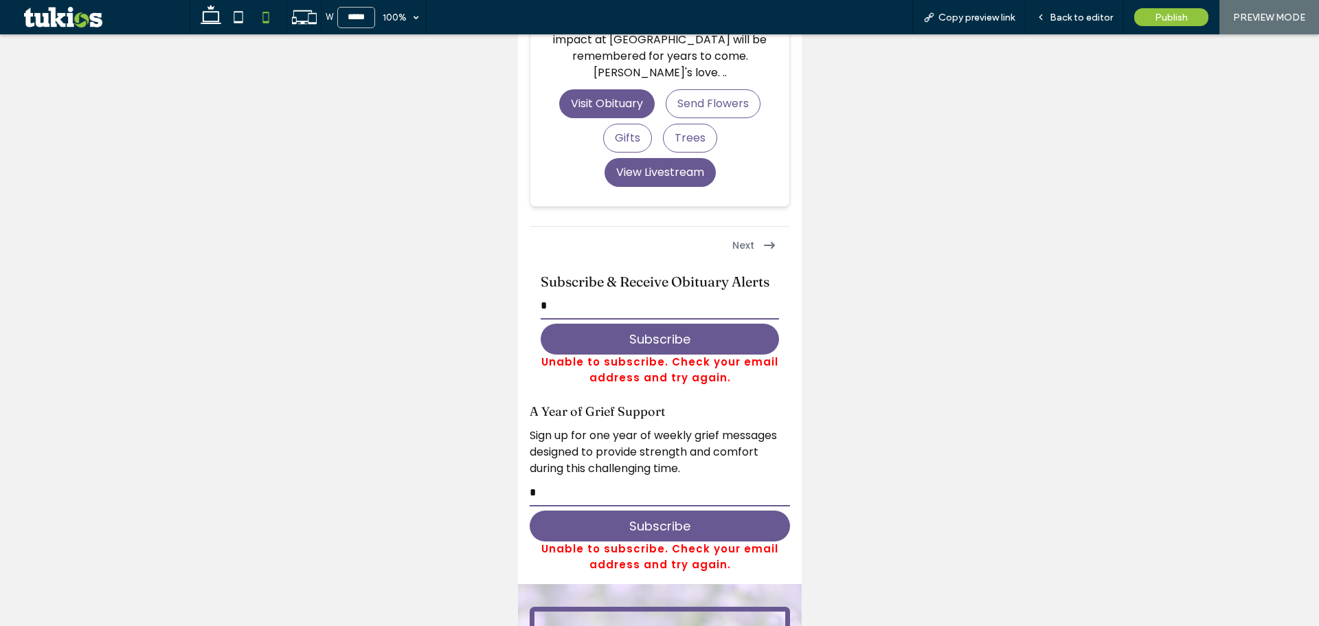
scroll to position [6207, 0]
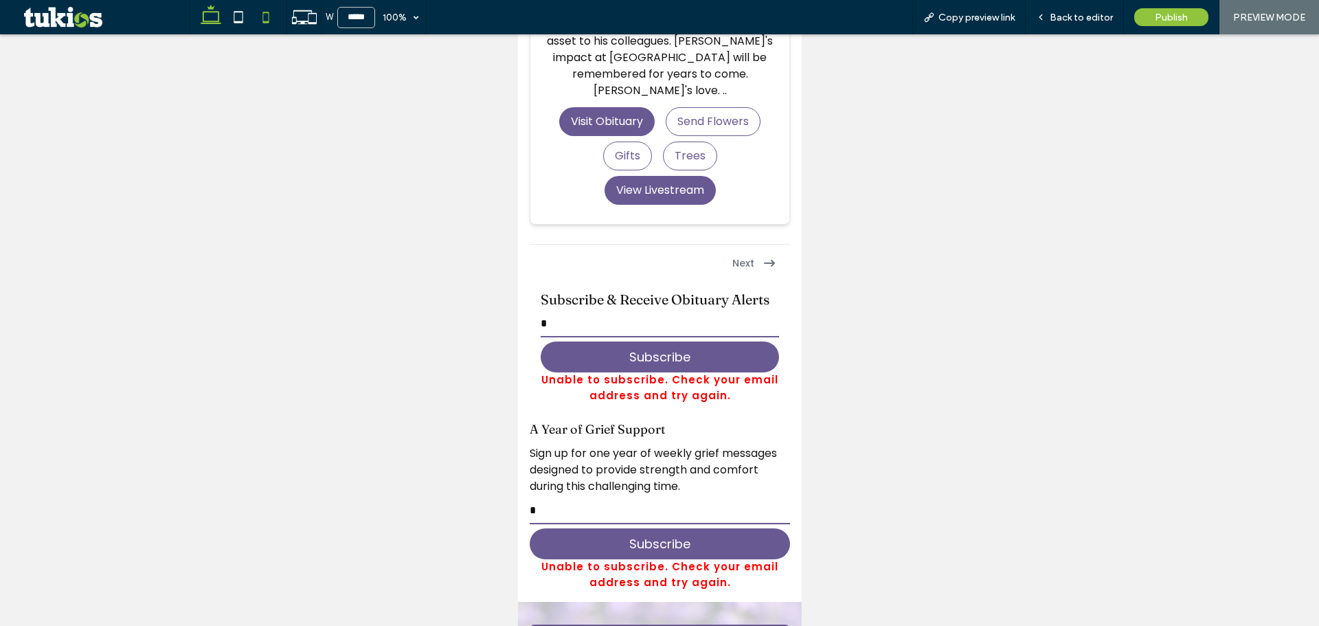
click at [219, 21] on use at bounding box center [211, 14] width 21 height 19
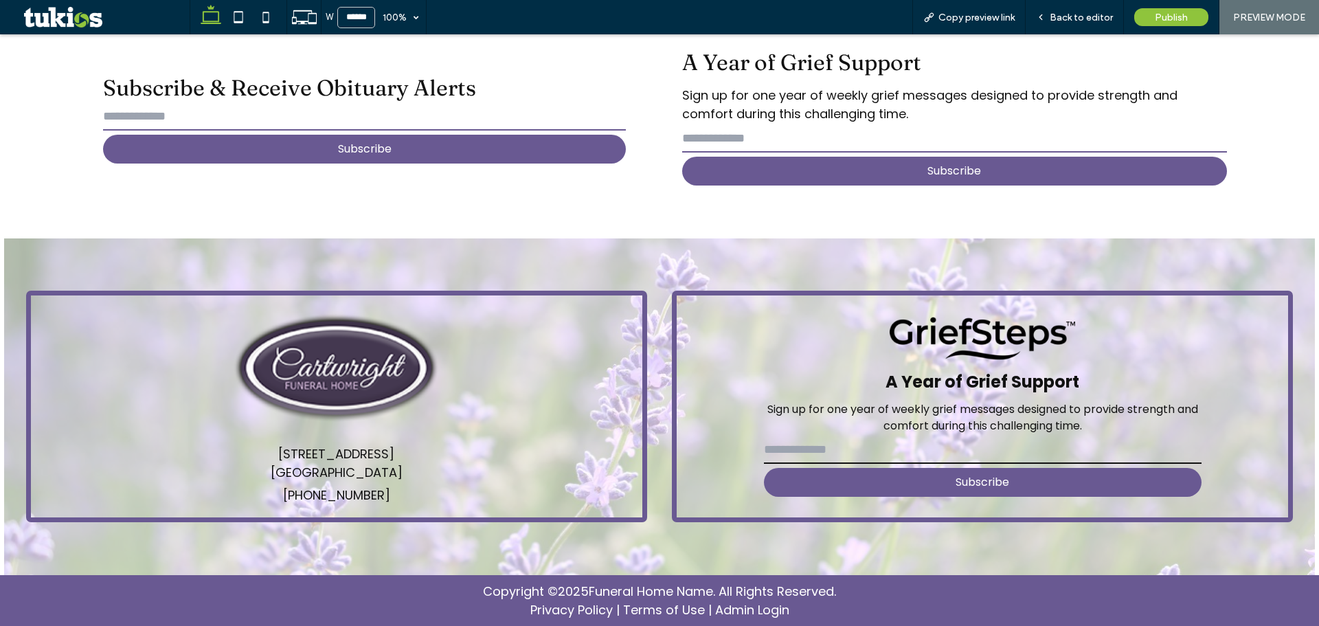
scroll to position [3641, 0]
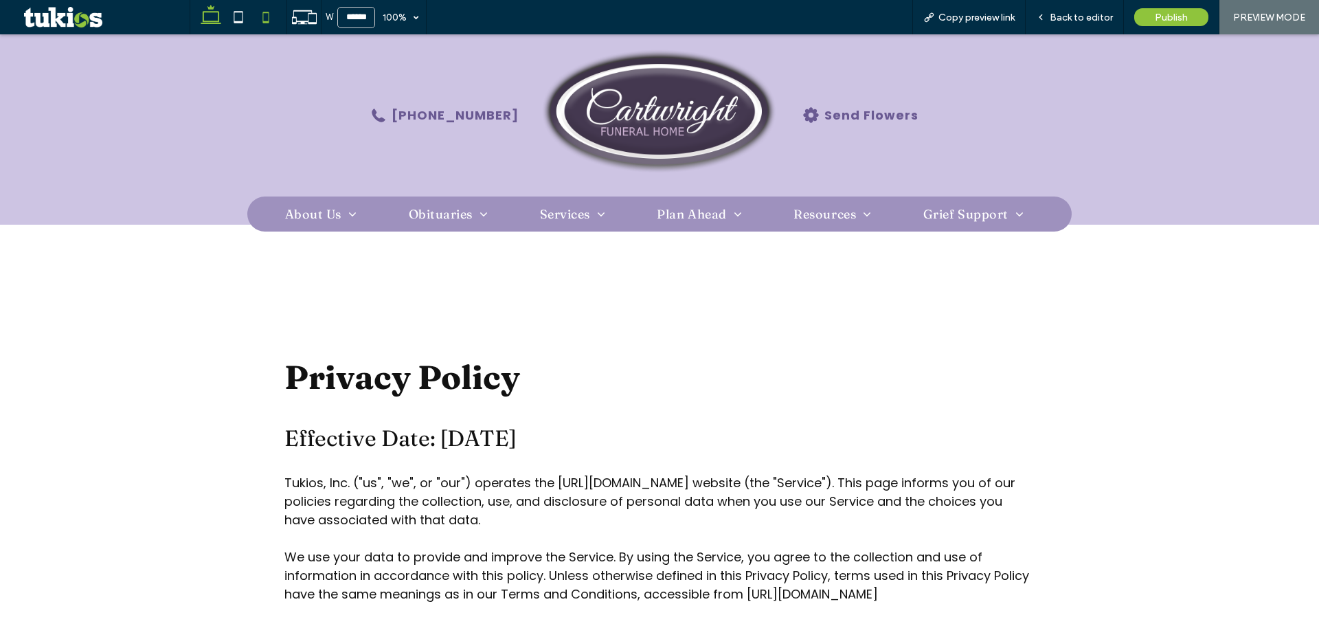
click at [276, 23] on icon at bounding box center [265, 16] width 27 height 27
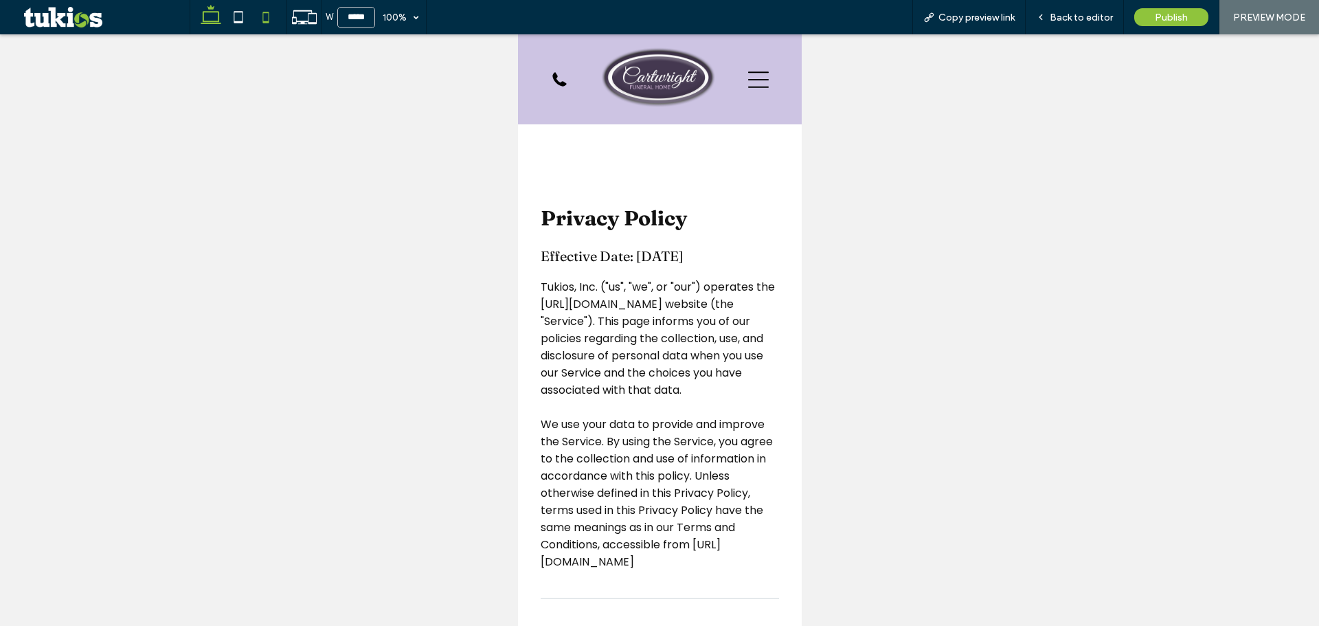
click at [219, 16] on use at bounding box center [211, 14] width 21 height 19
type input "******"
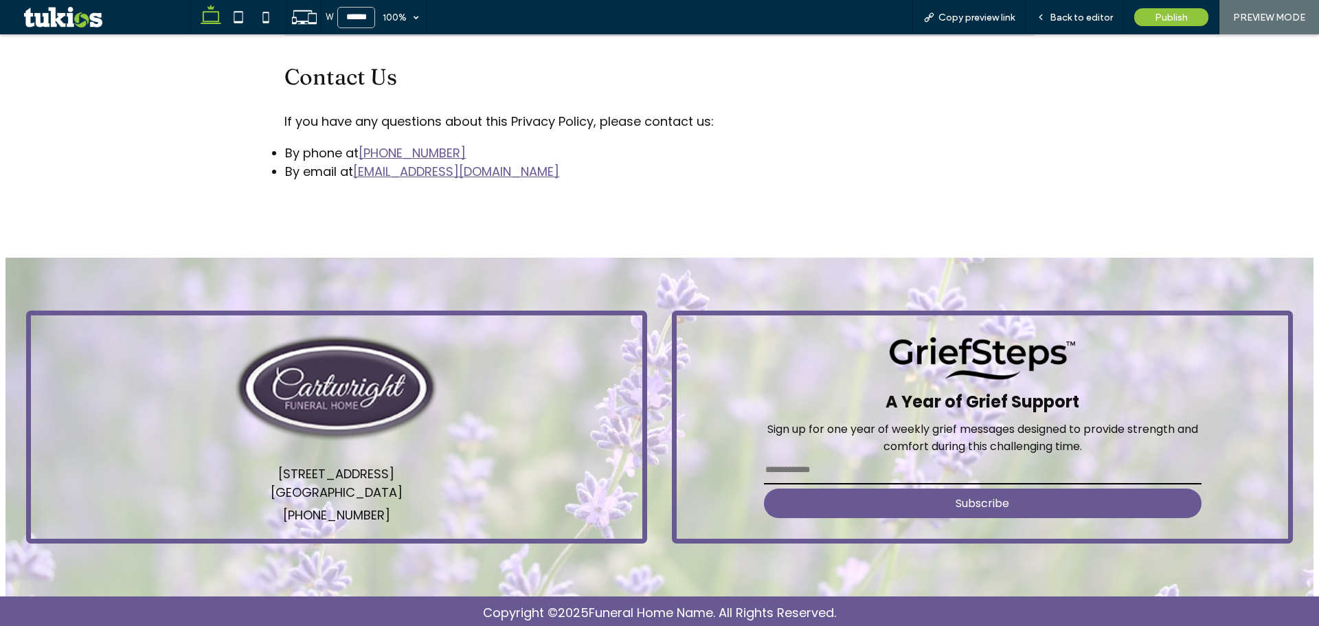
scroll to position [3638, 0]
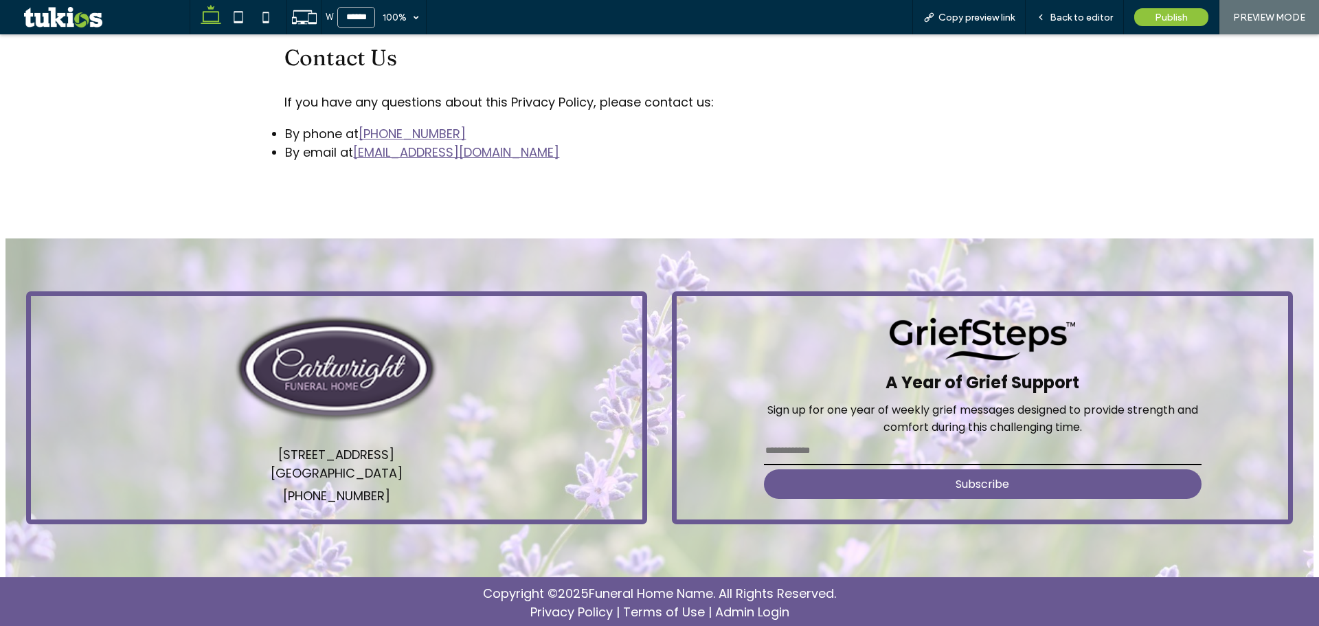
click at [649, 612] on link "Terms of Use" at bounding box center [664, 611] width 82 height 17
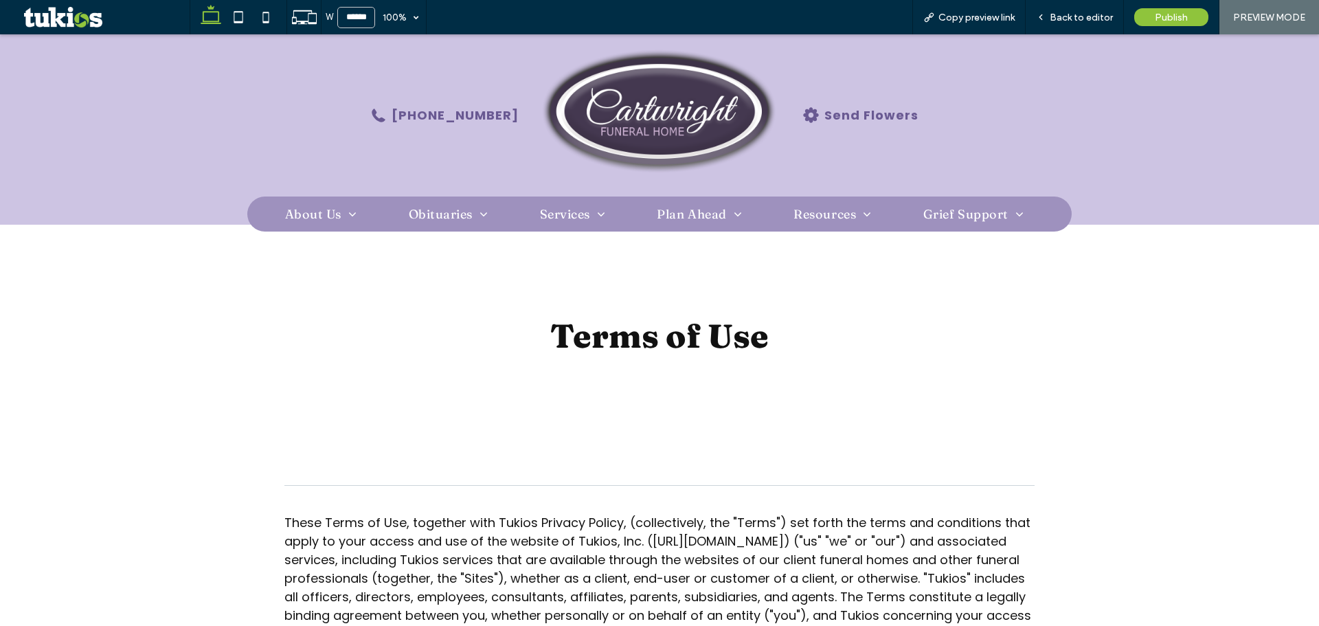
click at [614, 95] on img at bounding box center [659, 115] width 235 height 140
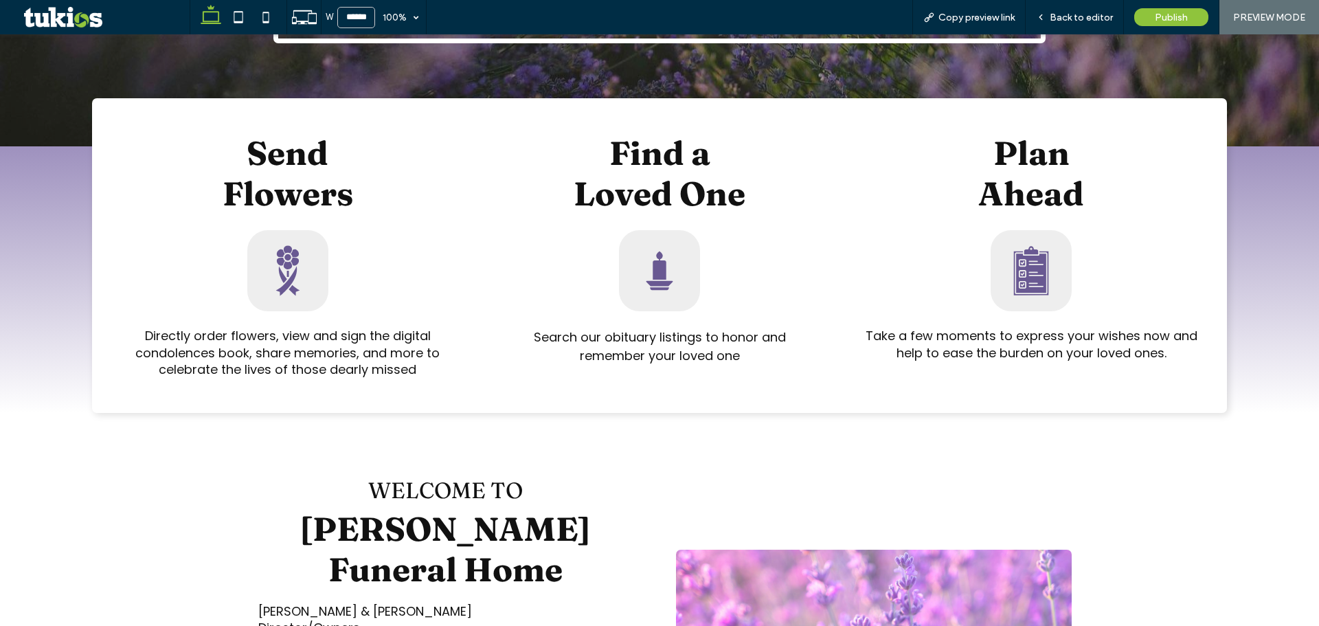
scroll to position [550, 0]
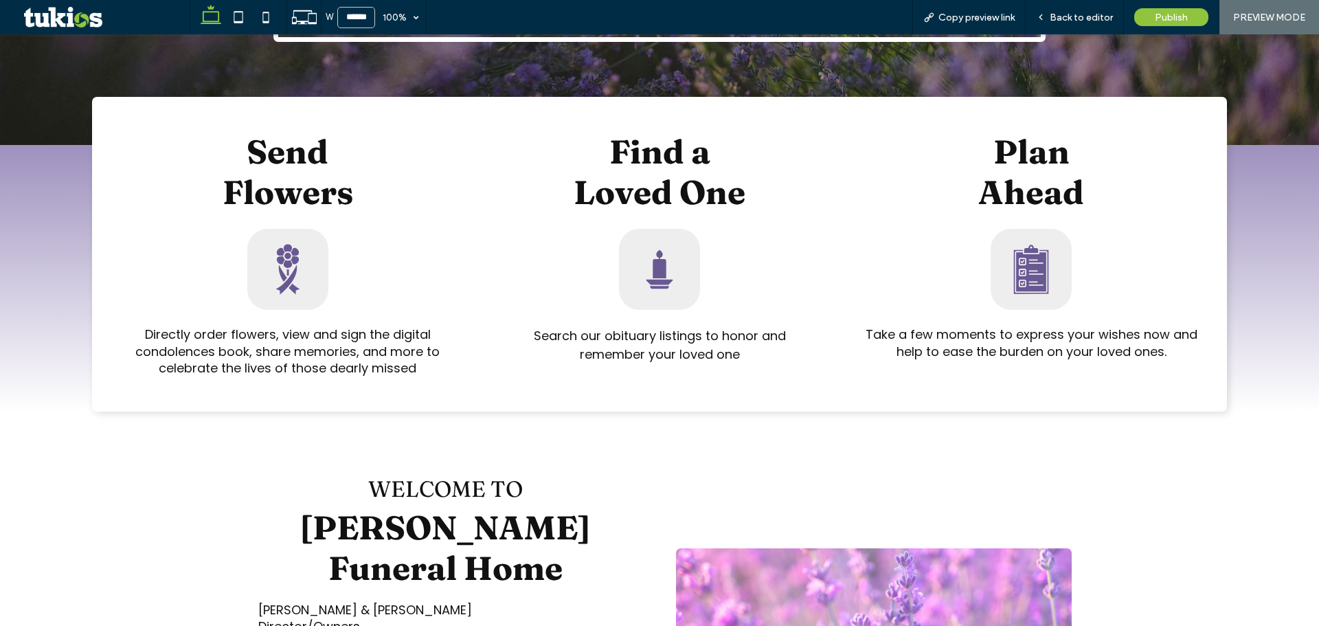
click at [276, 311] on div "Send ﻿ Flowers Directly order flowers, view and sign the digital condolences bo…" at bounding box center [288, 254] width 350 height 246
click at [274, 297] on icon at bounding box center [288, 269] width 61 height 61
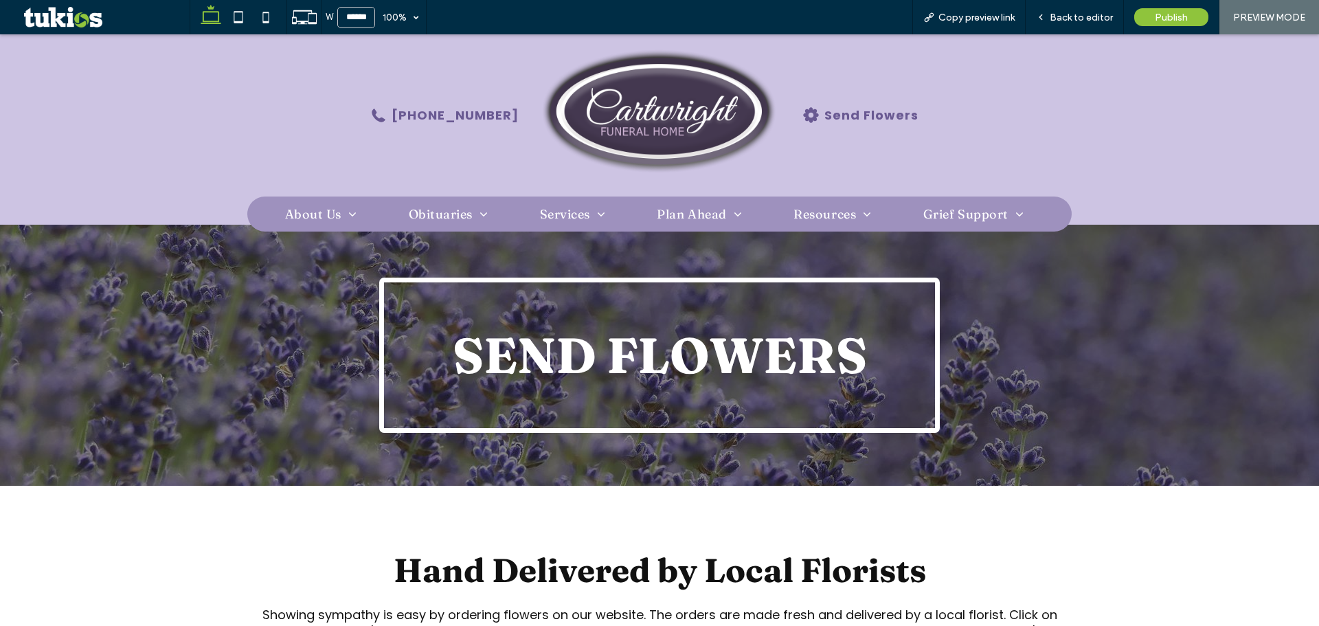
click at [645, 107] on img at bounding box center [659, 115] width 235 height 140
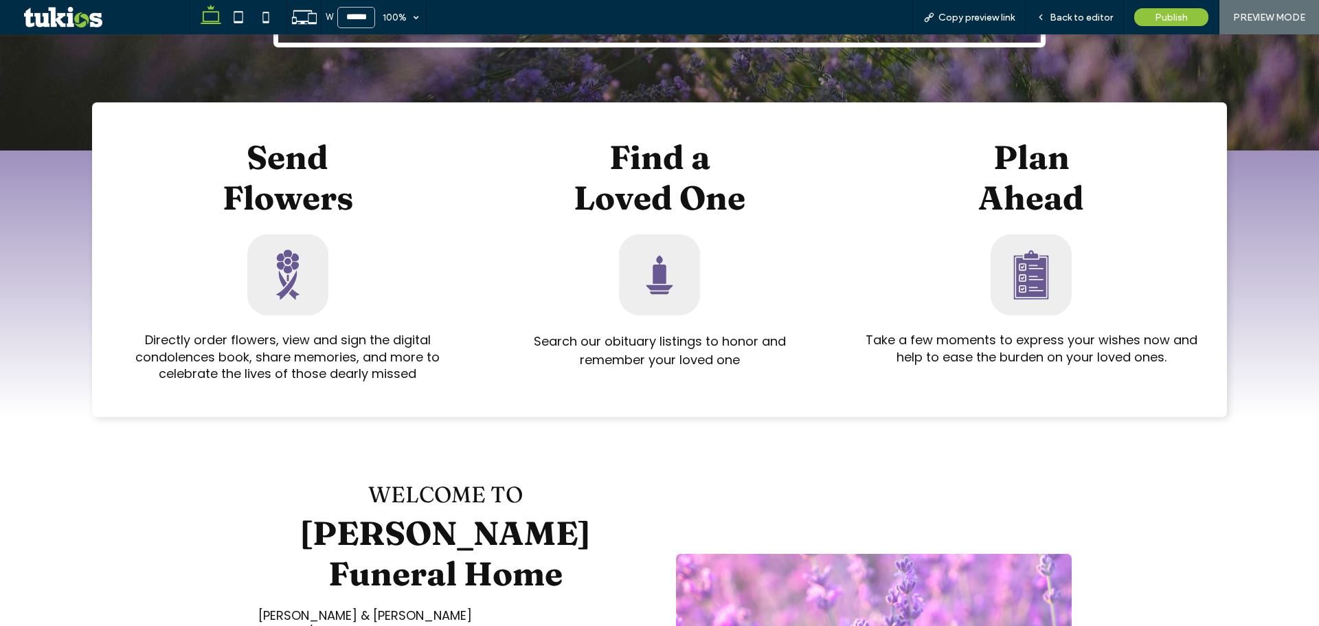
scroll to position [550, 0]
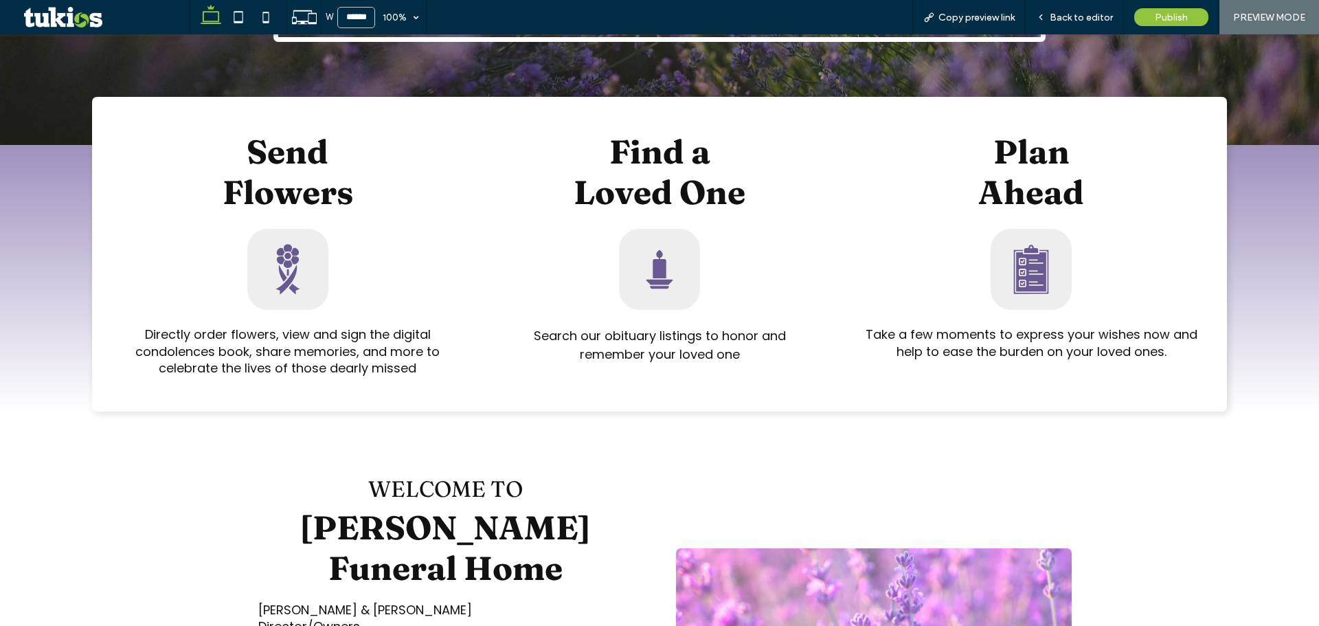
click at [653, 274] on icon at bounding box center [660, 263] width 14 height 28
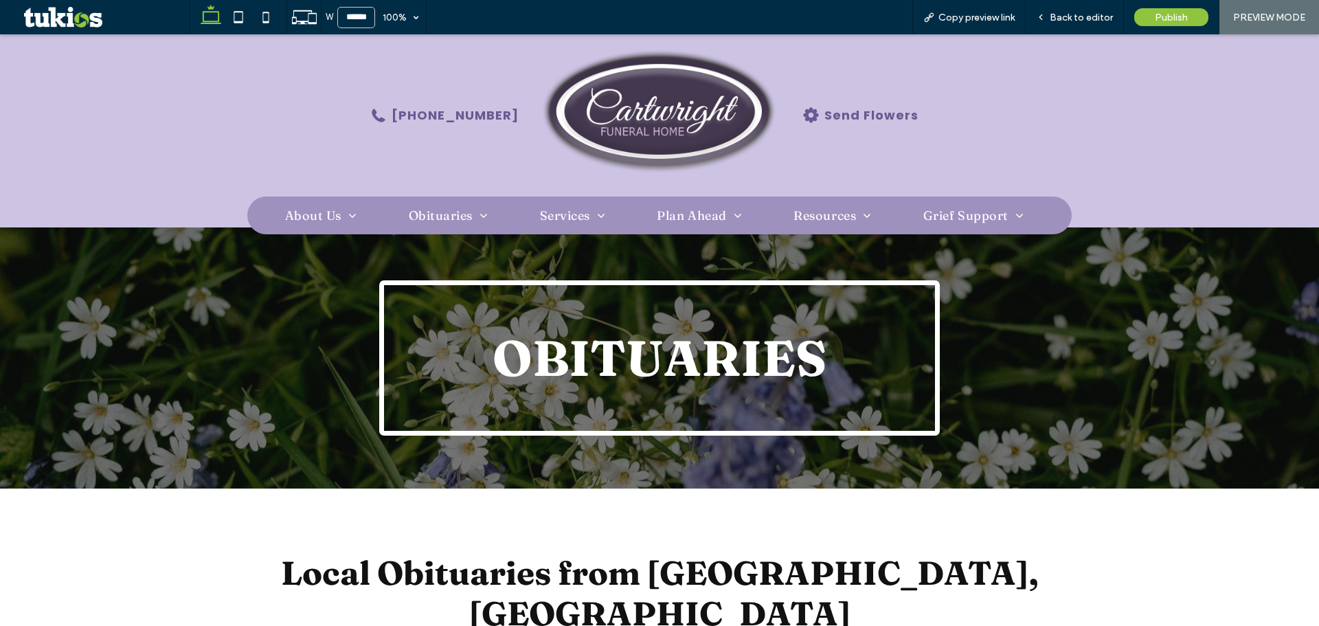
click at [646, 111] on img at bounding box center [659, 115] width 235 height 140
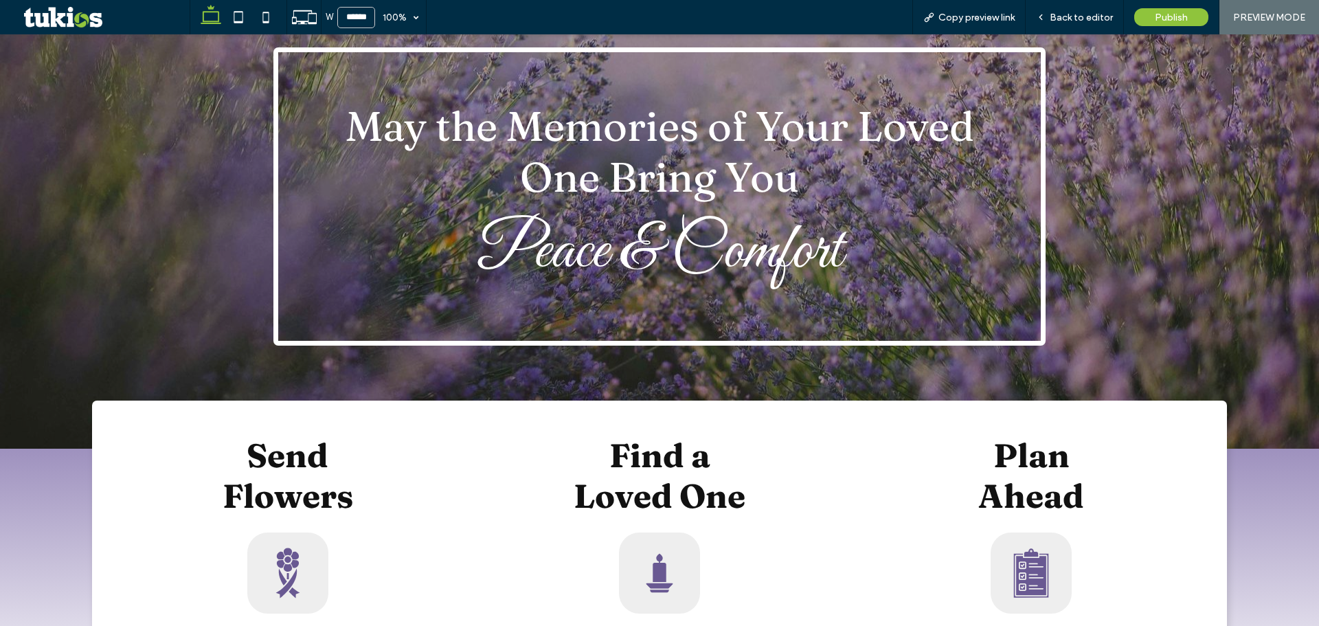
scroll to position [344, 0]
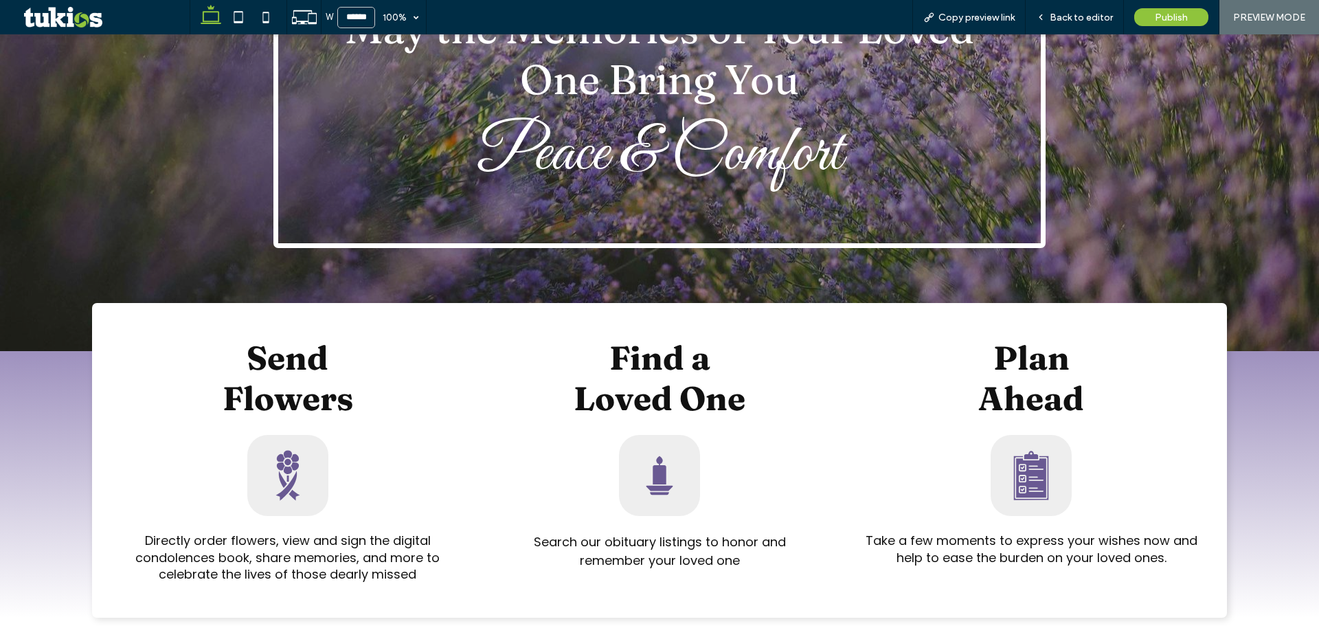
click at [1030, 473] on icon at bounding box center [1031, 475] width 35 height 49
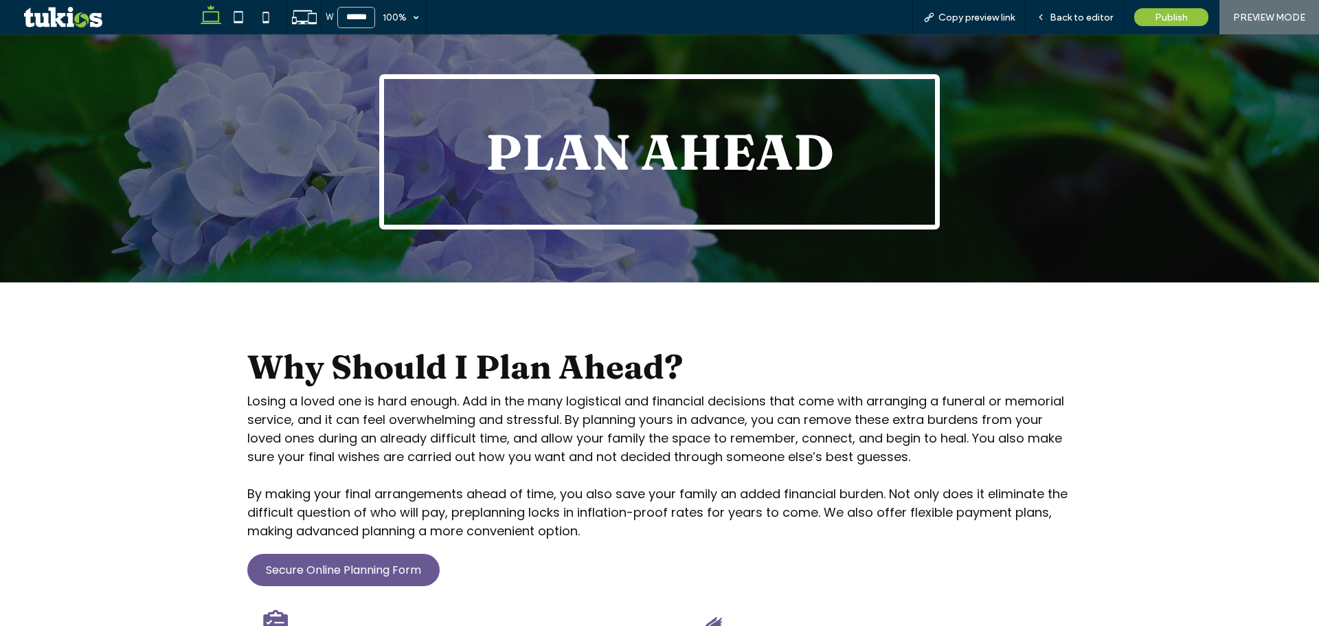
scroll to position [344, 0]
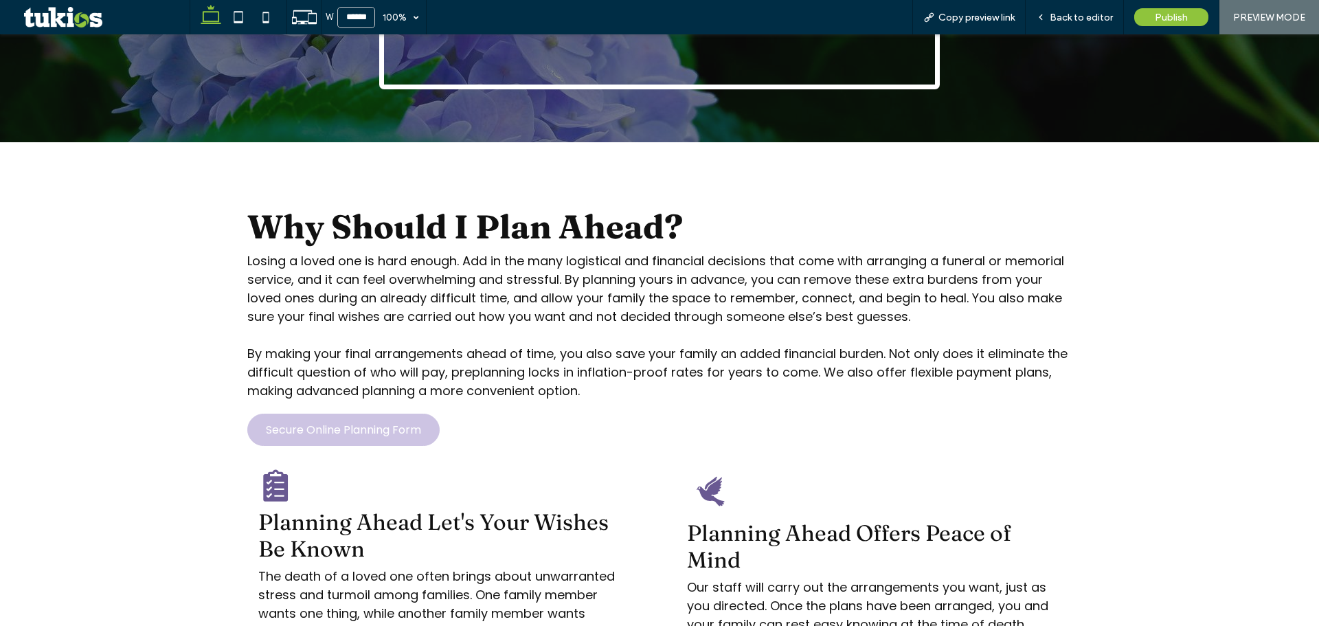
click at [372, 438] on span "Secure Online Planning Form" at bounding box center [343, 429] width 155 height 17
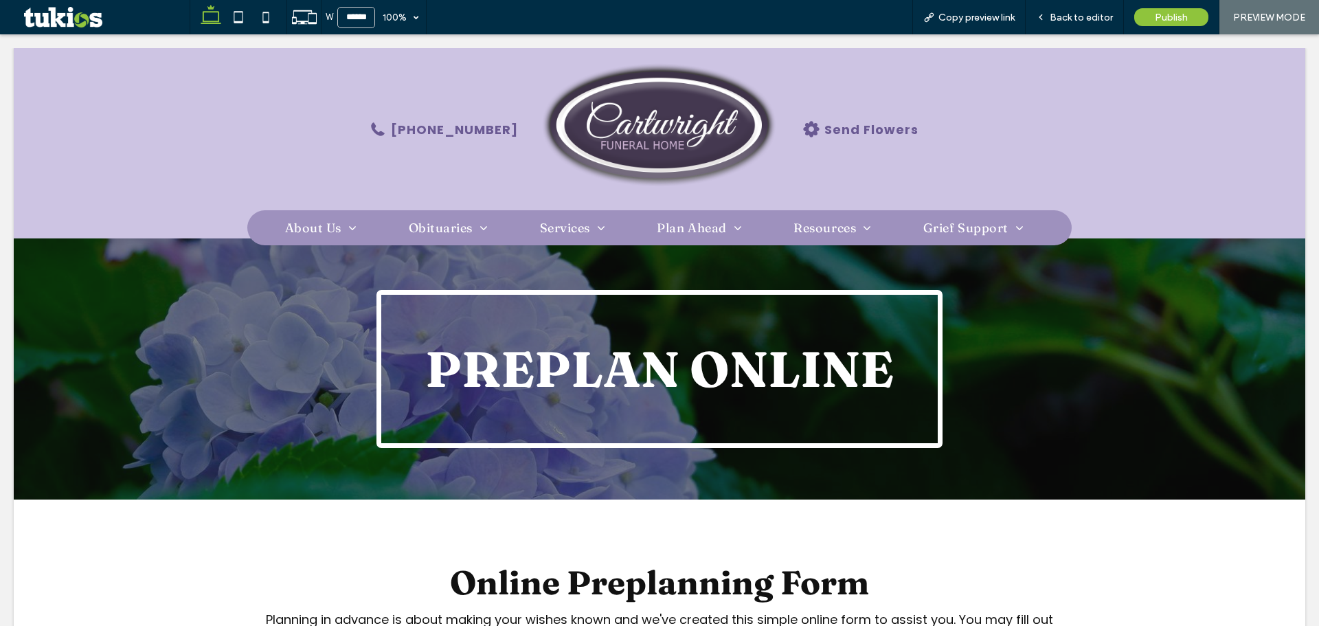
scroll to position [0, 0]
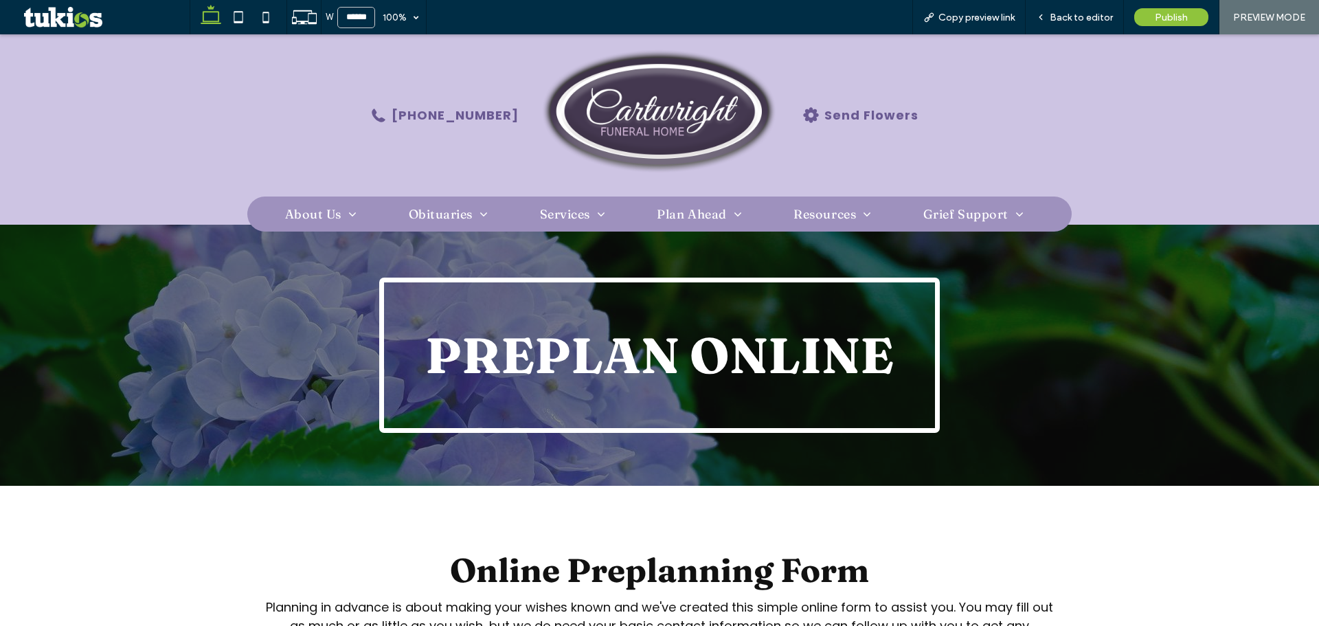
click at [632, 112] on img at bounding box center [659, 115] width 235 height 140
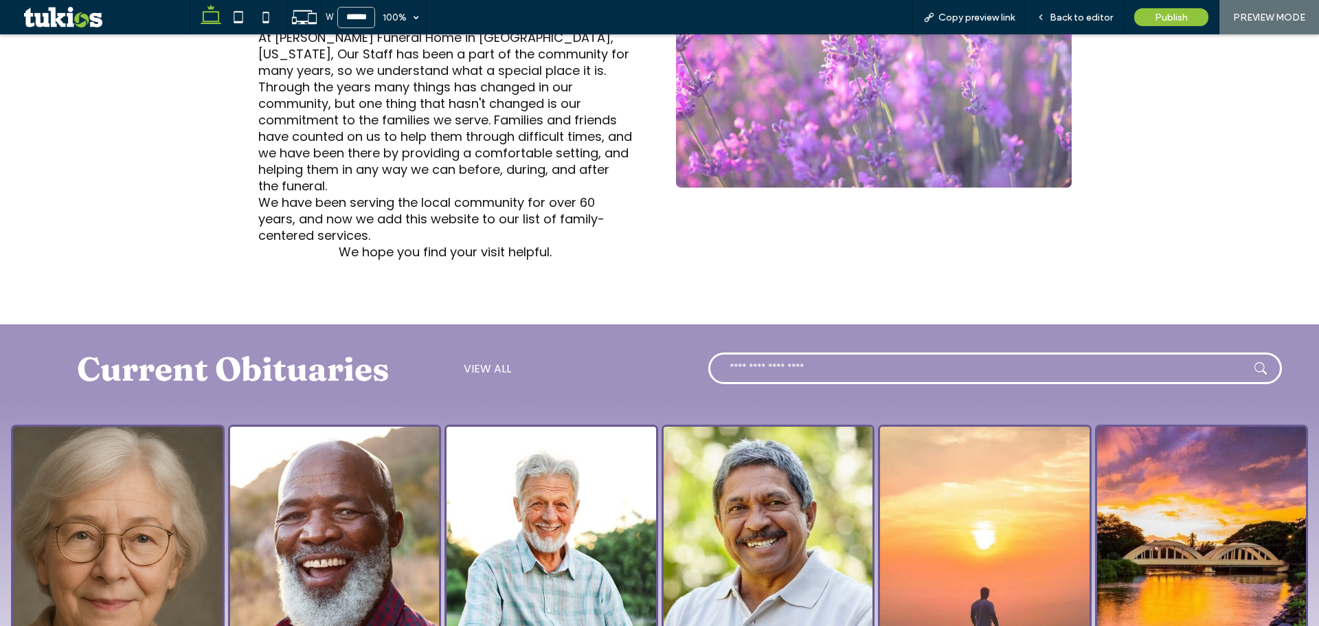
scroll to position [1237, 0]
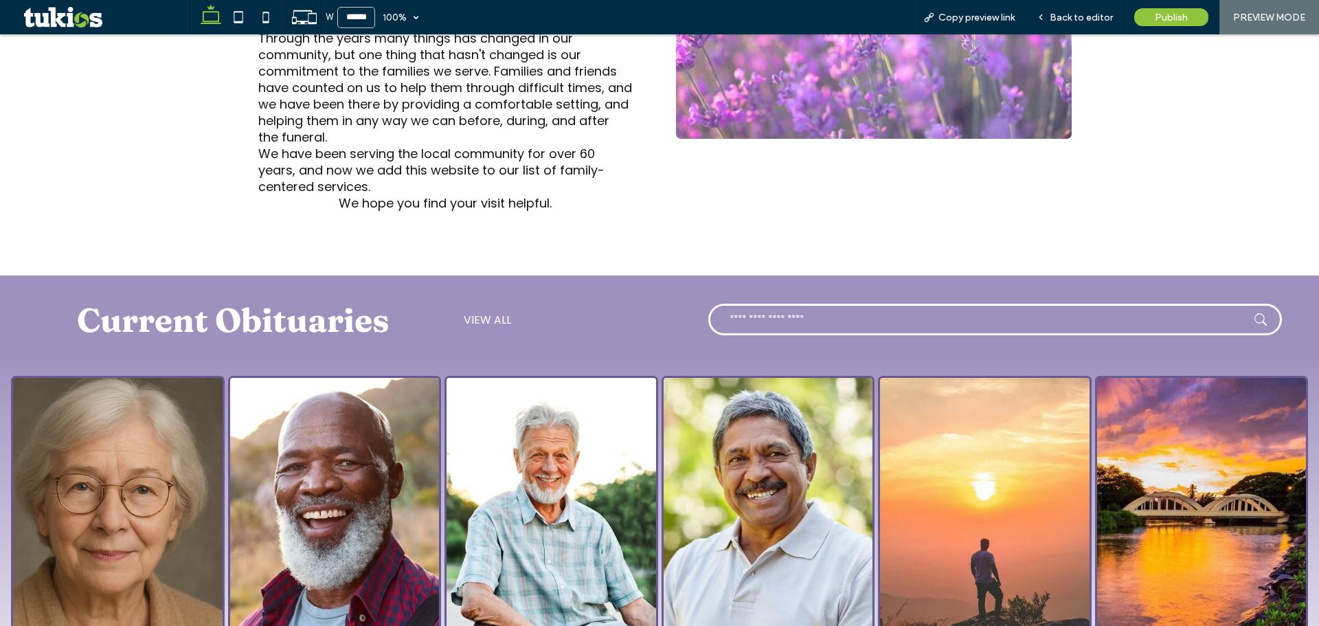
click at [494, 311] on span "VIEW ALL" at bounding box center [487, 319] width 47 height 17
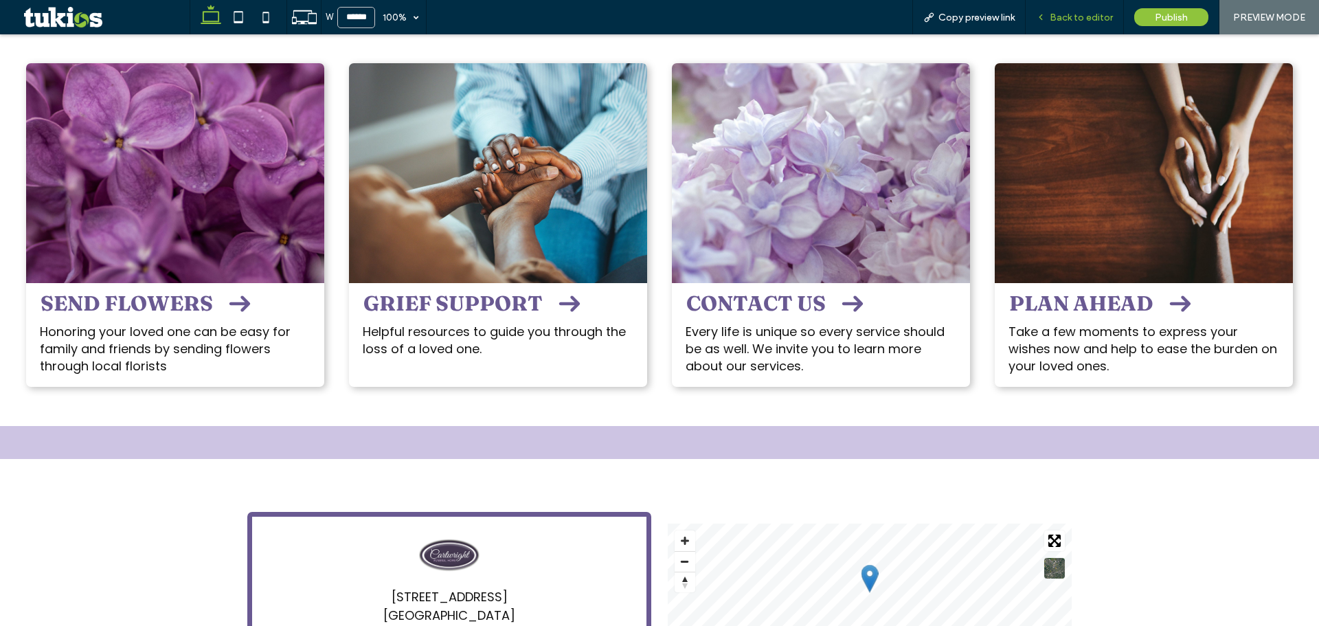
click at [1056, 12] on span "Back to editor" at bounding box center [1081, 18] width 63 height 12
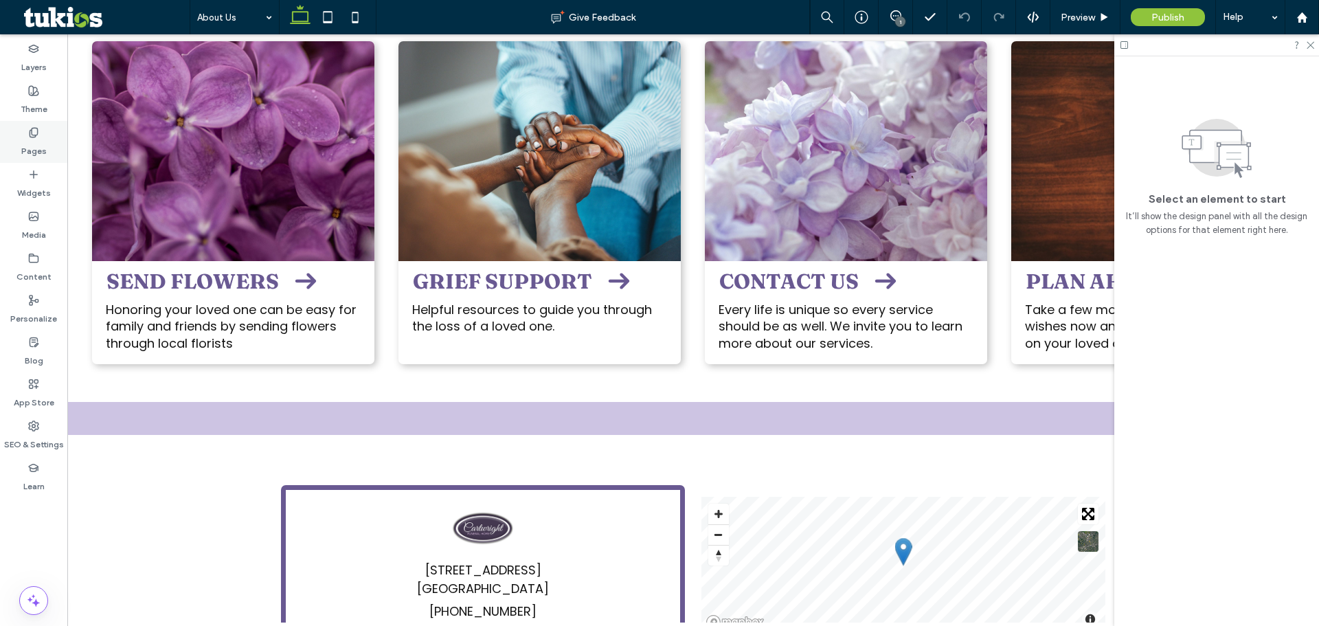
click at [35, 135] on use at bounding box center [34, 132] width 8 height 9
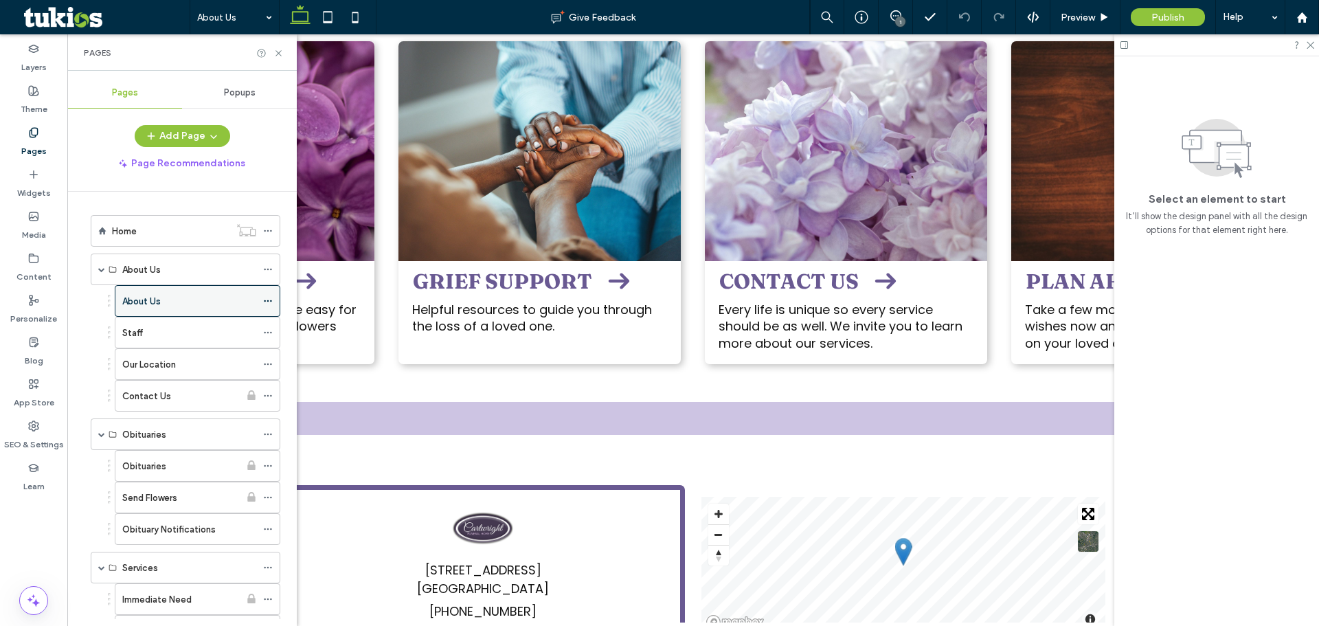
click at [145, 304] on label "About Us" at bounding box center [141, 301] width 38 height 24
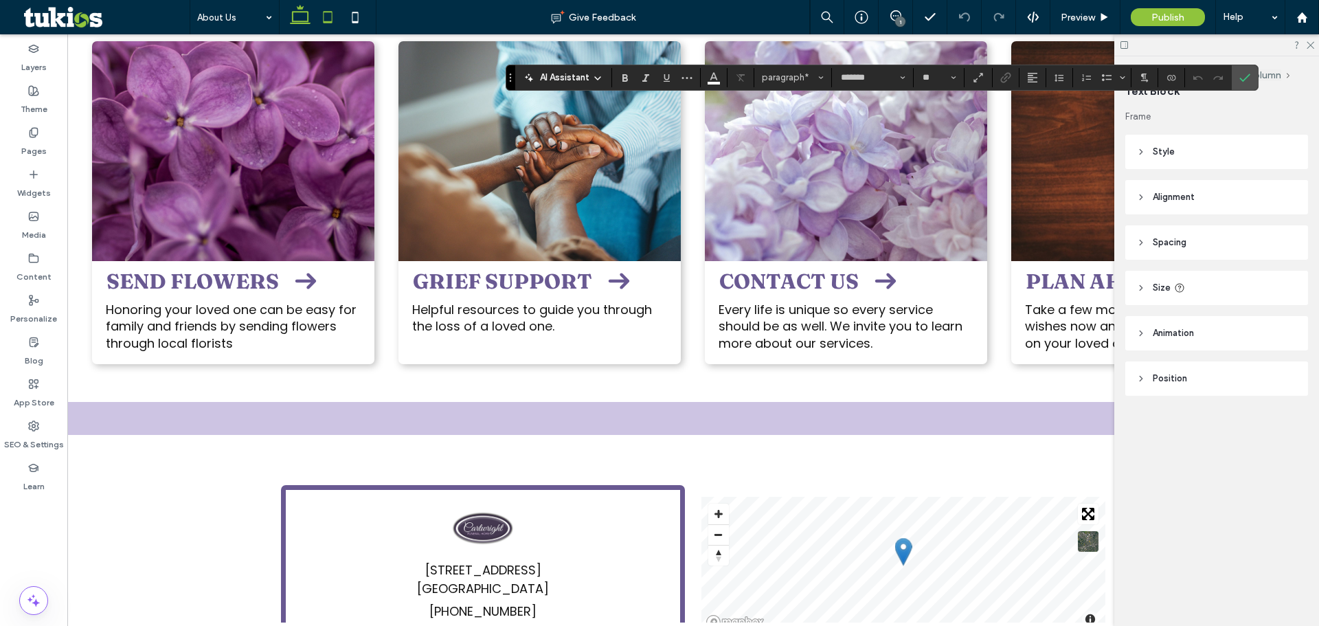
click at [329, 19] on icon at bounding box center [327, 16] width 27 height 27
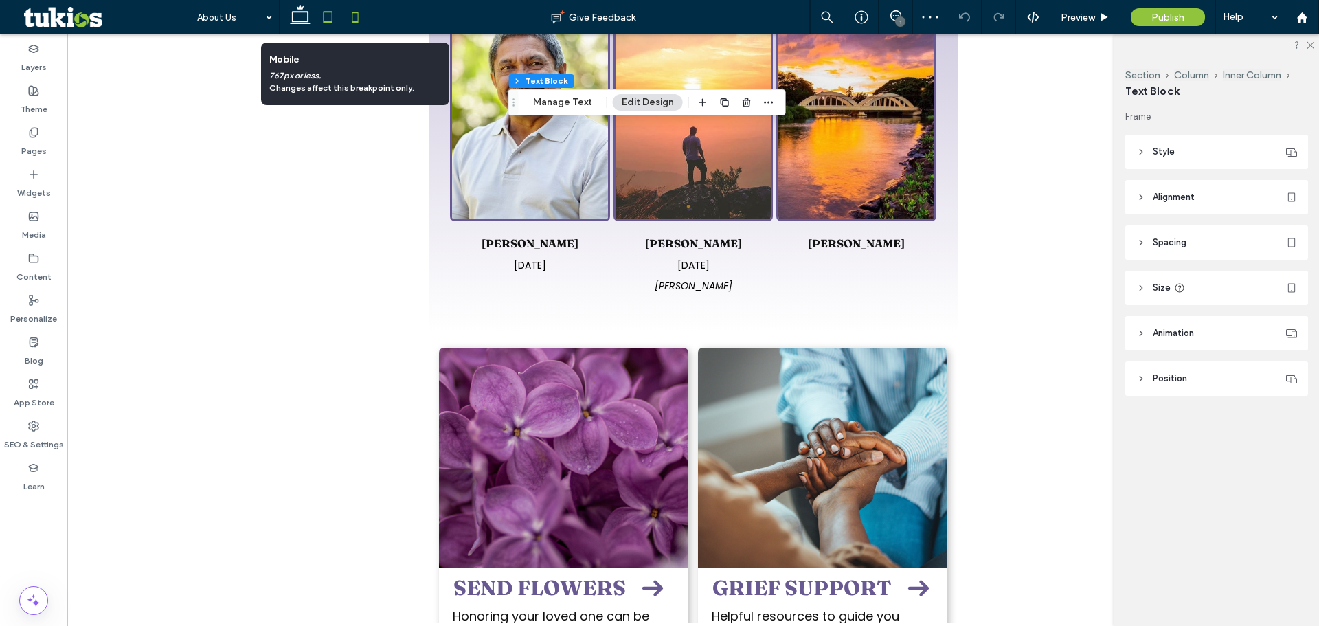
click at [348, 17] on icon at bounding box center [355, 16] width 27 height 27
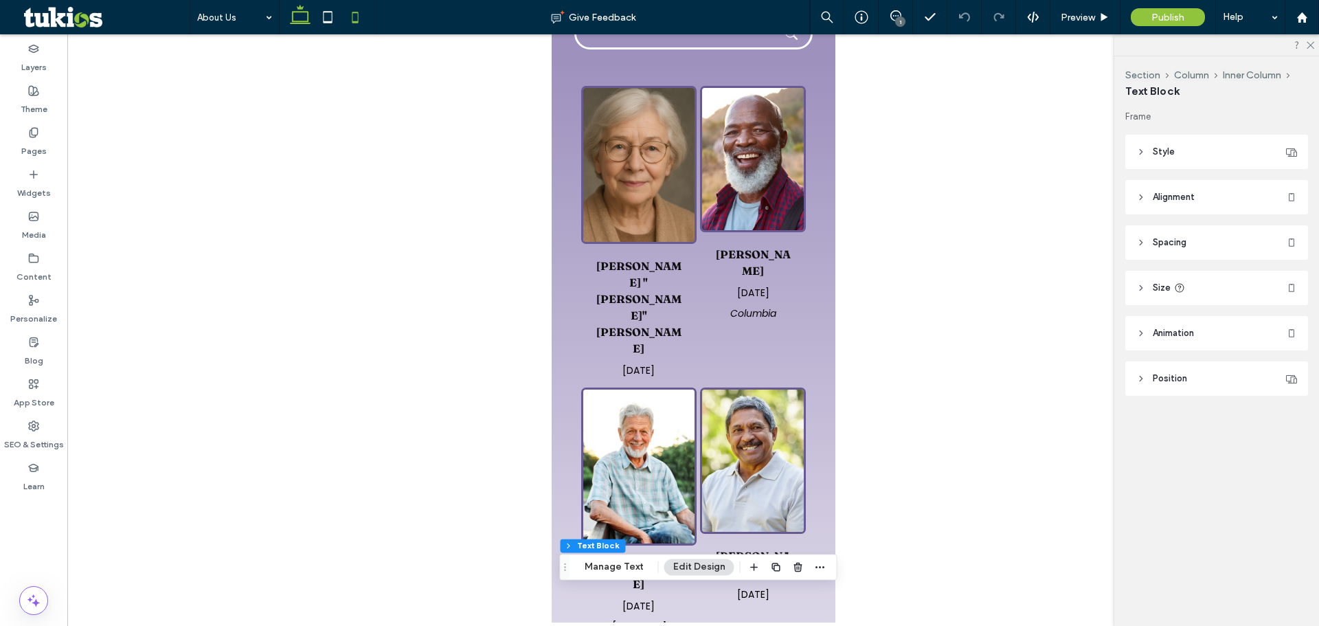
click at [301, 7] on use at bounding box center [300, 14] width 21 height 19
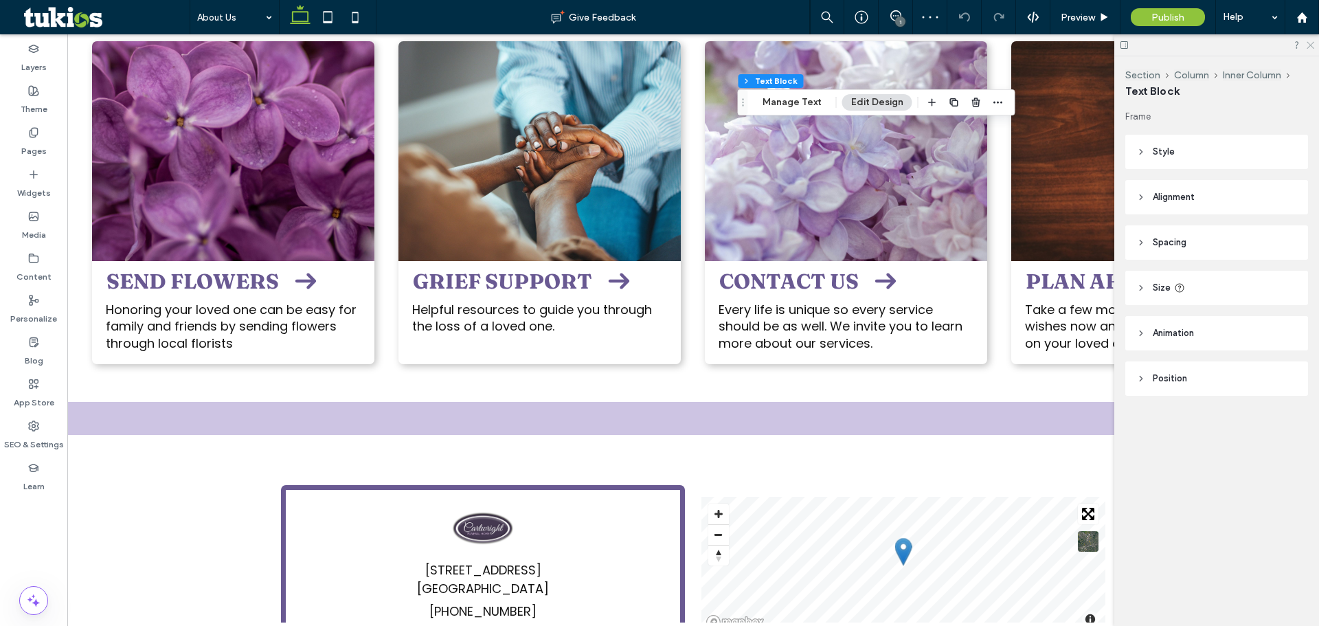
click at [1311, 42] on icon at bounding box center [1310, 44] width 9 height 9
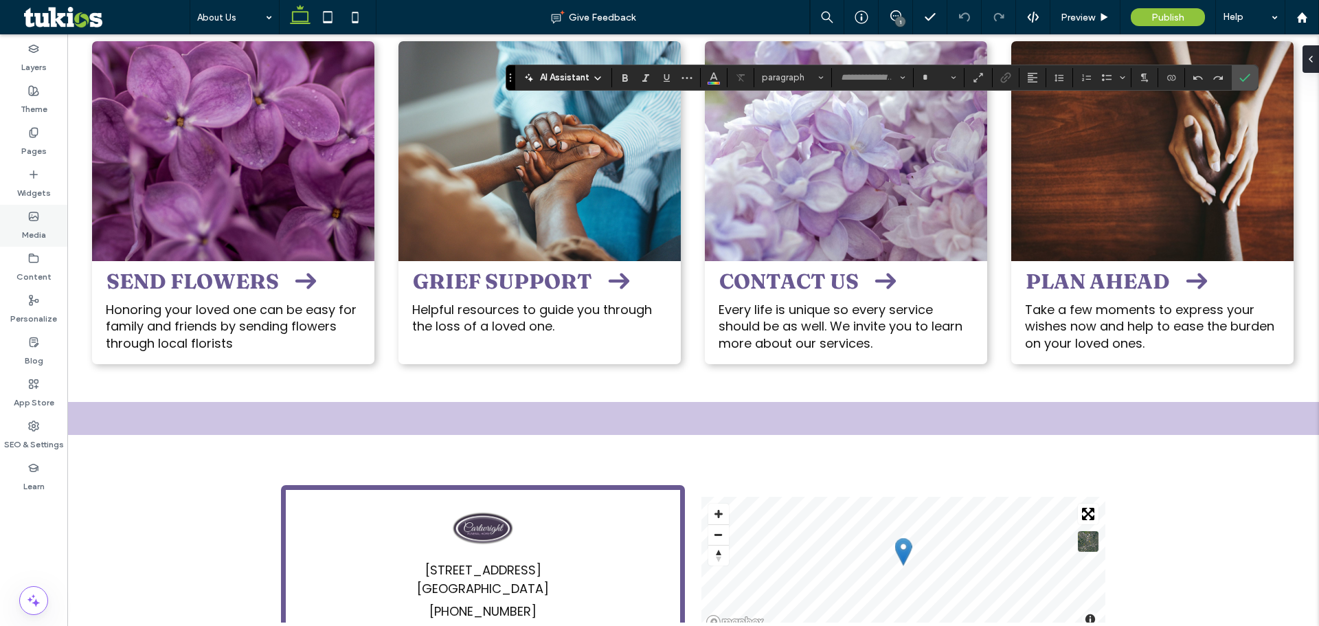
type input "*******"
type input "**"
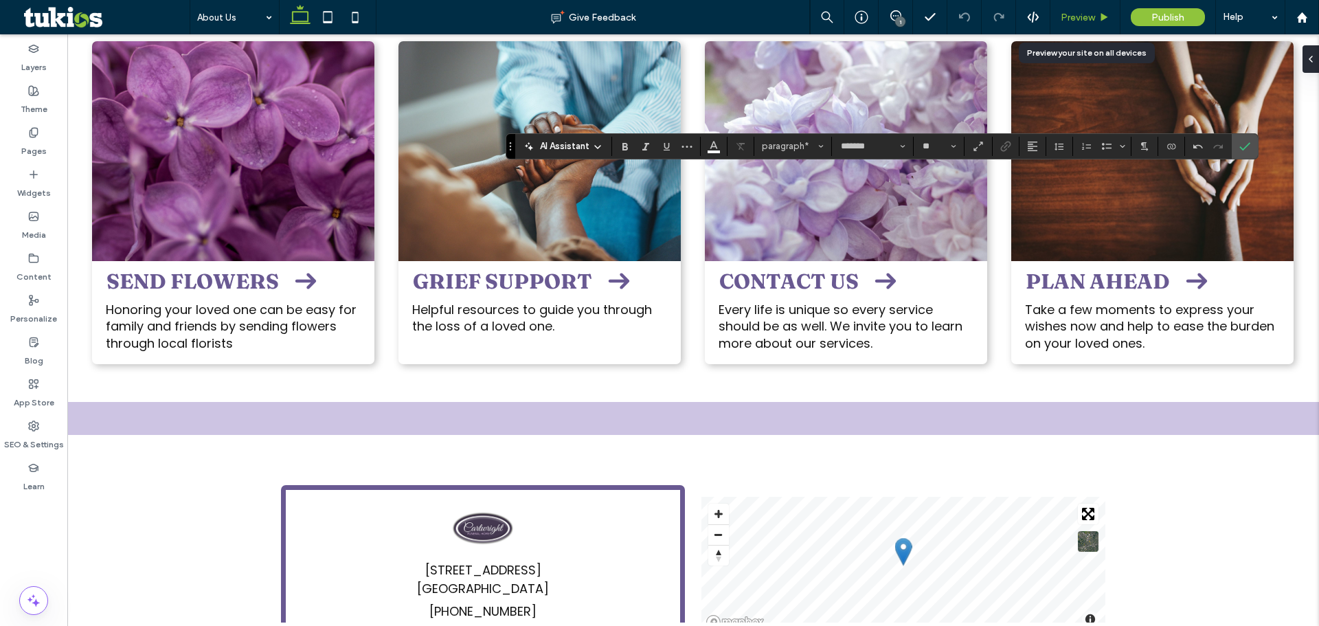
click at [1069, 18] on span "Preview" at bounding box center [1078, 18] width 34 height 12
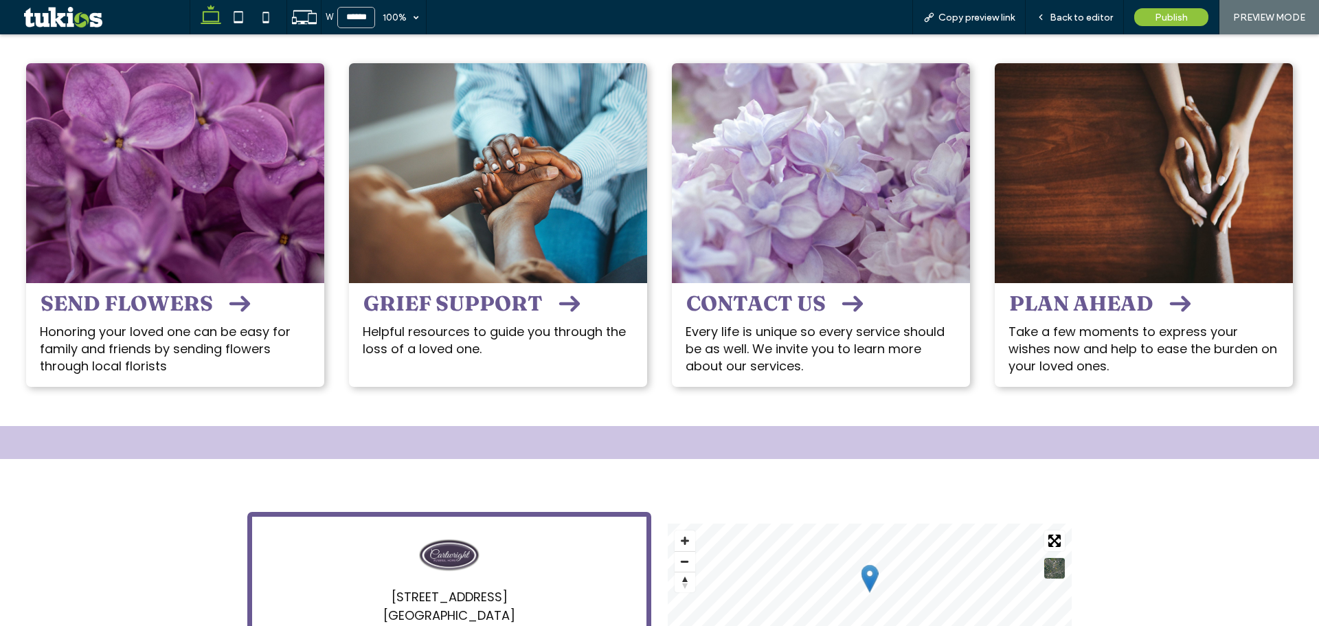
click at [208, 14] on icon at bounding box center [210, 16] width 27 height 27
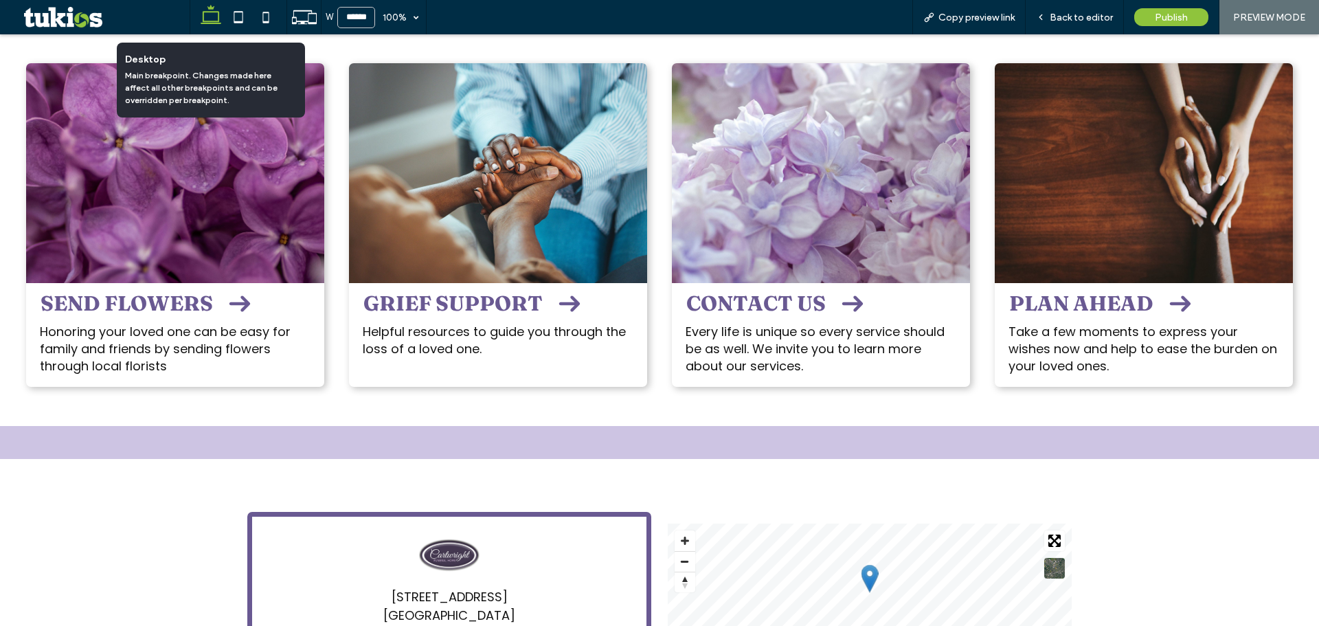
click at [213, 16] on icon at bounding box center [210, 16] width 27 height 27
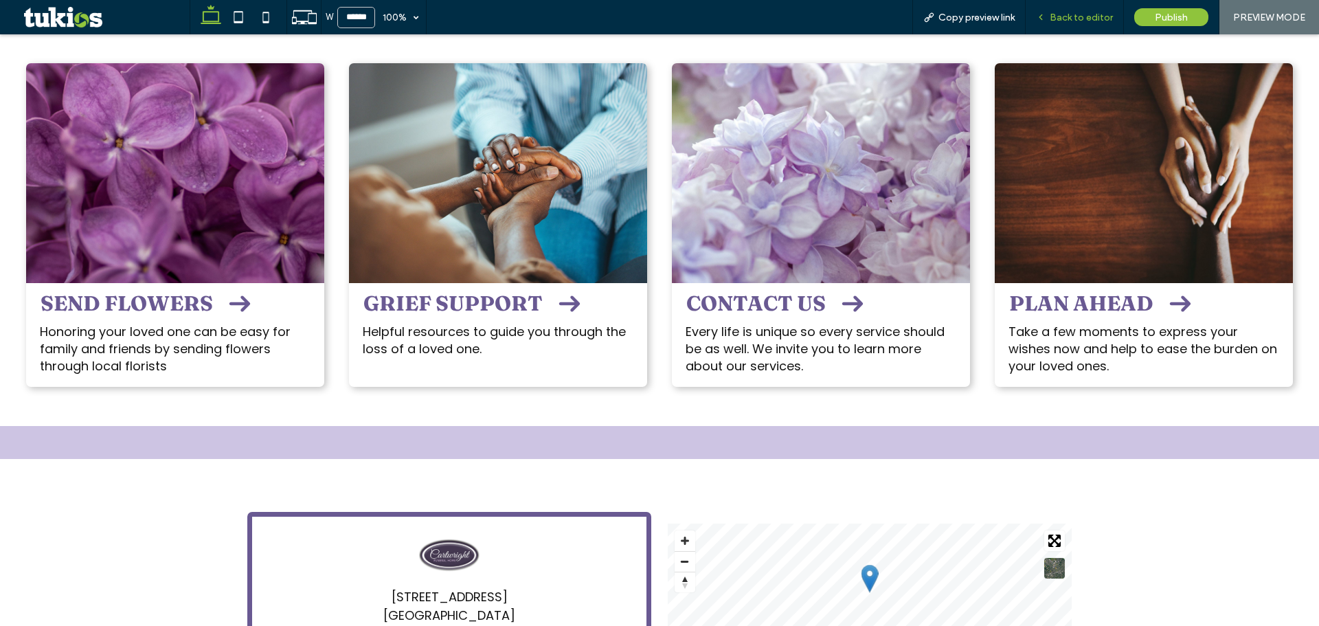
click at [1054, 16] on span "Back to editor" at bounding box center [1081, 18] width 63 height 12
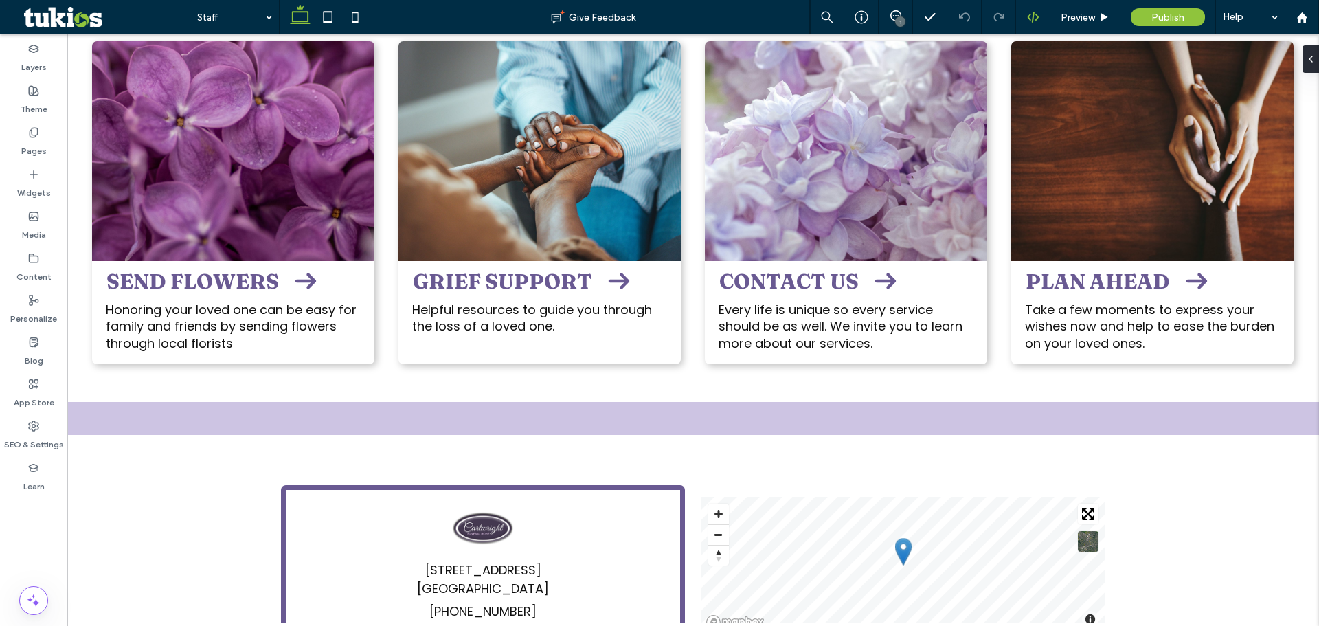
type input "*******"
type input "**"
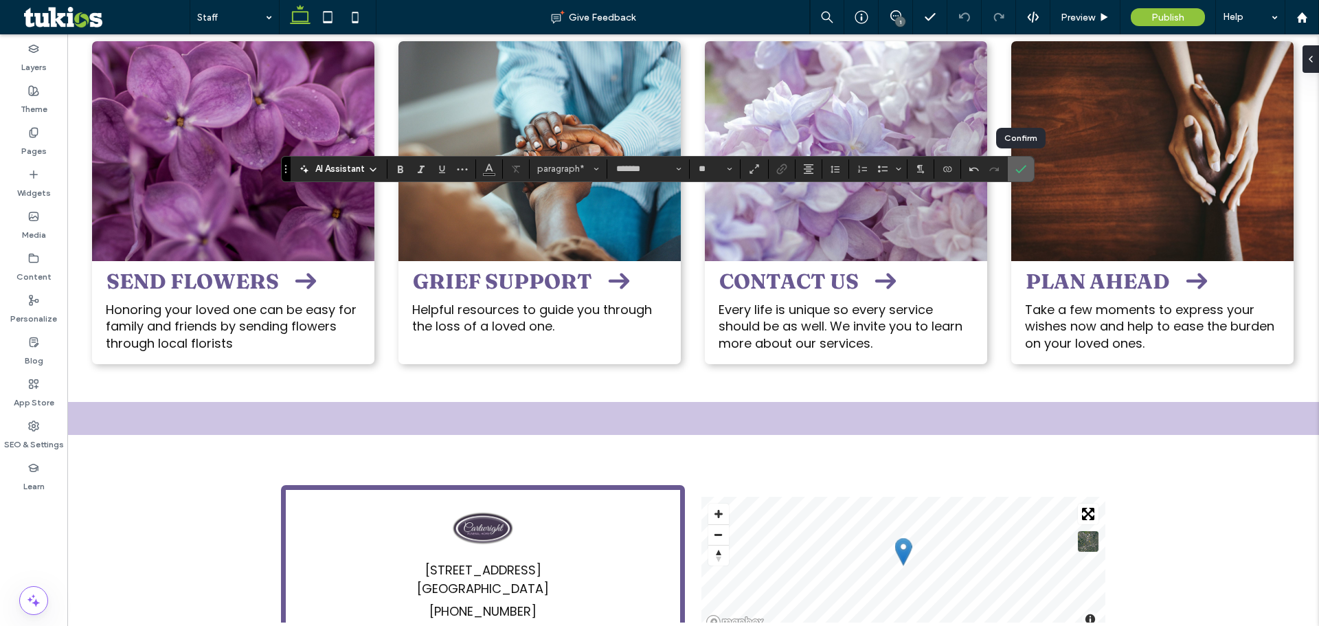
click at [1016, 166] on icon "Confirm" at bounding box center [1021, 169] width 11 height 11
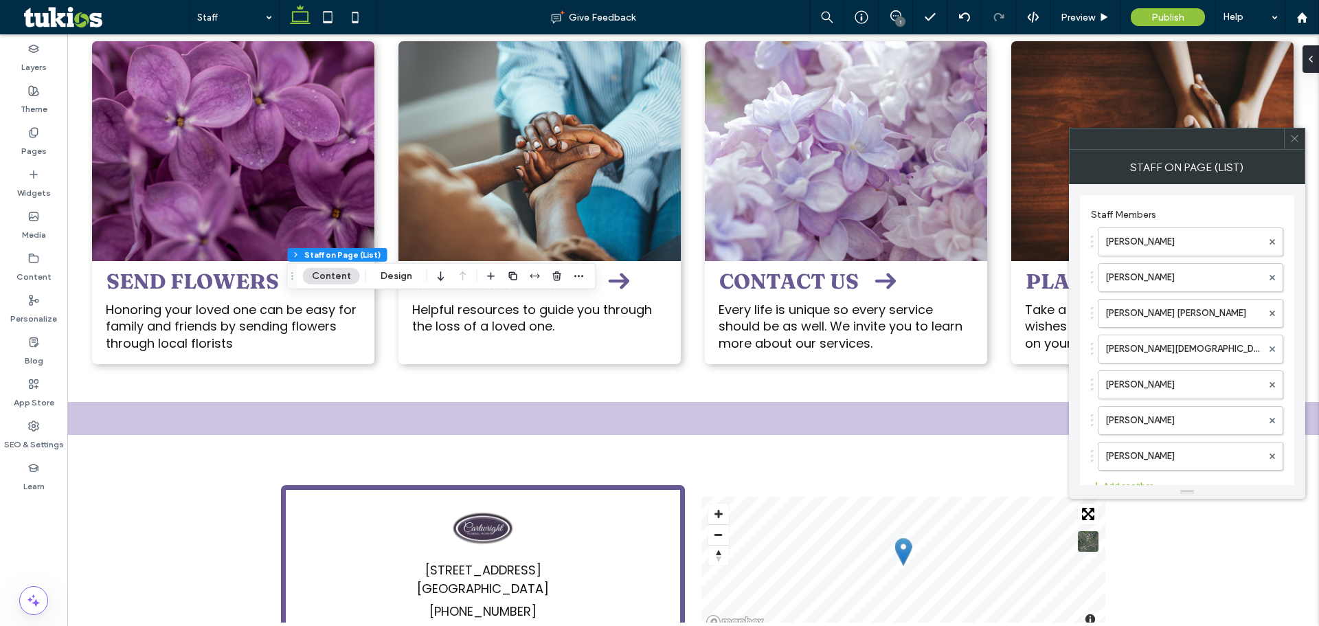
click at [1297, 140] on icon at bounding box center [1295, 138] width 10 height 10
click at [1293, 143] on icon at bounding box center [1295, 138] width 10 height 10
click at [1295, 138] on icon at bounding box center [1295, 138] width 10 height 10
click at [1293, 142] on icon at bounding box center [1295, 138] width 10 height 10
click at [1121, 236] on label "Bruce E. Cartwright" at bounding box center [1184, 241] width 157 height 27
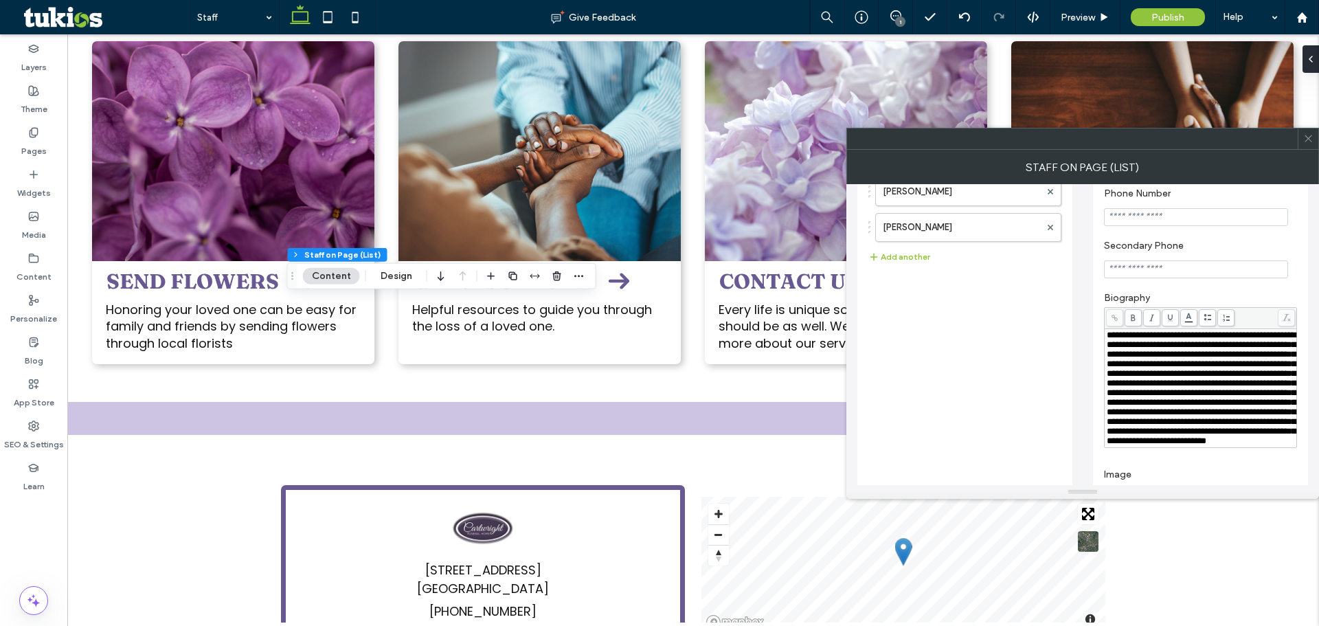
scroll to position [275, 0]
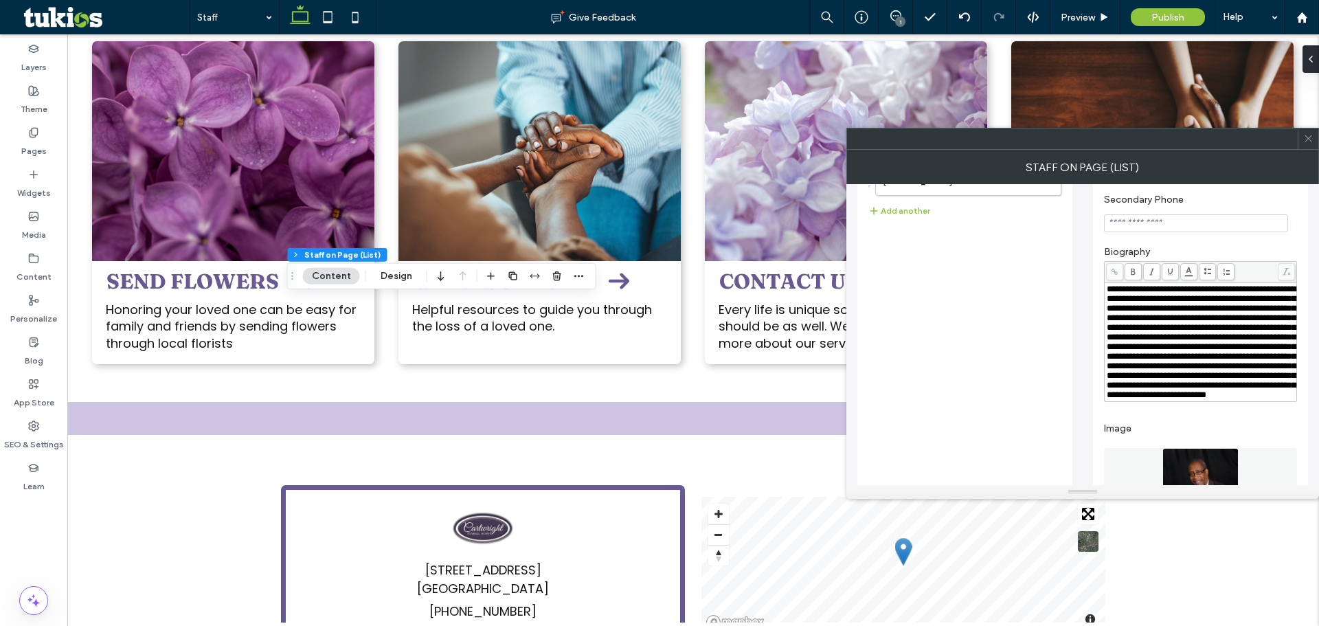
click at [1124, 317] on span "**********" at bounding box center [1201, 341] width 189 height 115
click at [1308, 144] on span at bounding box center [1309, 139] width 10 height 21
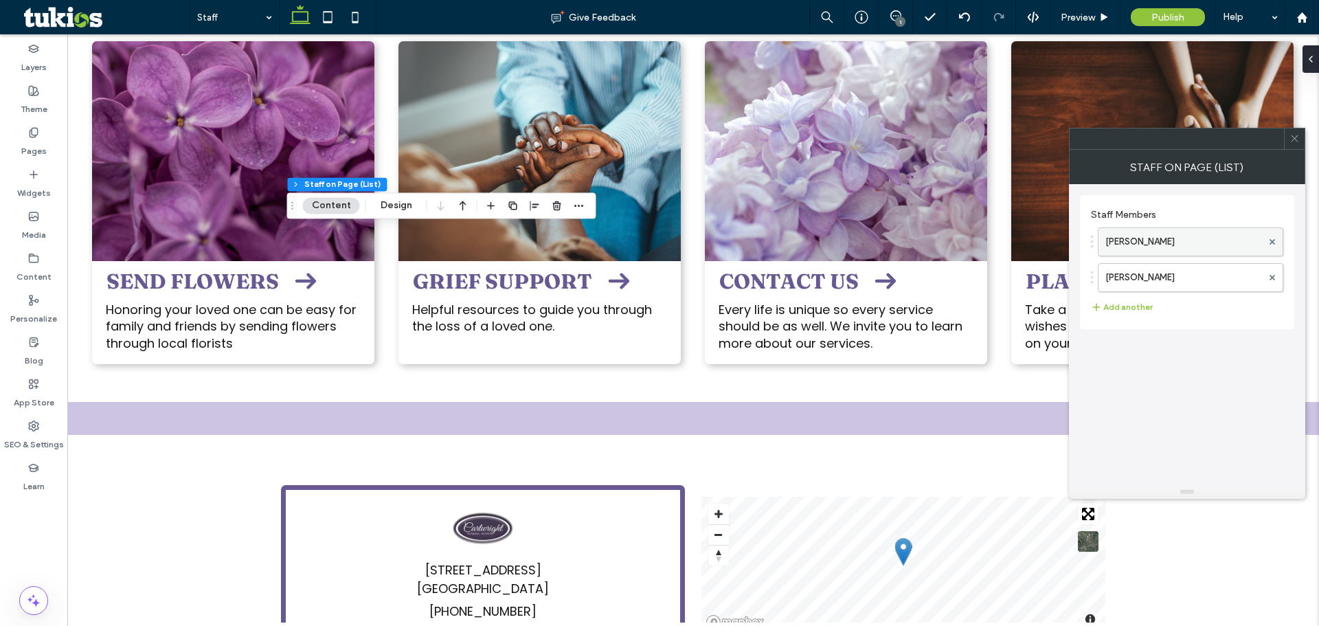
click at [1137, 245] on label "Myles Cartwright" at bounding box center [1184, 241] width 157 height 27
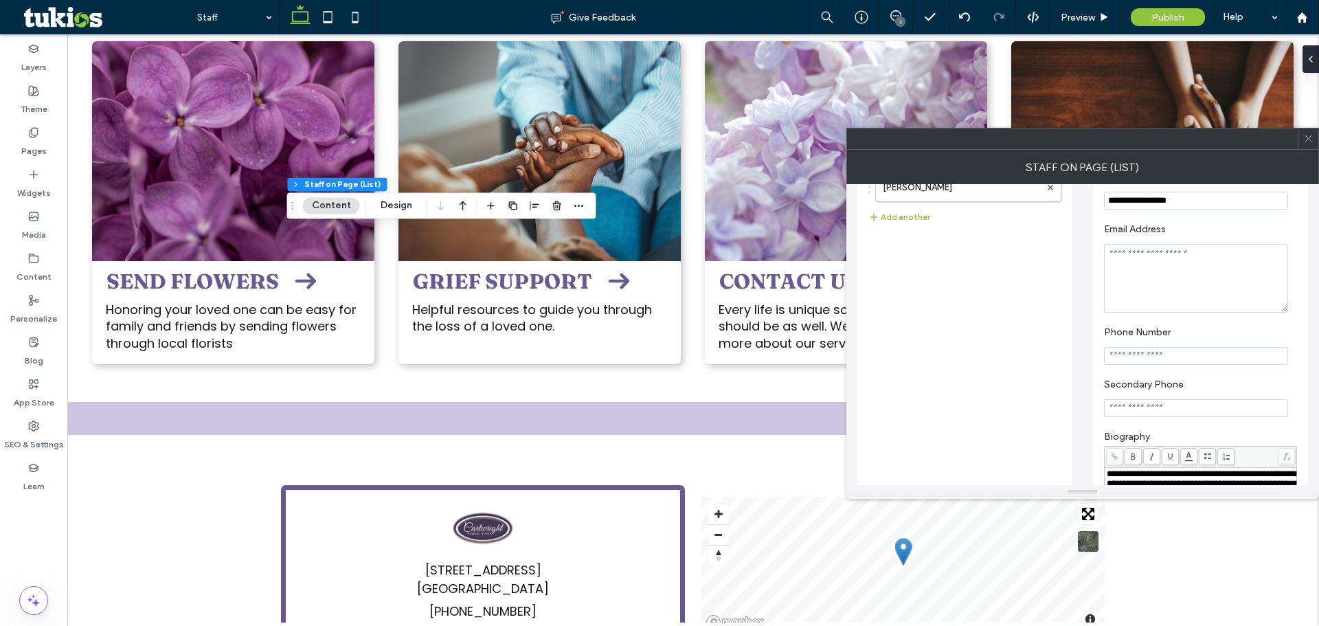
scroll to position [206, 0]
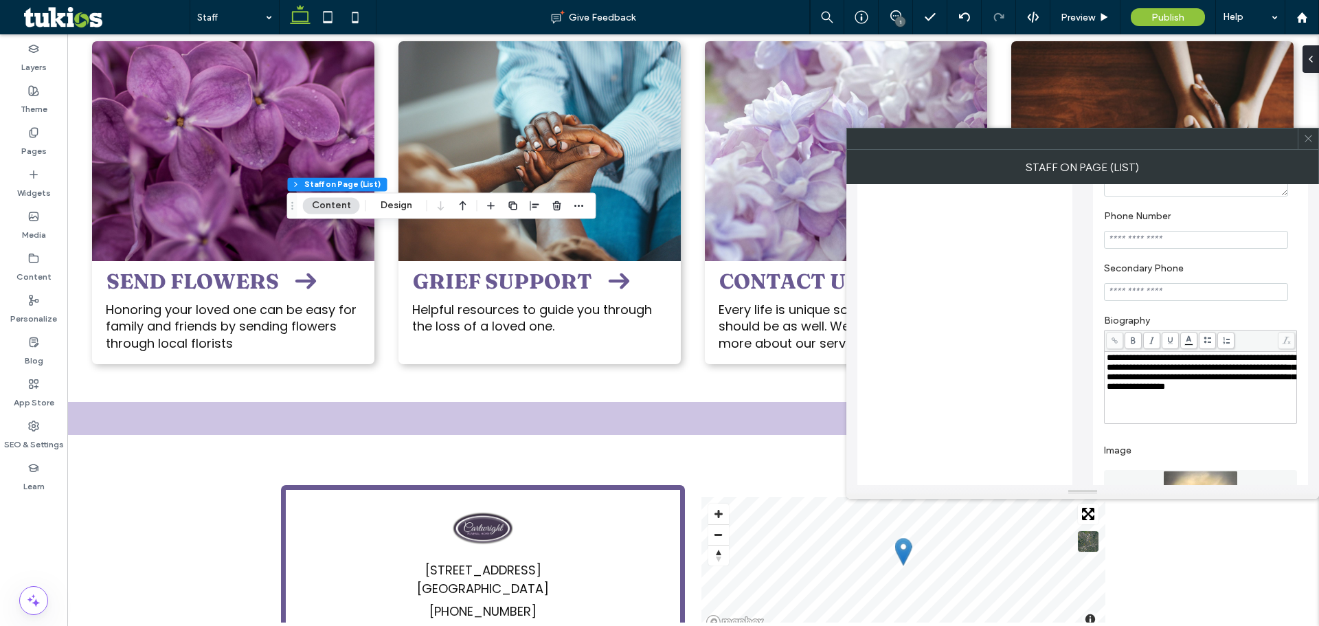
click at [1146, 372] on span "**********" at bounding box center [1201, 372] width 189 height 38
click at [1308, 146] on span at bounding box center [1309, 139] width 10 height 21
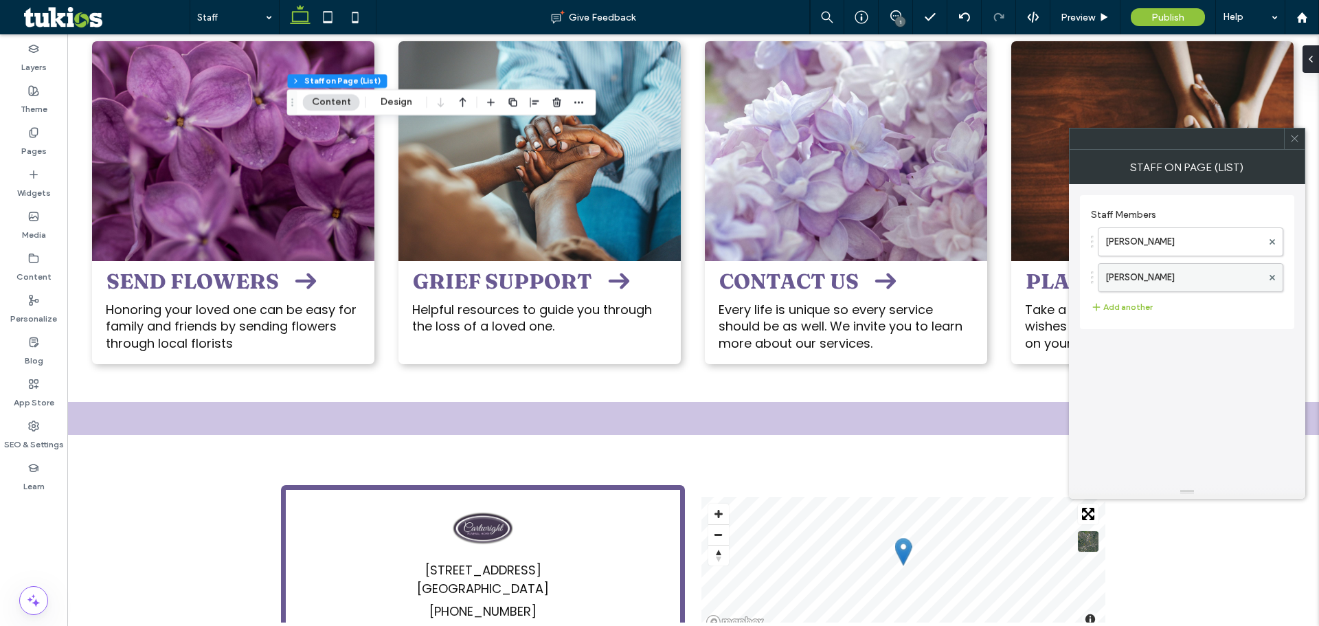
click at [1148, 279] on label "Charles W. Cartwright, Sr." at bounding box center [1184, 277] width 157 height 27
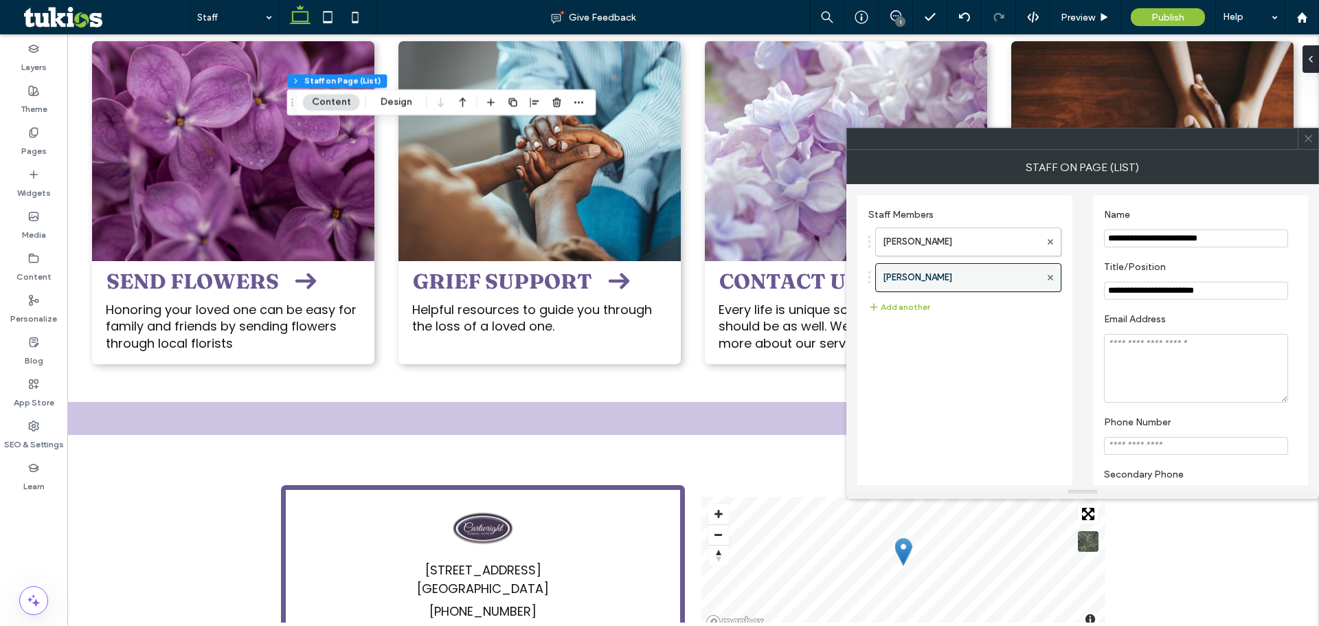
click at [1148, 279] on section "**********" at bounding box center [1200, 280] width 193 height 52
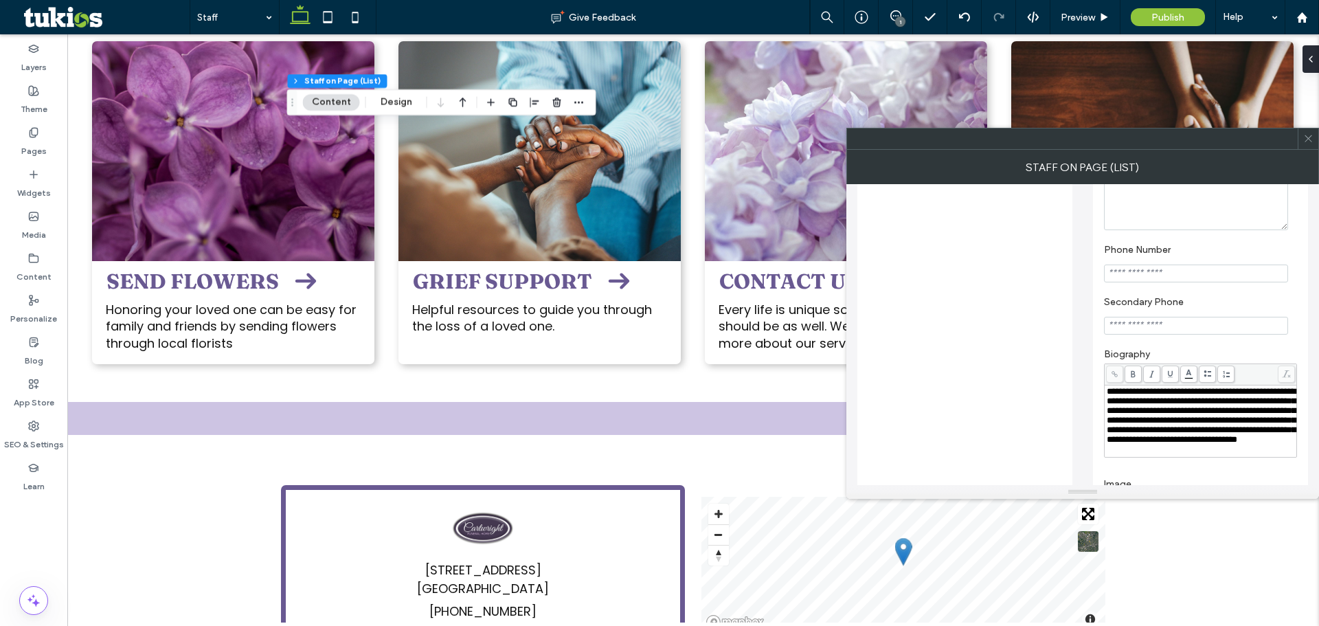
scroll to position [275, 0]
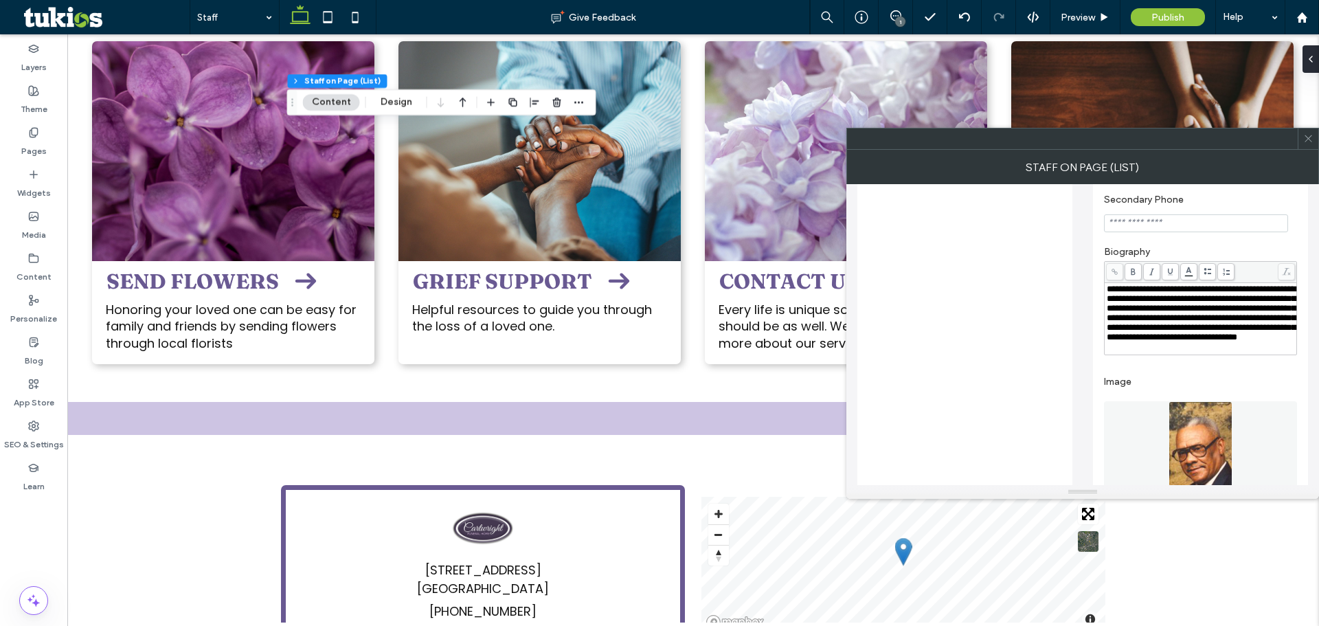
click at [1163, 306] on span "**********" at bounding box center [1201, 312] width 189 height 57
click at [1314, 138] on div at bounding box center [1308, 139] width 21 height 21
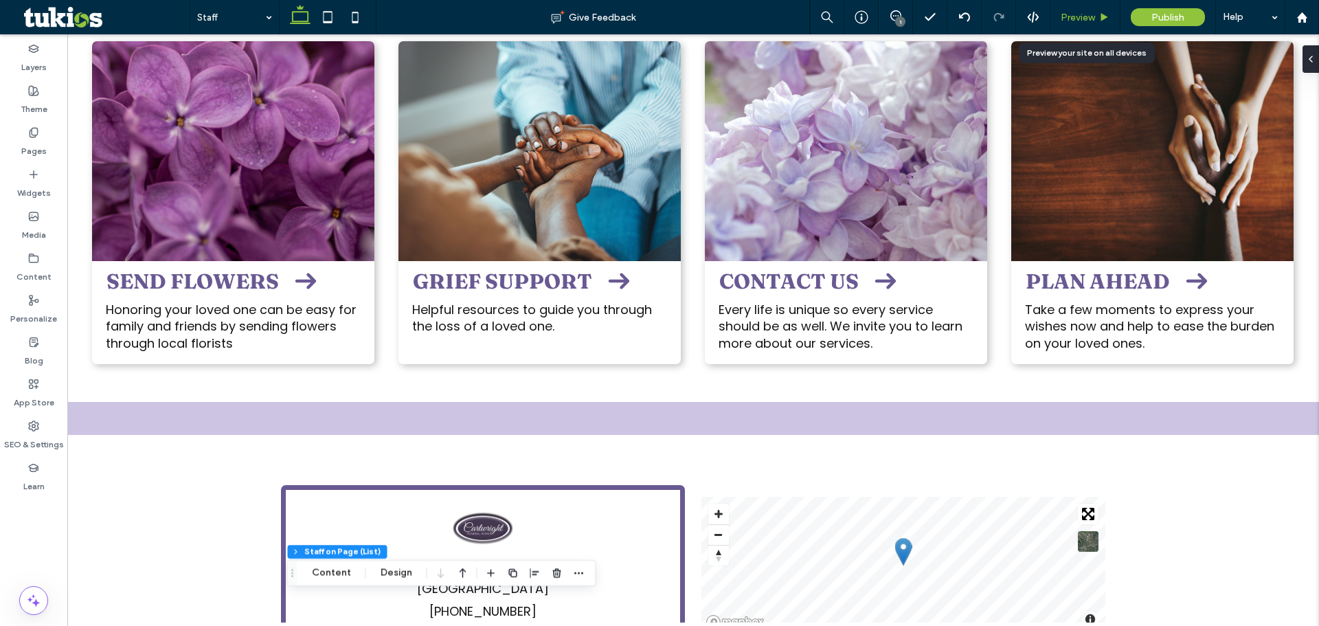
click at [1082, 15] on span "Preview" at bounding box center [1078, 18] width 34 height 12
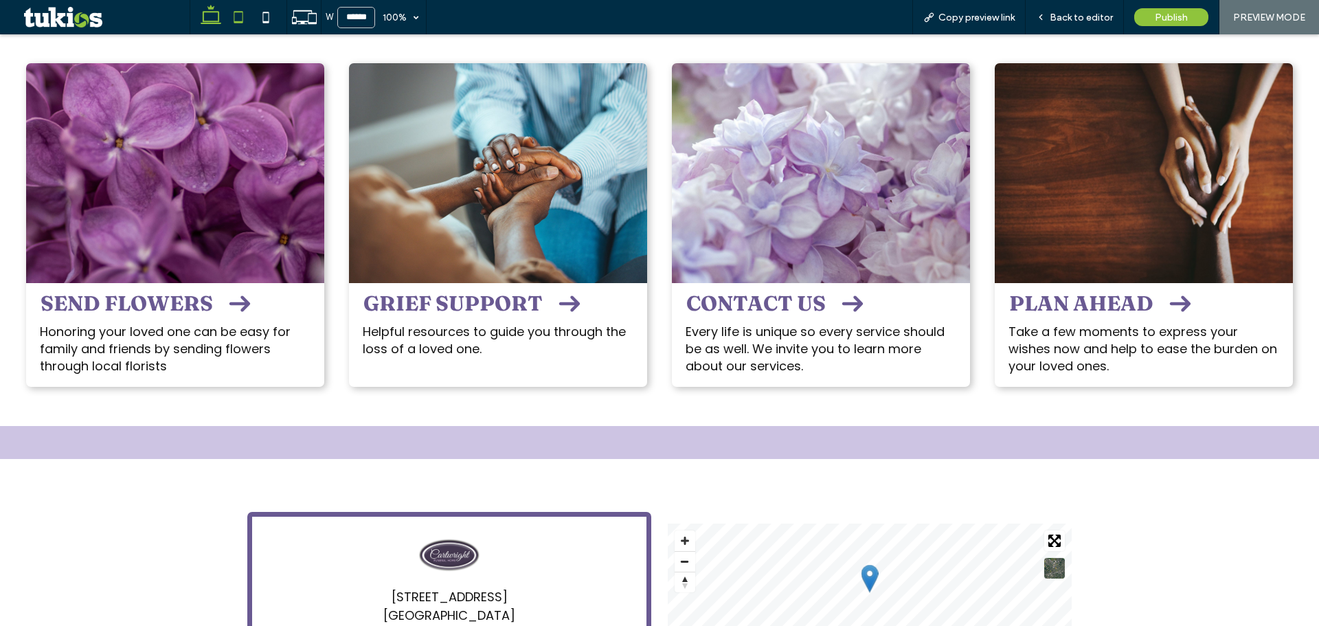
click at [234, 12] on use at bounding box center [238, 17] width 9 height 12
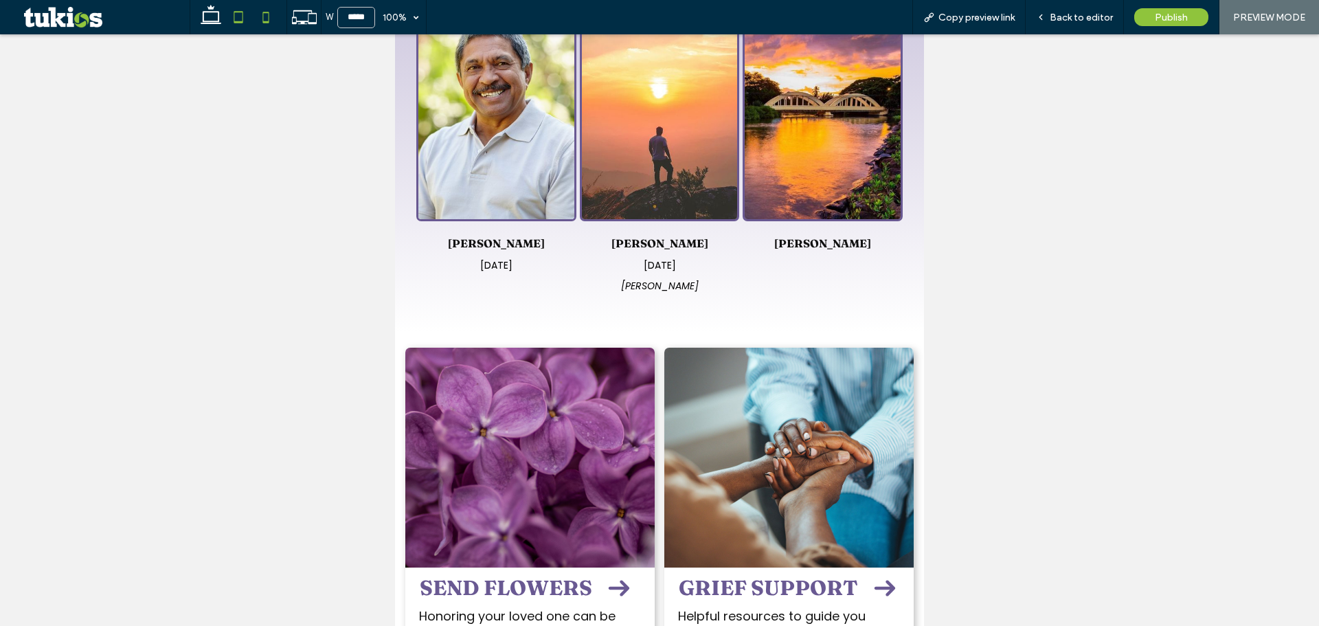
click at [262, 24] on icon at bounding box center [265, 16] width 27 height 27
type input "*****"
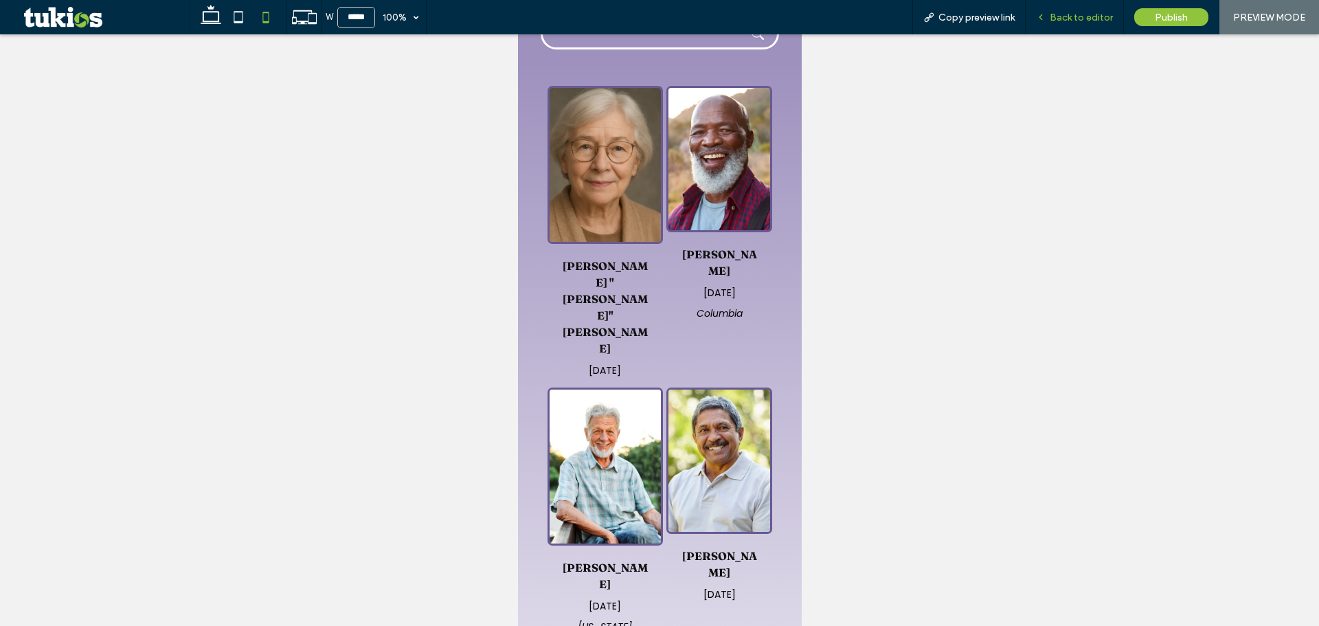
click at [1054, 23] on span "Back to editor" at bounding box center [1081, 18] width 63 height 12
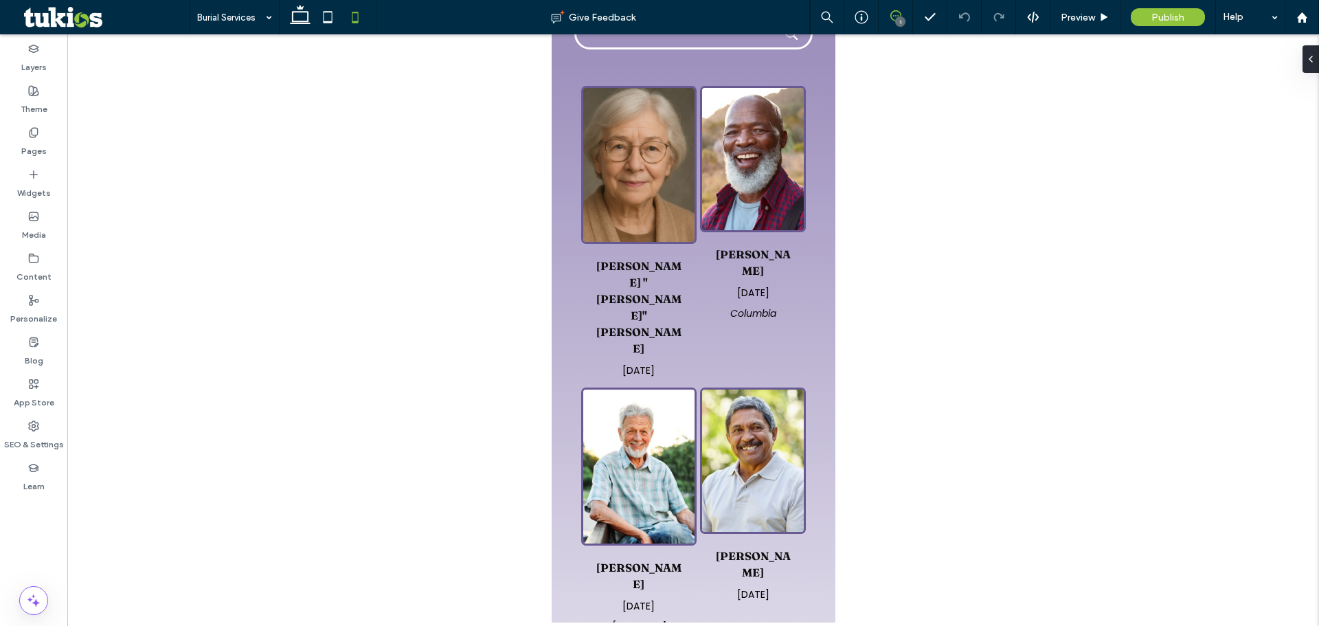
click at [906, 20] on span at bounding box center [896, 15] width 34 height 11
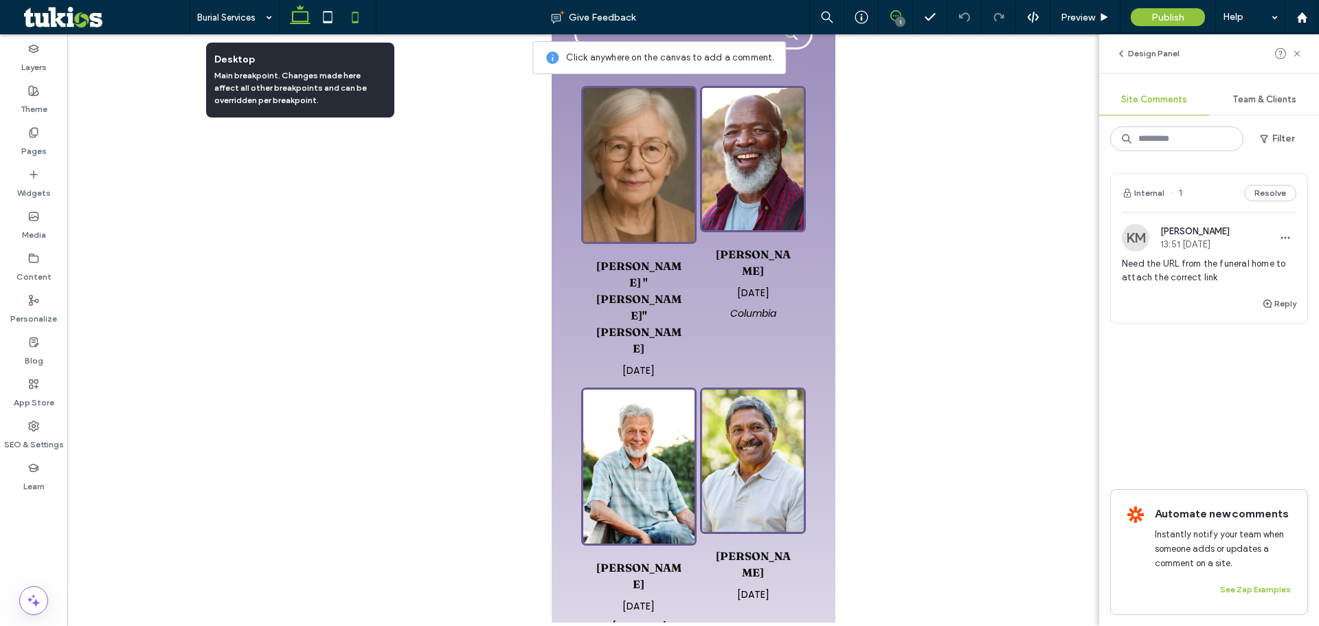
click at [298, 17] on icon at bounding box center [300, 16] width 27 height 27
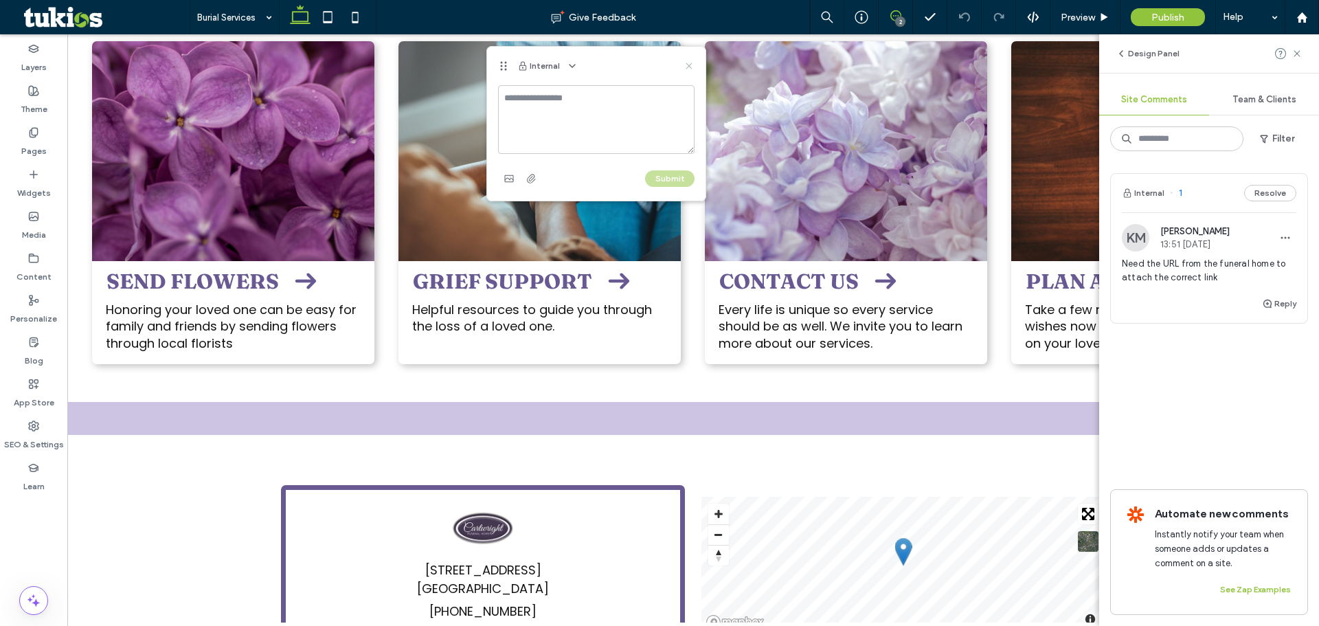
click at [686, 67] on icon at bounding box center [689, 65] width 11 height 11
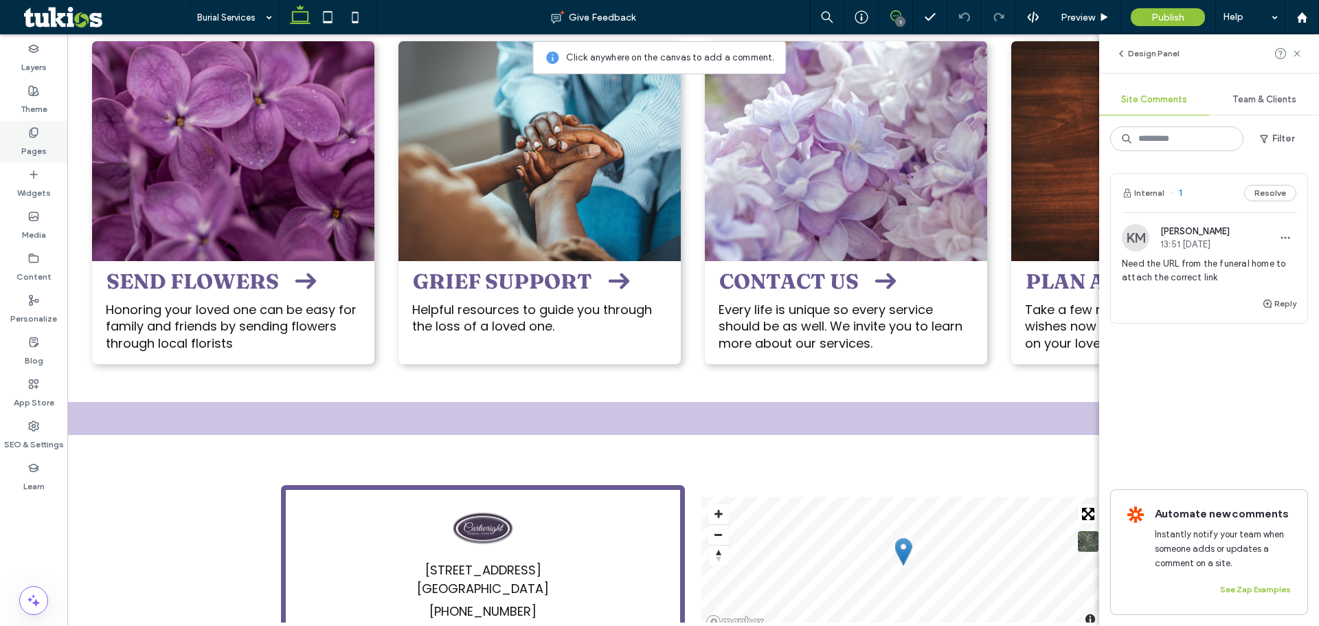
click at [44, 154] on label "Pages" at bounding box center [33, 147] width 25 height 19
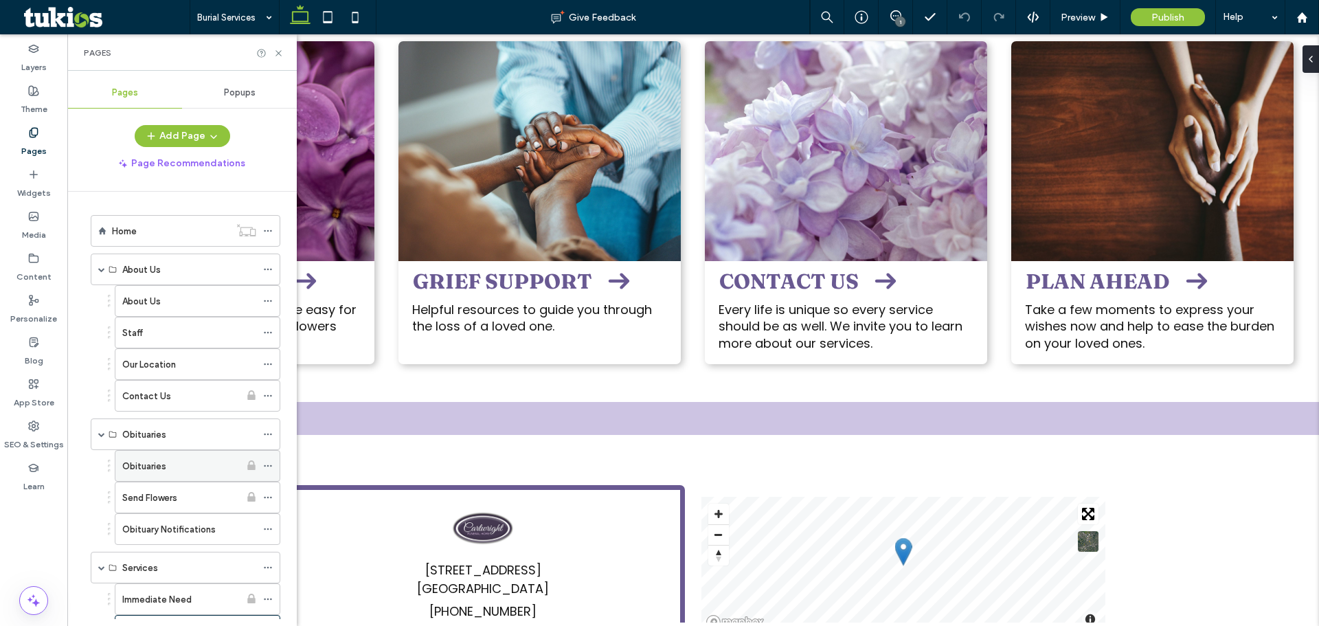
click at [155, 470] on label "Obituaries" at bounding box center [144, 466] width 44 height 24
click at [891, 20] on icon at bounding box center [896, 15] width 11 height 11
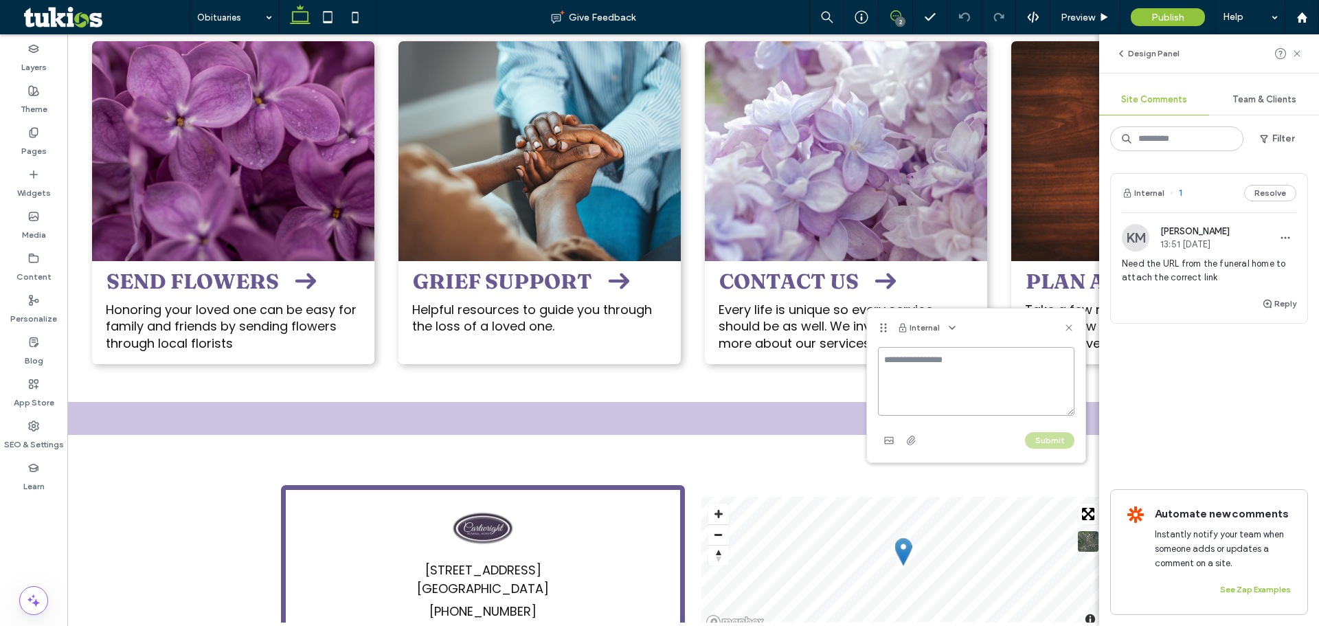
click at [909, 372] on textarea at bounding box center [976, 381] width 197 height 69
paste textarea "**********"
type textarea "**********"
click at [1037, 440] on button "Submit" at bounding box center [1049, 440] width 49 height 16
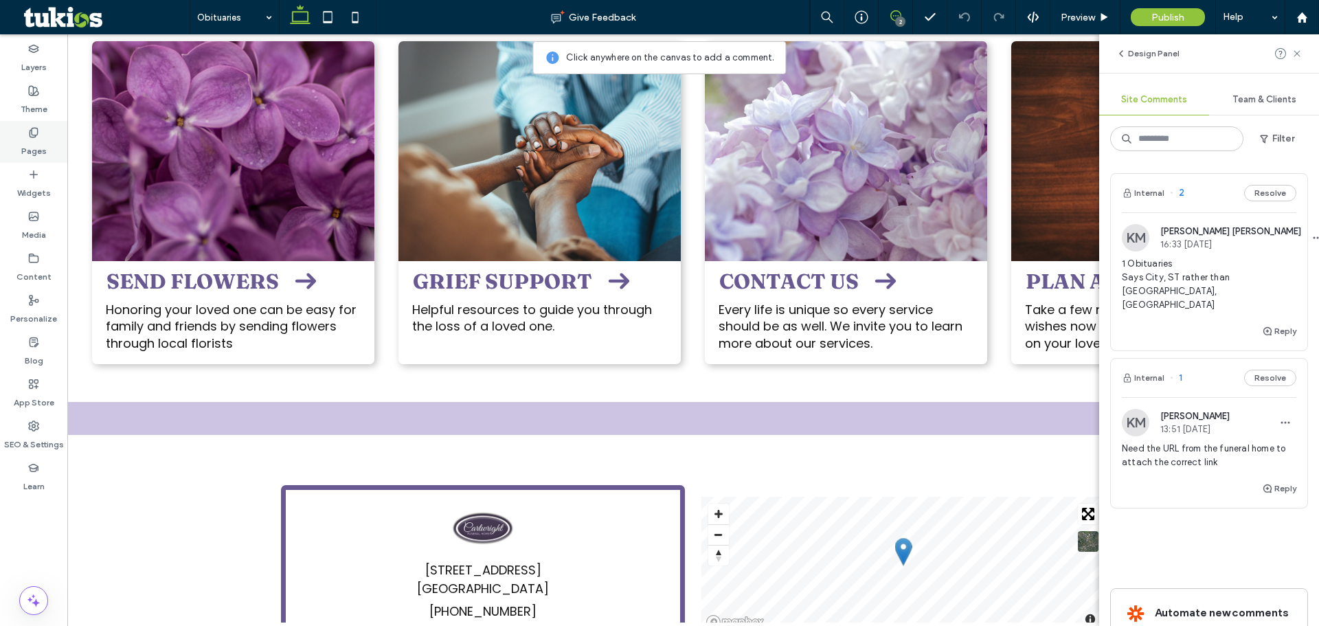
click at [24, 143] on label "Pages" at bounding box center [33, 147] width 25 height 19
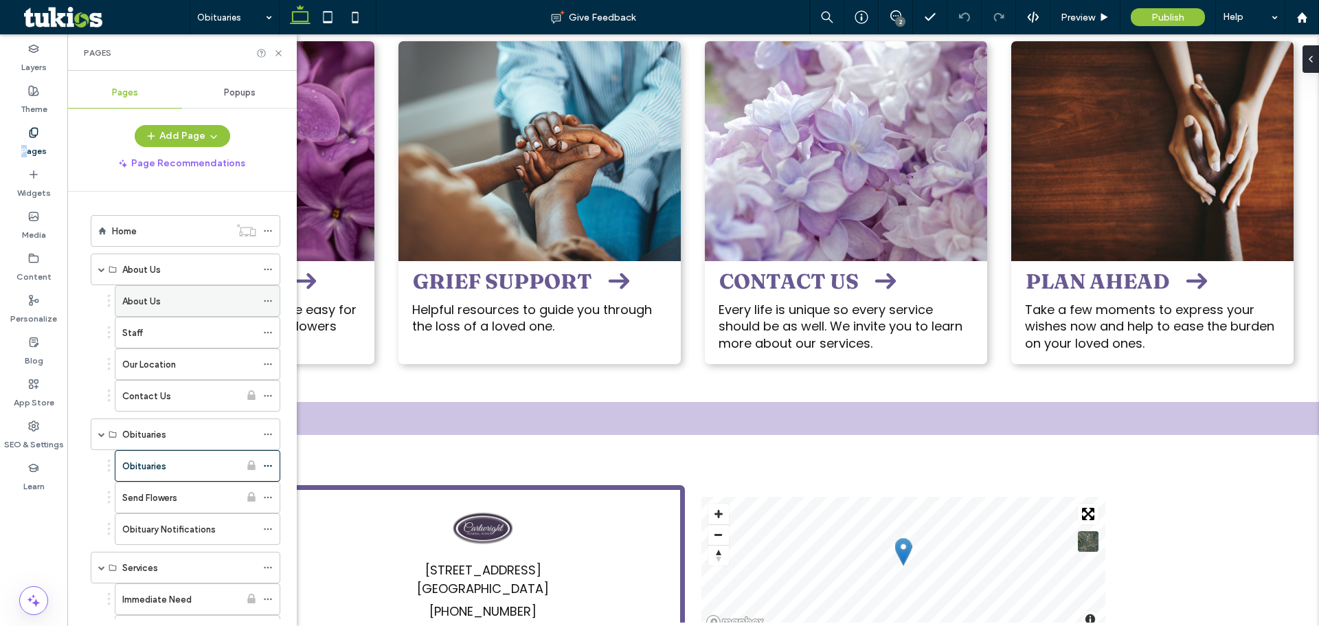
click at [162, 304] on div "About Us" at bounding box center [189, 301] width 134 height 14
click at [892, 20] on icon at bounding box center [896, 15] width 11 height 11
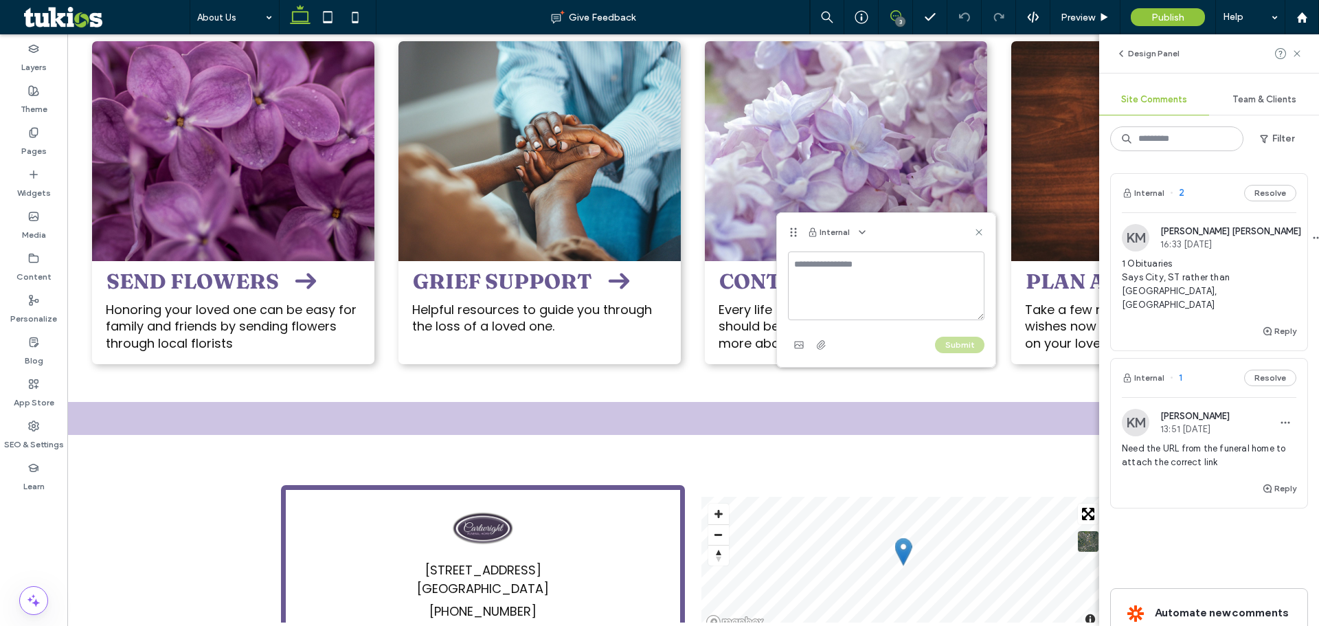
click at [818, 277] on textarea at bounding box center [886, 286] width 197 height 69
type textarea "**********"
click at [951, 342] on button "Submit" at bounding box center [959, 345] width 49 height 16
